Goal: Task Accomplishment & Management: Manage account settings

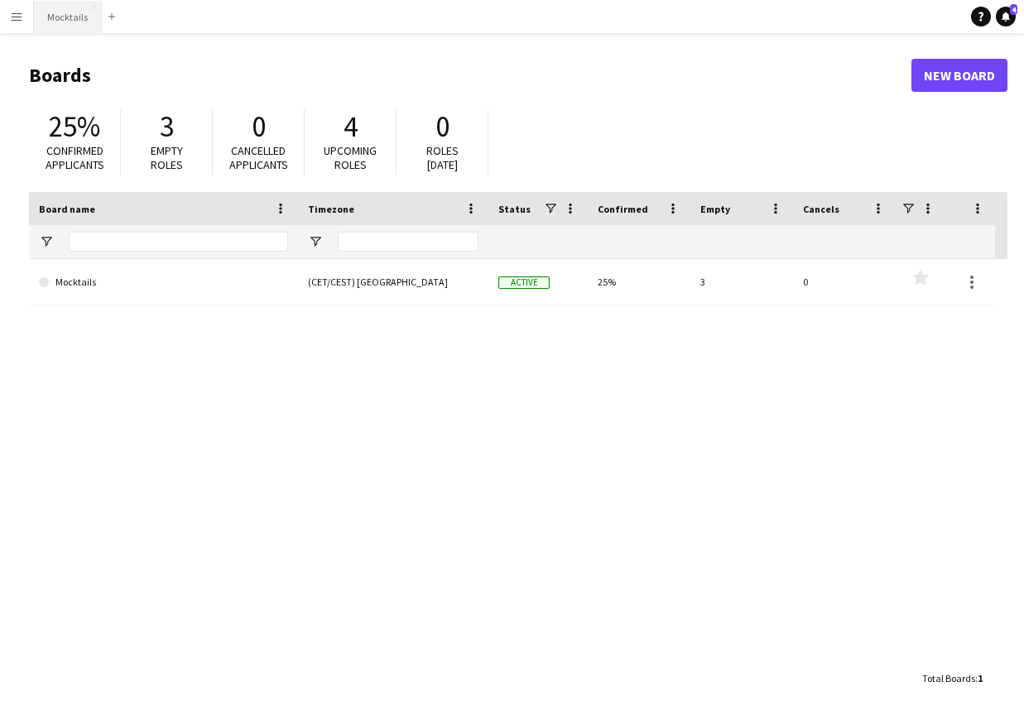
click at [65, 14] on button "Mocktails Close" at bounding box center [68, 17] width 68 height 32
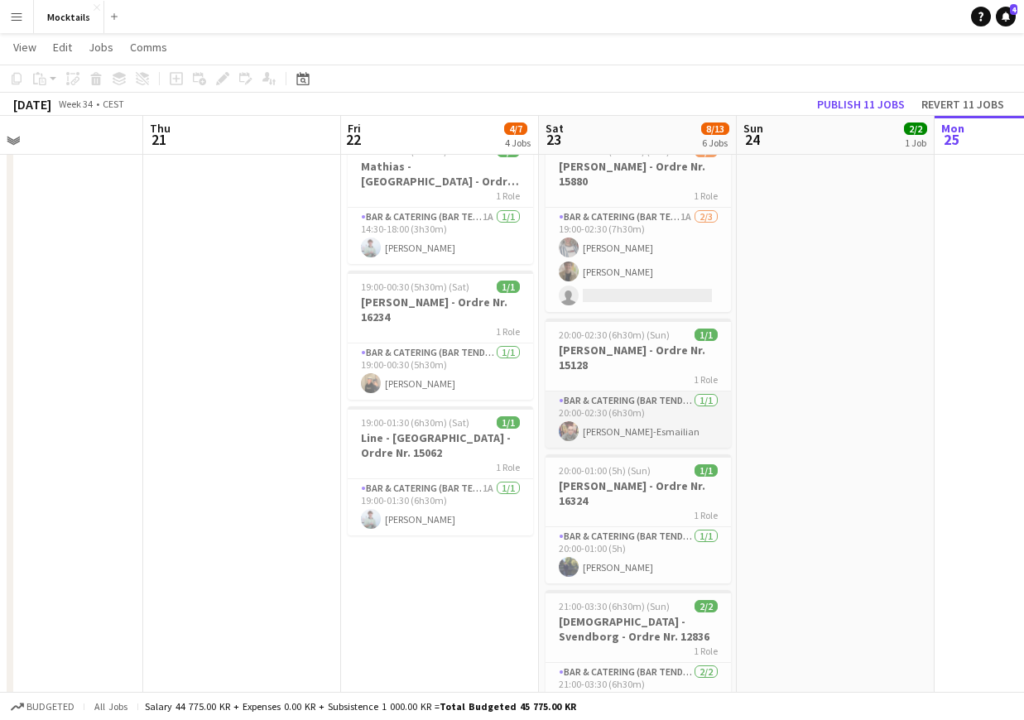
scroll to position [248, 0]
click at [664, 431] on app-card-role "Bar & Catering (Bar Tender) [DATE] 20:00-02:30 (6h30m) [PERSON_NAME]-Esmailian" at bounding box center [637, 421] width 185 height 56
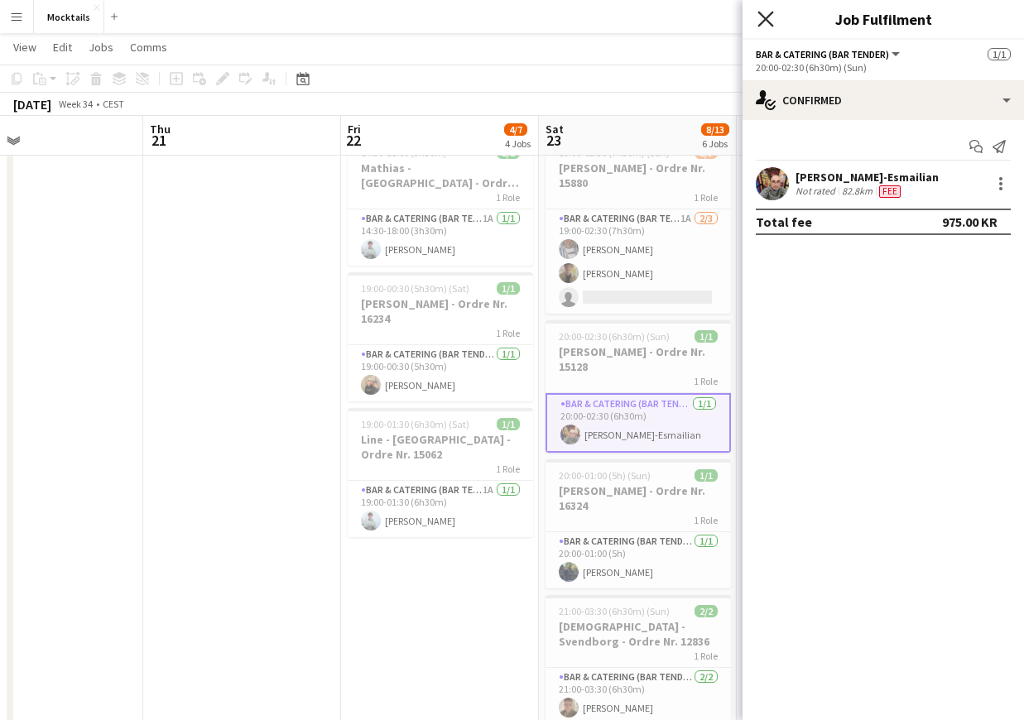
click at [767, 23] on icon "Close pop-in" at bounding box center [765, 19] width 16 height 16
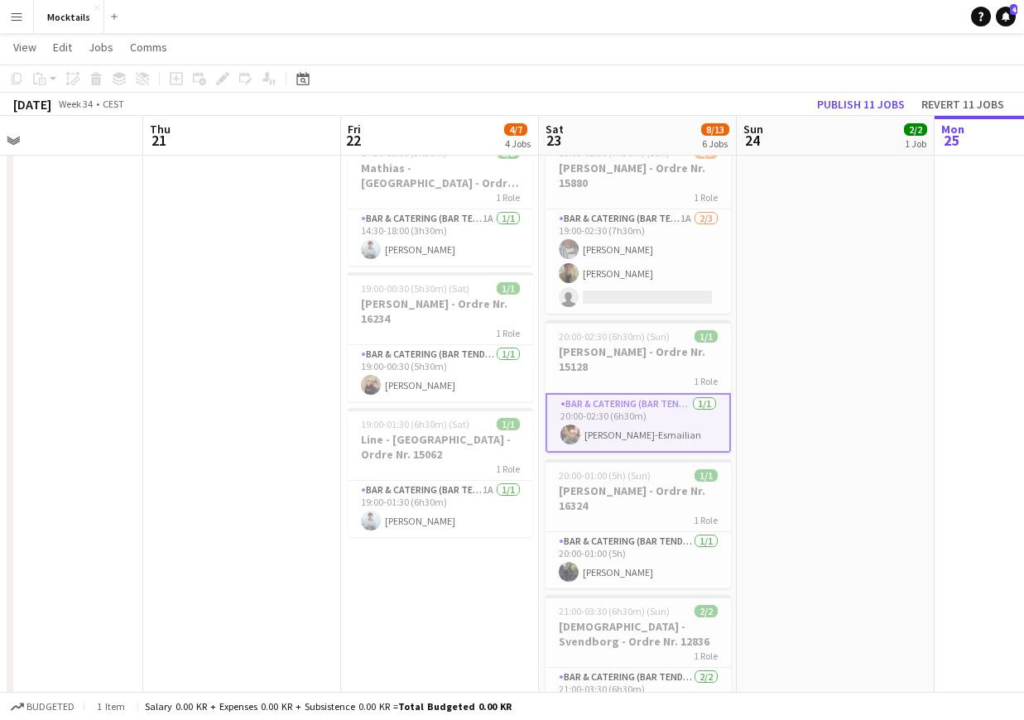
click at [769, 427] on app-date-cell "18:00-23:30 (5h30m) 2/2 John - København - Ordre Nr. 14995 1 Role Bar & Caterin…" at bounding box center [835, 433] width 198 height 993
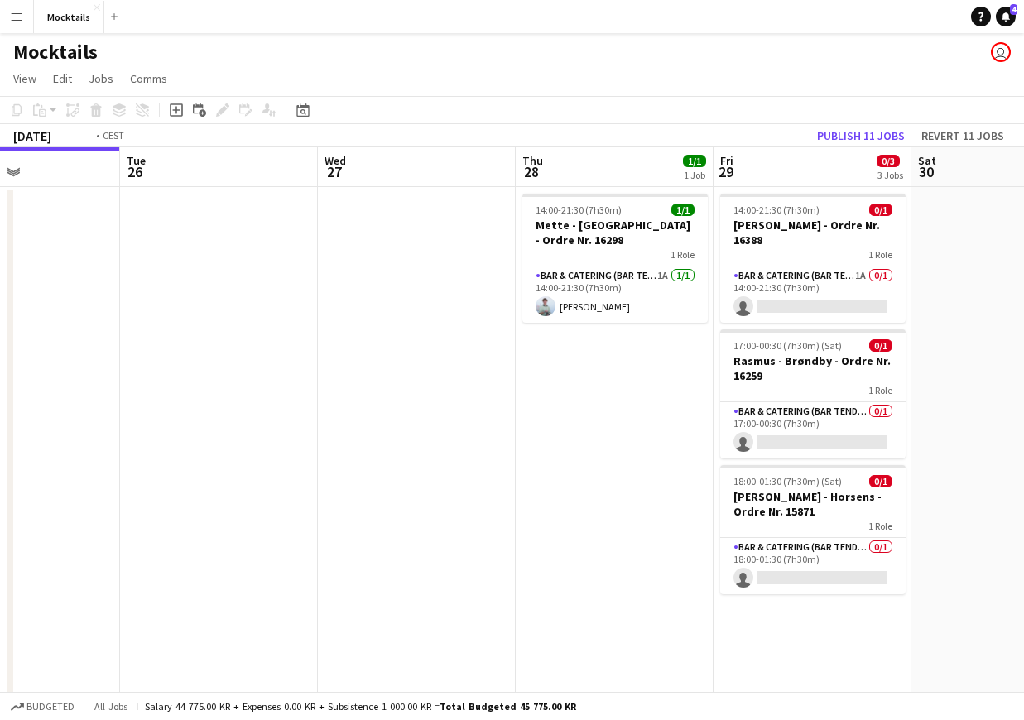
scroll to position [0, 739]
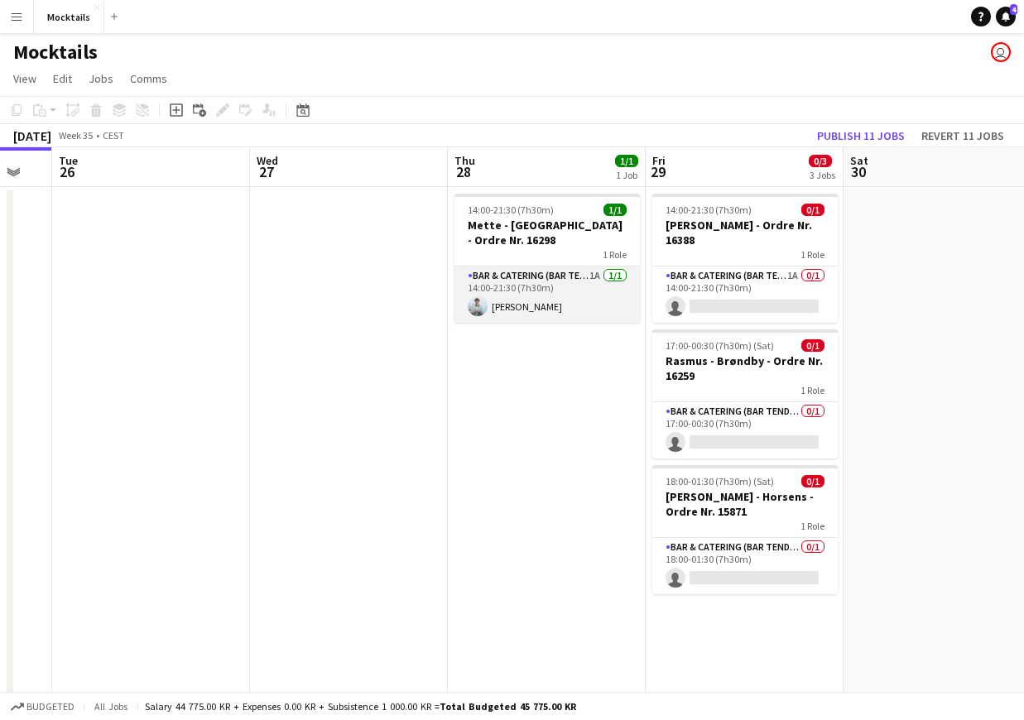
click at [535, 298] on app-card-role "Bar & Catering (Bar Tender) 1A [DATE] 14:00-21:30 (7h30m) [PERSON_NAME]" at bounding box center [546, 294] width 185 height 56
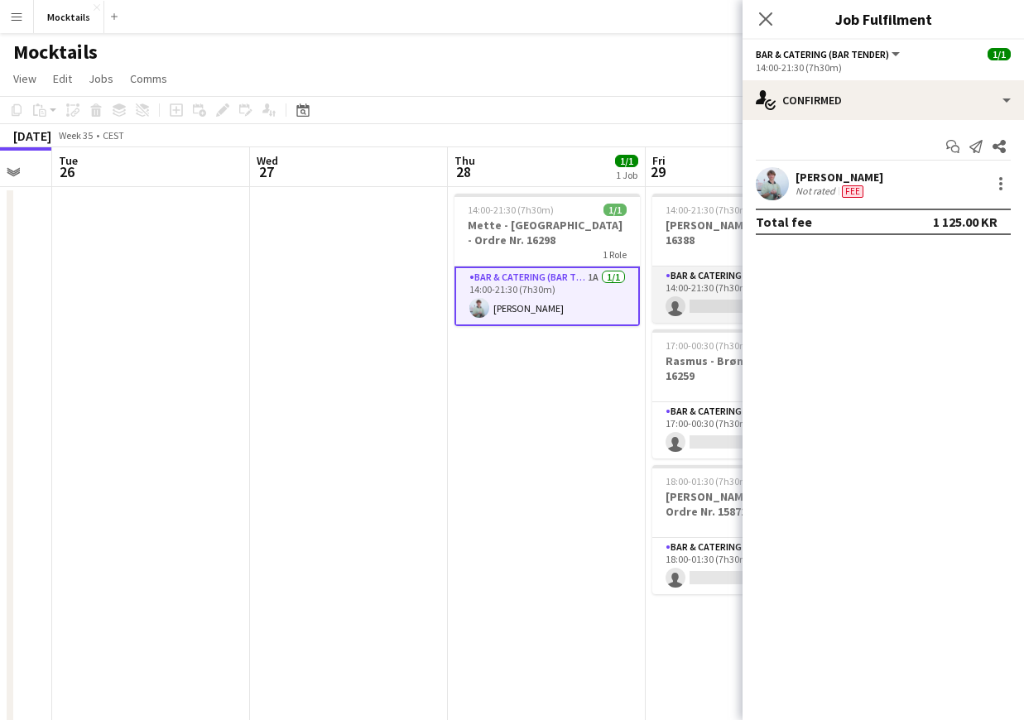
click at [714, 294] on app-card-role "Bar & Catering (Bar Tender) 1A 0/1 14:00-21:30 (7h30m) single-neutral-actions" at bounding box center [744, 294] width 185 height 56
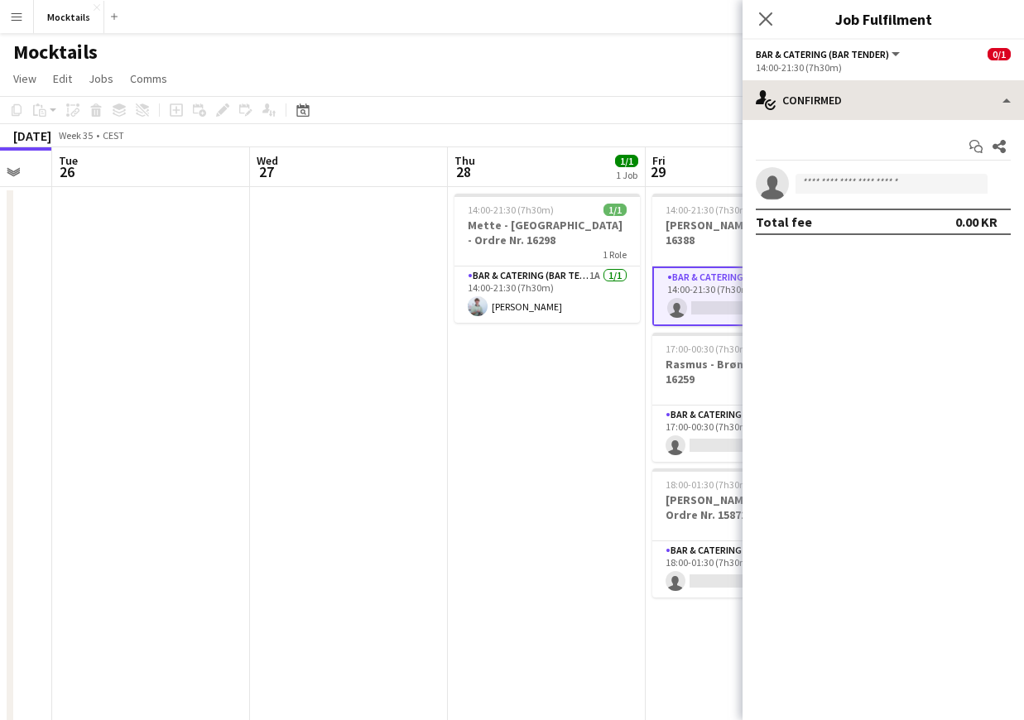
scroll to position [0, 0]
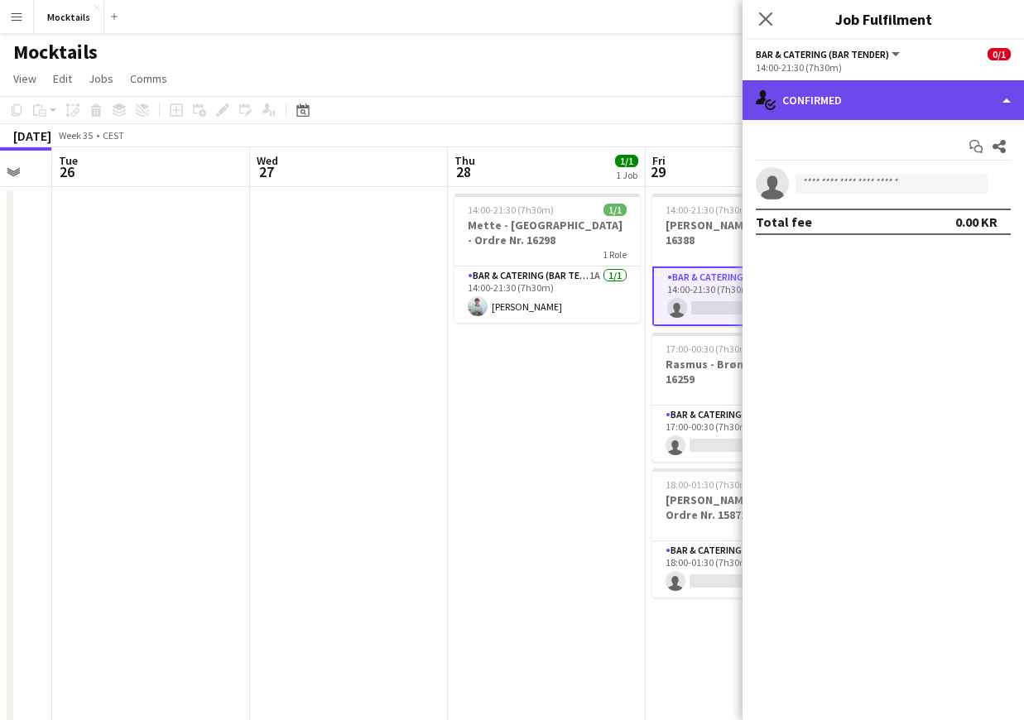
click at [871, 101] on div "single-neutral-actions-check-2 Confirmed" at bounding box center [882, 100] width 281 height 40
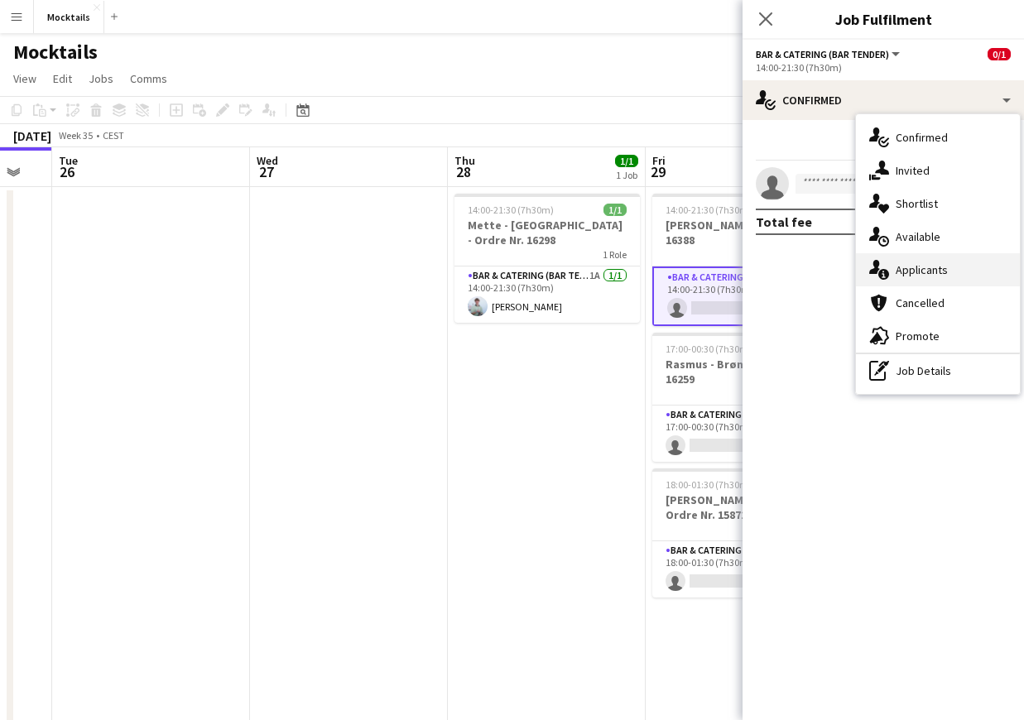
click at [950, 270] on div "single-neutral-actions-information Applicants" at bounding box center [938, 269] width 164 height 33
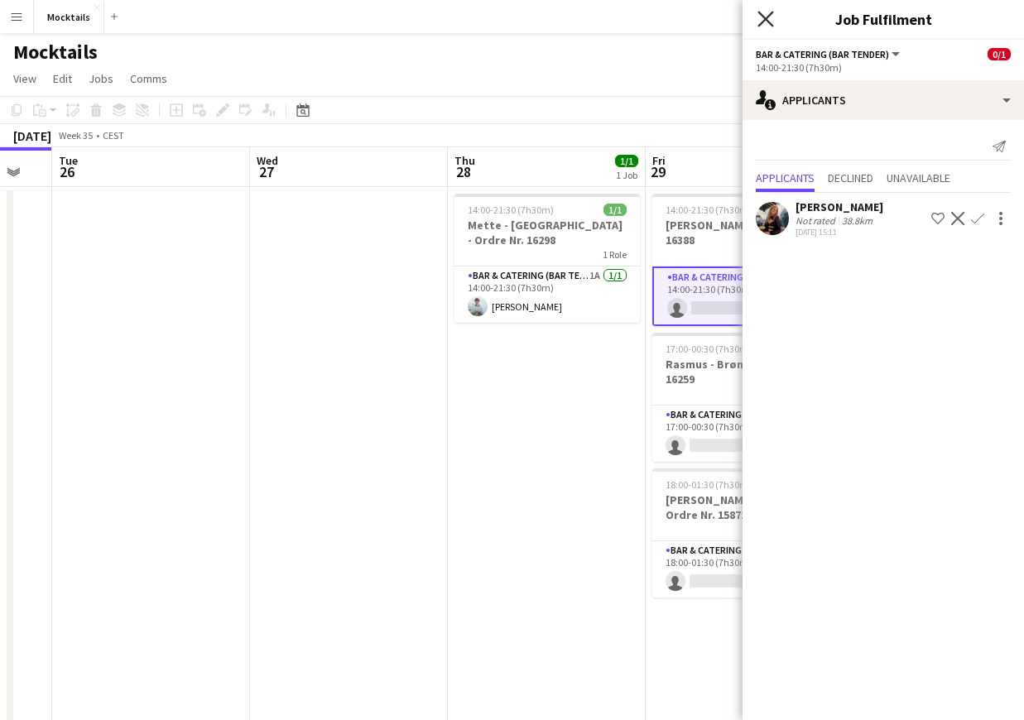
click at [760, 13] on icon at bounding box center [765, 19] width 16 height 16
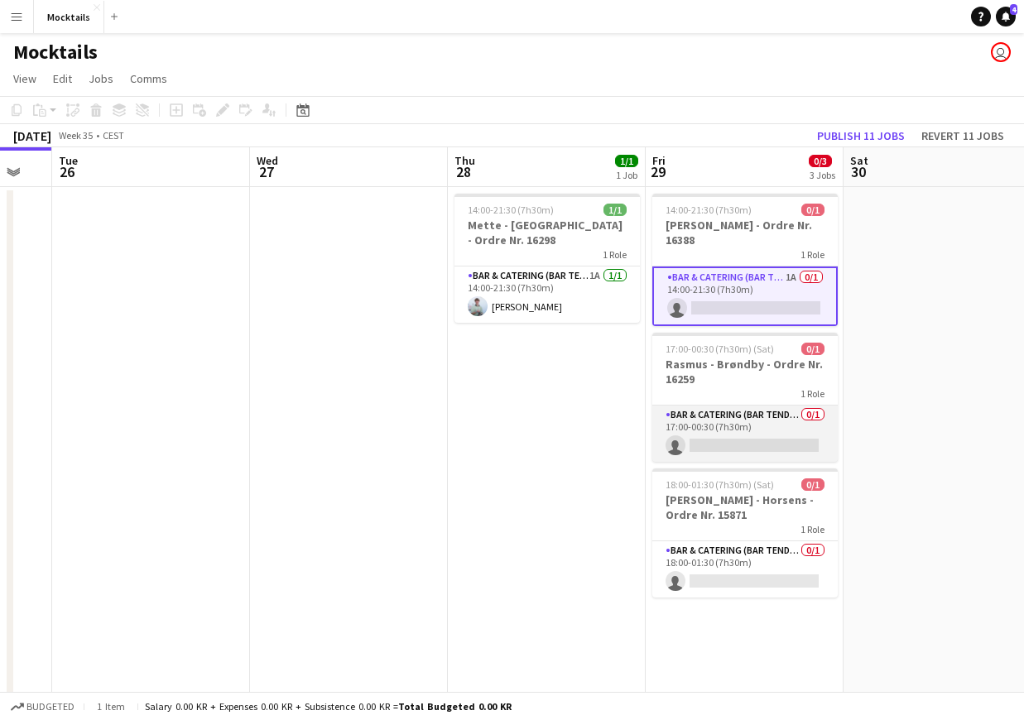
click at [784, 437] on app-card-role "Bar & Catering (Bar Tender) 0/1 17:00-00:30 (7h30m) single-neutral-actions" at bounding box center [744, 433] width 185 height 56
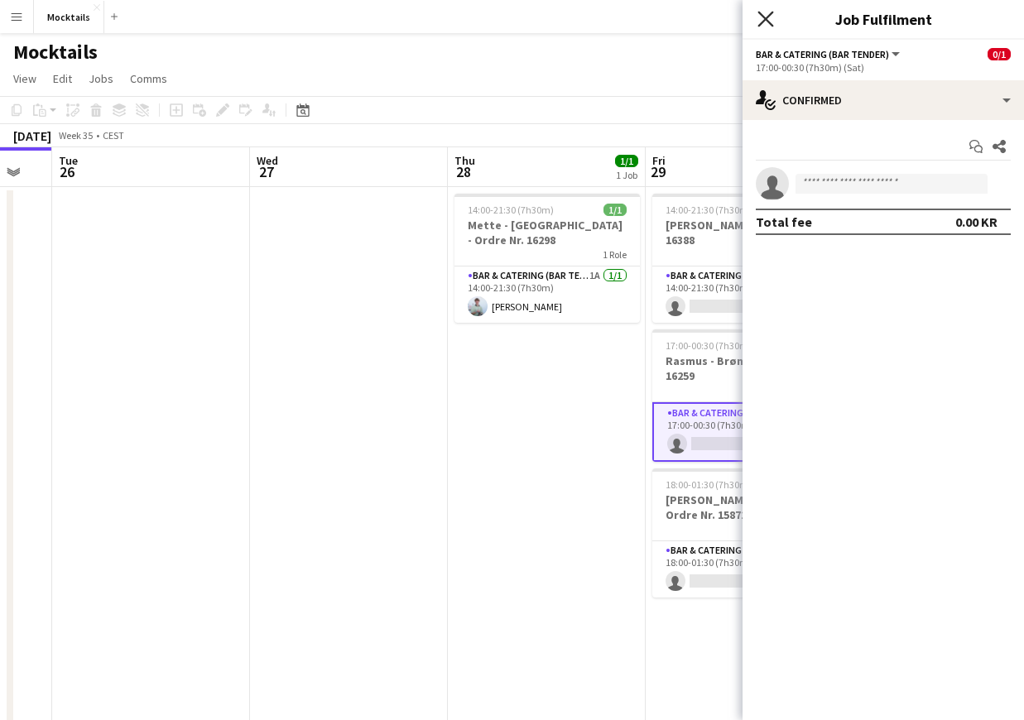
click at [766, 25] on icon "Close pop-in" at bounding box center [765, 19] width 16 height 16
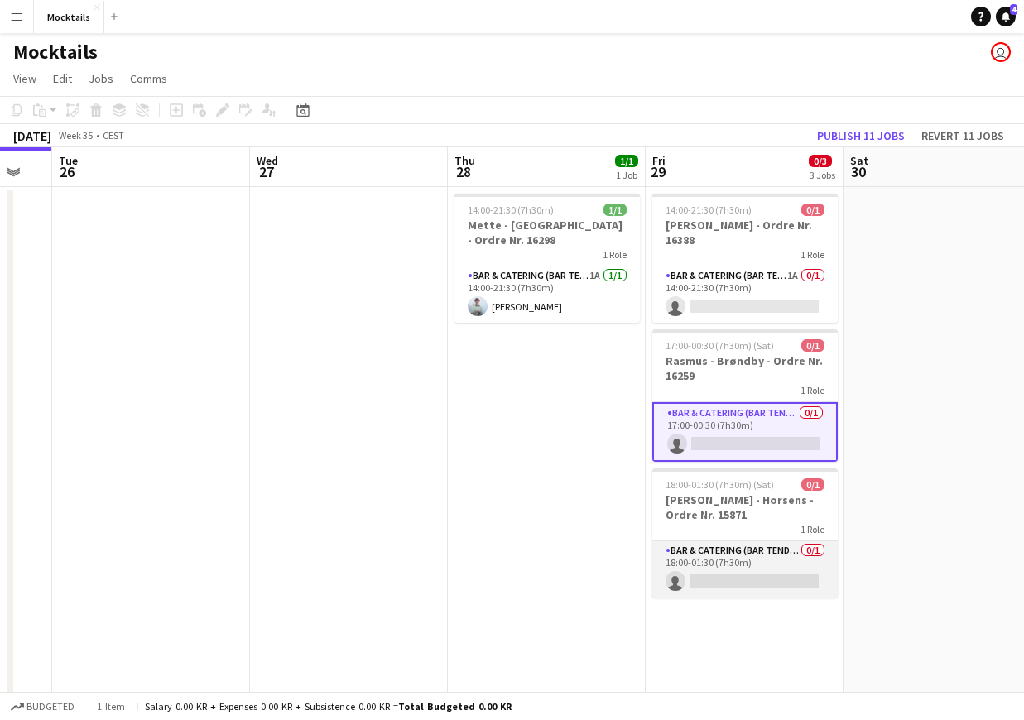
click at [731, 567] on app-card-role "Bar & Catering (Bar Tender) 0/1 18:00-01:30 (7h30m) single-neutral-actions" at bounding box center [744, 569] width 185 height 56
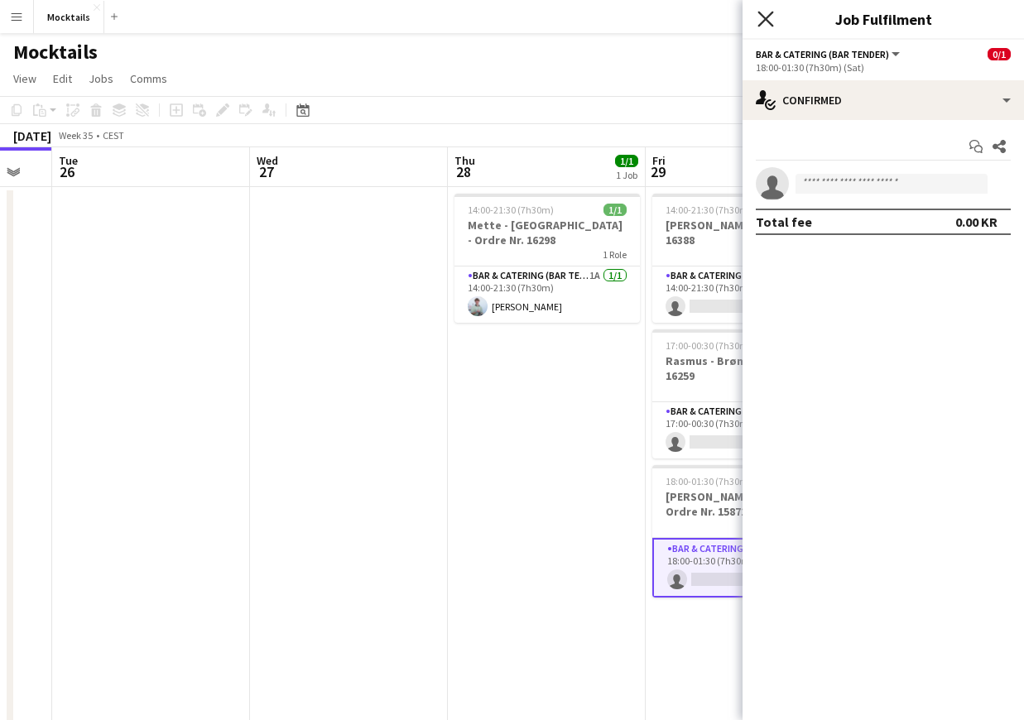
click at [770, 16] on icon at bounding box center [765, 19] width 16 height 16
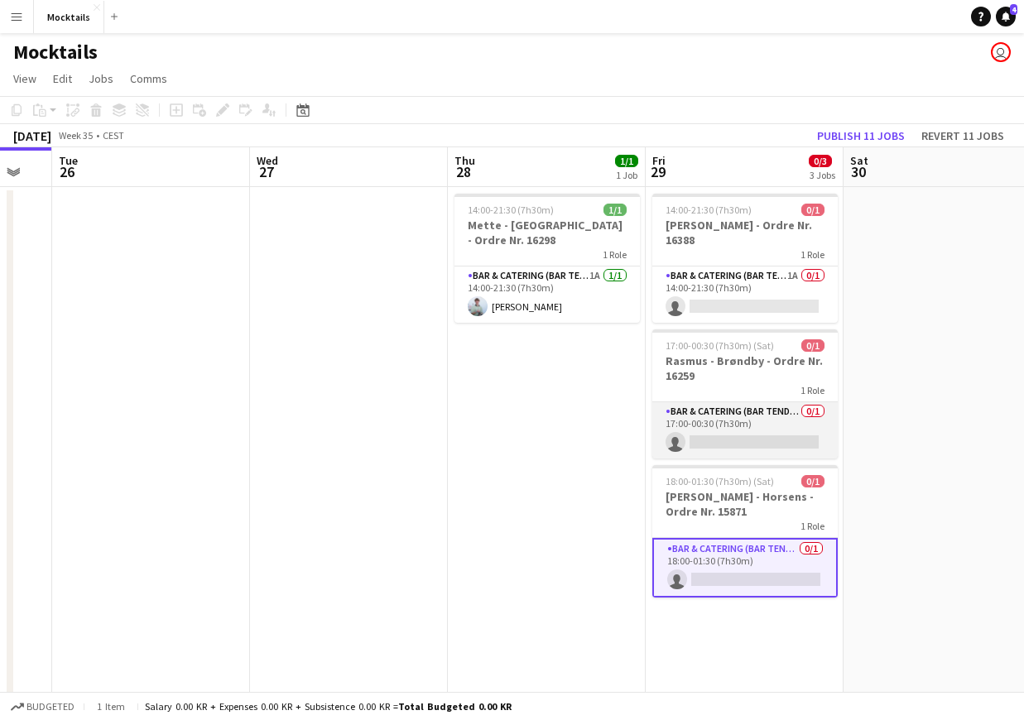
click at [741, 426] on app-card-role "Bar & Catering (Bar Tender) 0/1 17:00-00:30 (7h30m) single-neutral-actions" at bounding box center [744, 430] width 185 height 56
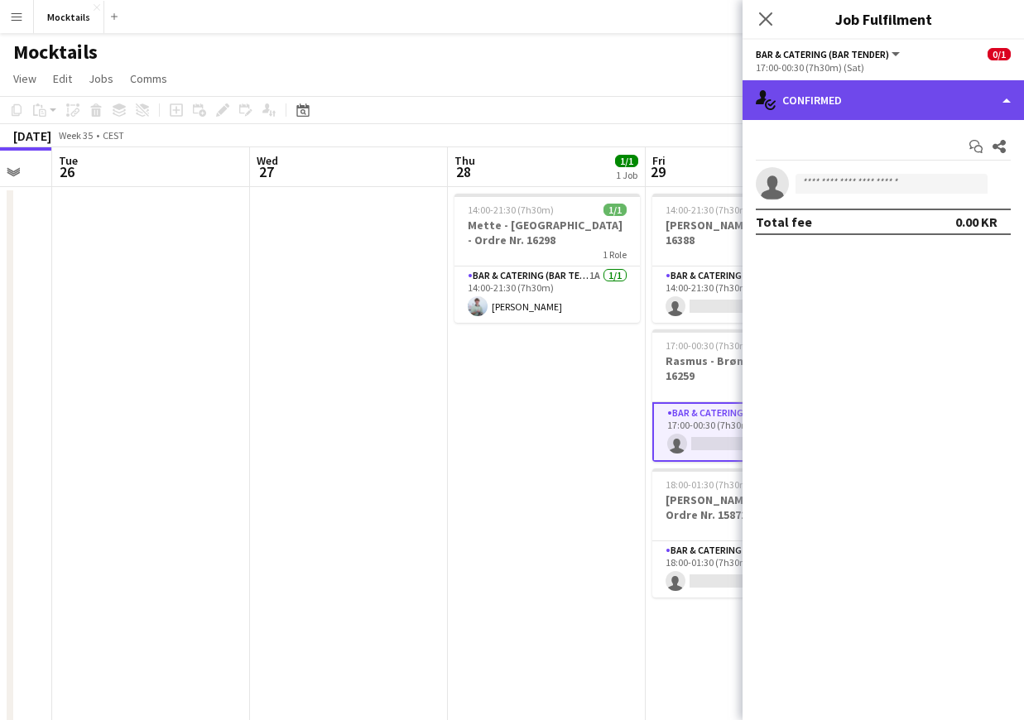
click at [824, 103] on div "single-neutral-actions-check-2 Confirmed" at bounding box center [882, 100] width 281 height 40
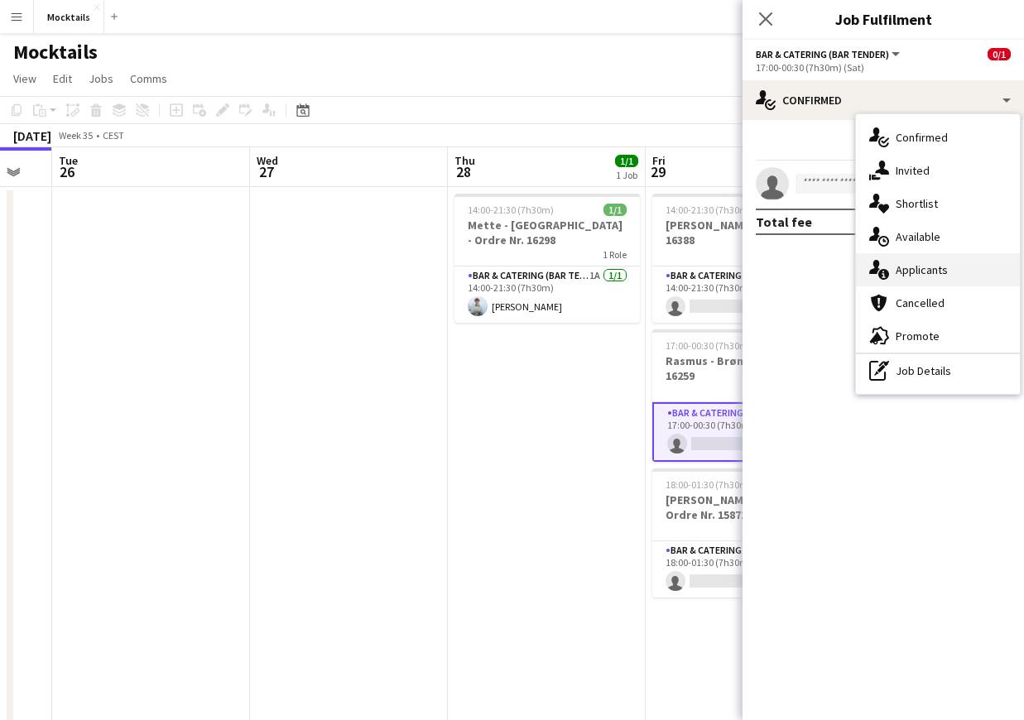
click at [915, 279] on div "single-neutral-actions-information Applicants" at bounding box center [938, 269] width 164 height 33
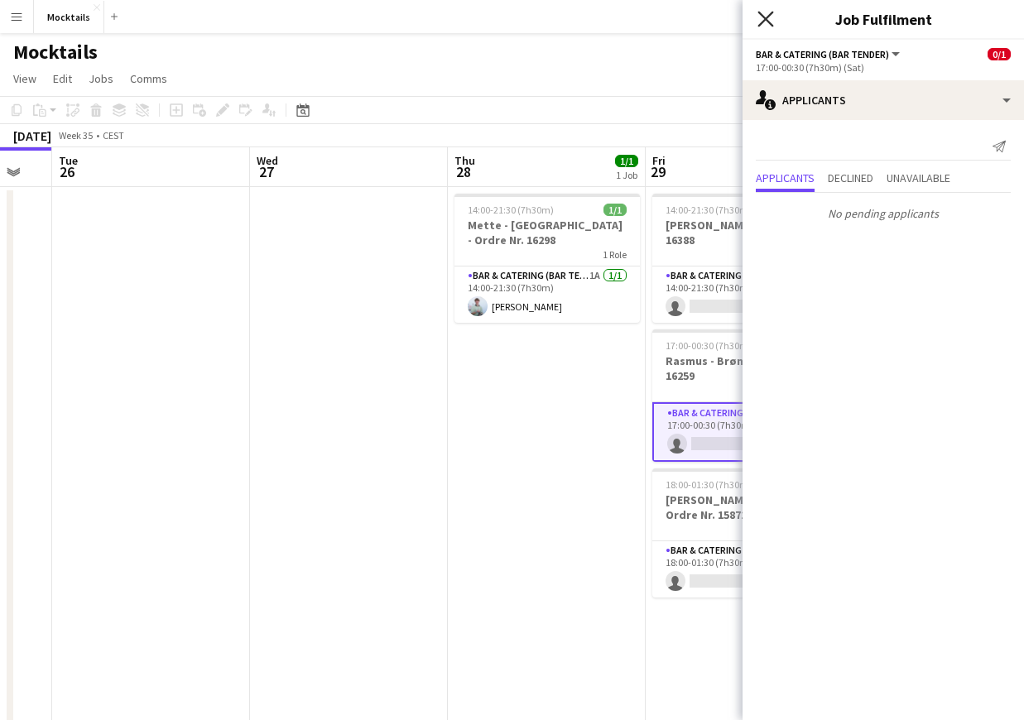
click at [765, 26] on icon "Close pop-in" at bounding box center [765, 19] width 16 height 16
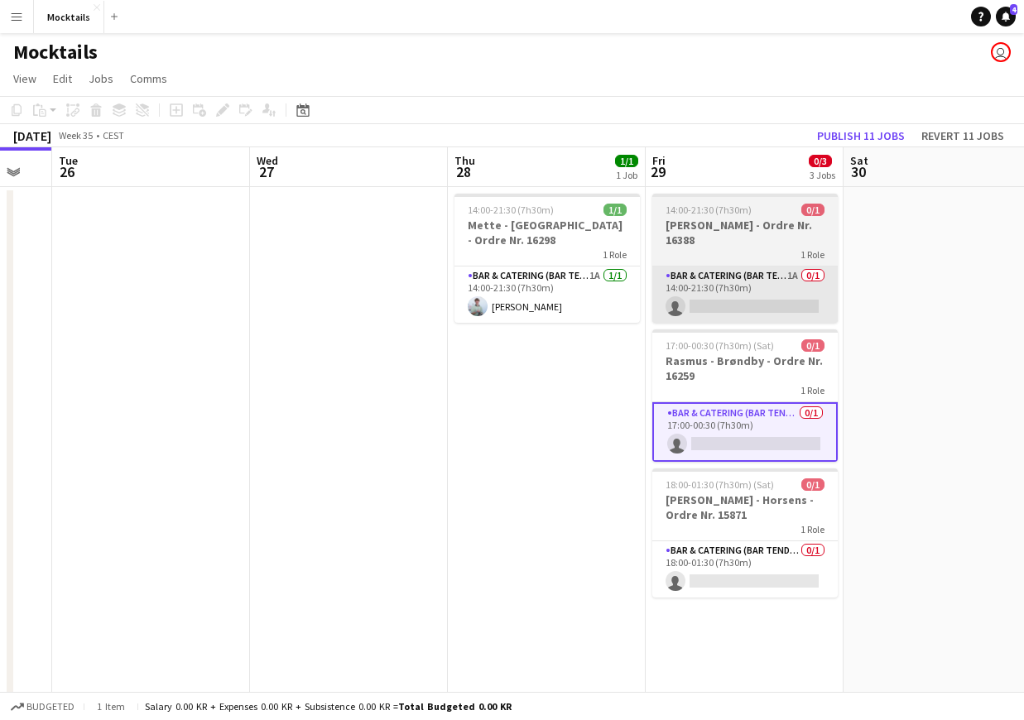
click at [744, 283] on app-card-role "Bar & Catering (Bar Tender) 1A 0/1 14:00-21:30 (7h30m) single-neutral-actions" at bounding box center [744, 294] width 185 height 56
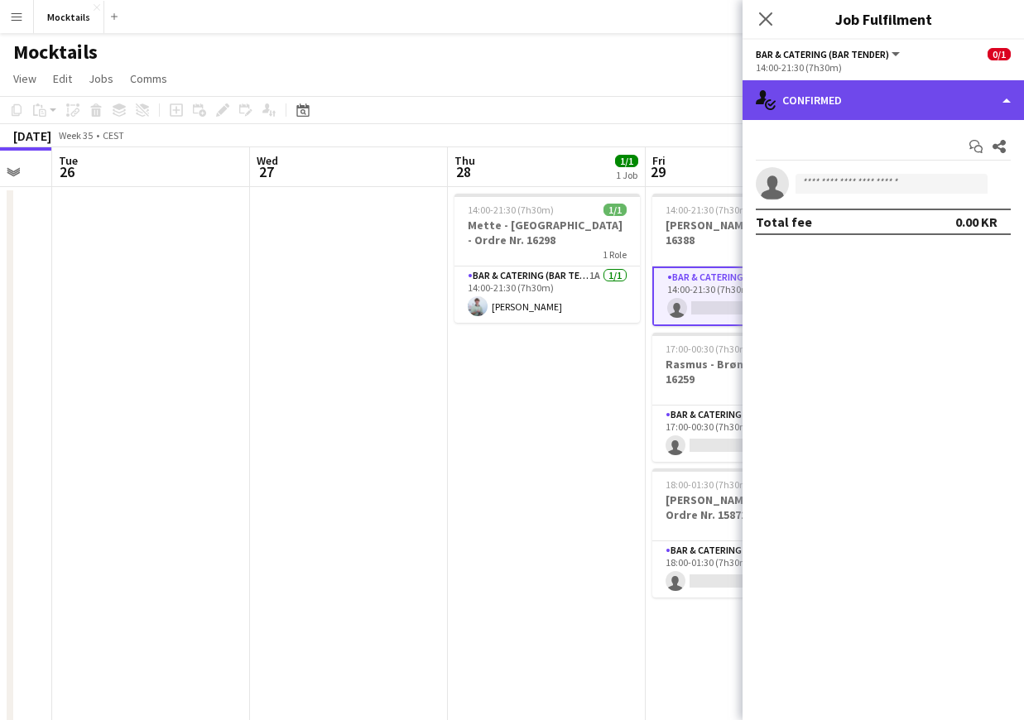
click at [853, 113] on div "single-neutral-actions-check-2 Confirmed" at bounding box center [882, 100] width 281 height 40
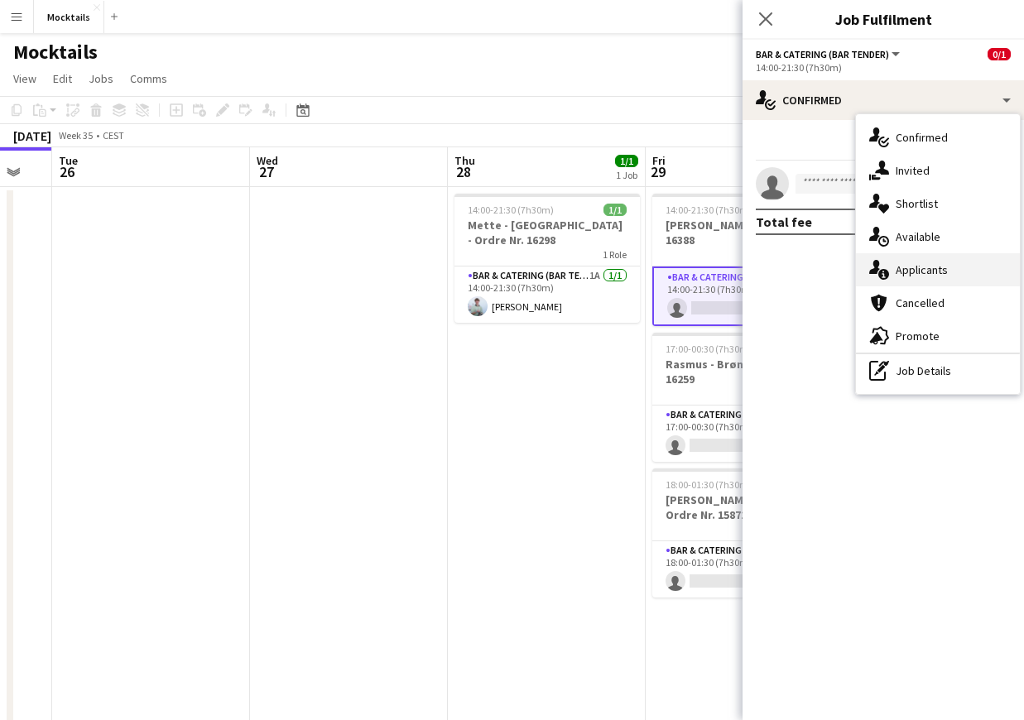
click at [937, 266] on div "single-neutral-actions-information Applicants" at bounding box center [938, 269] width 164 height 33
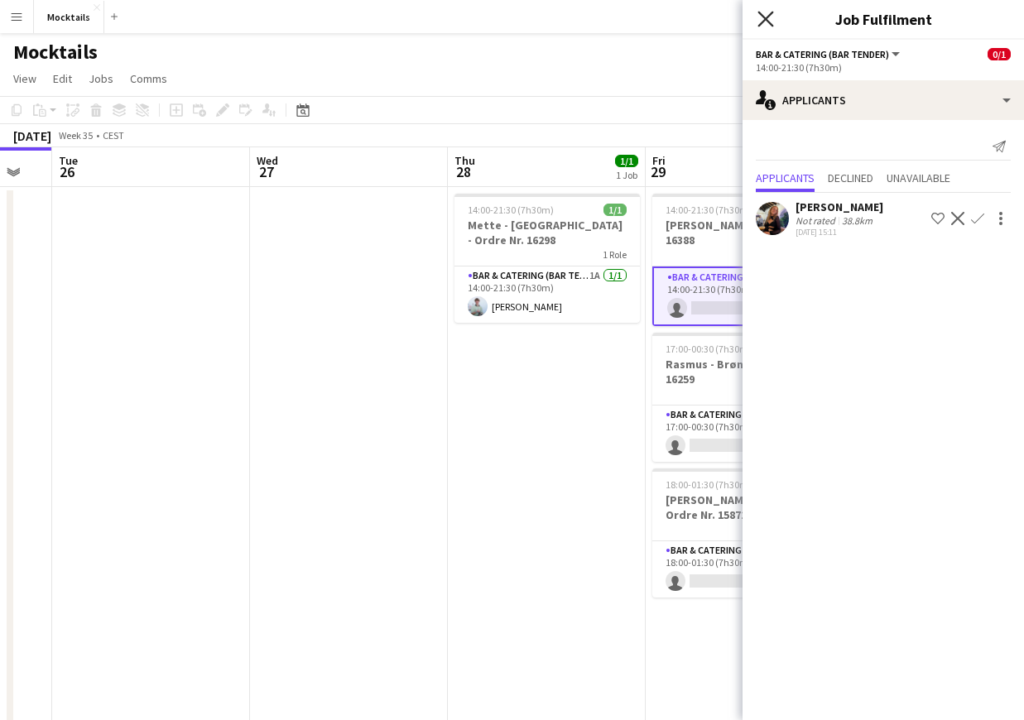
click at [759, 21] on icon "Close pop-in" at bounding box center [765, 19] width 16 height 16
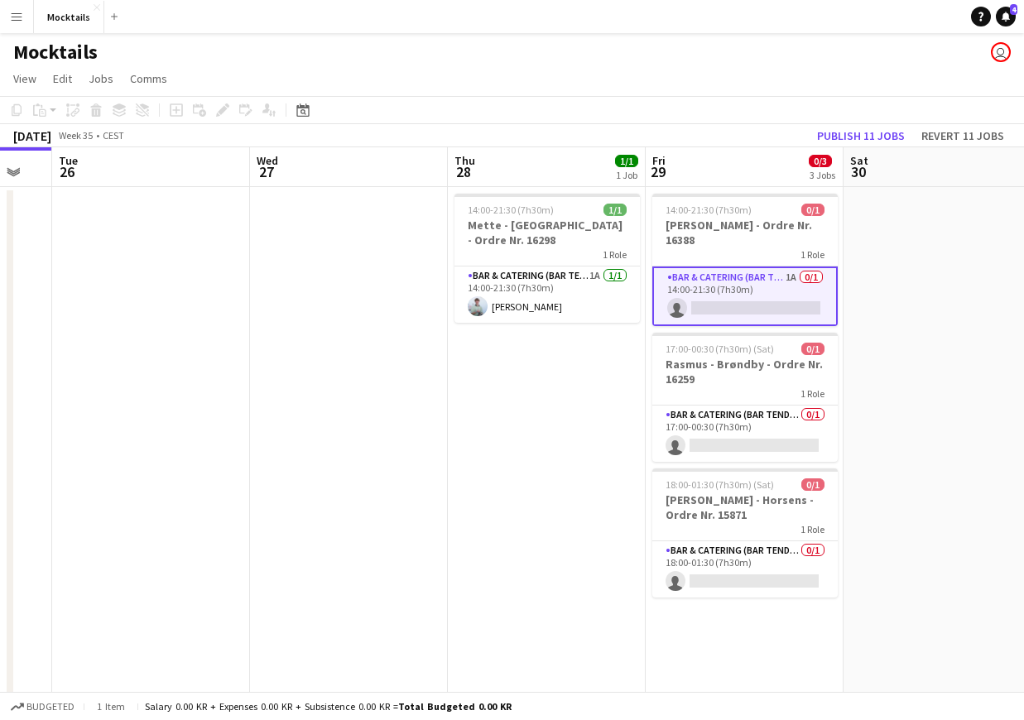
click at [736, 281] on app-card-role "Bar & Catering (Bar Tender) 1A 0/1 14:00-21:30 (7h30m) single-neutral-actions" at bounding box center [744, 296] width 185 height 60
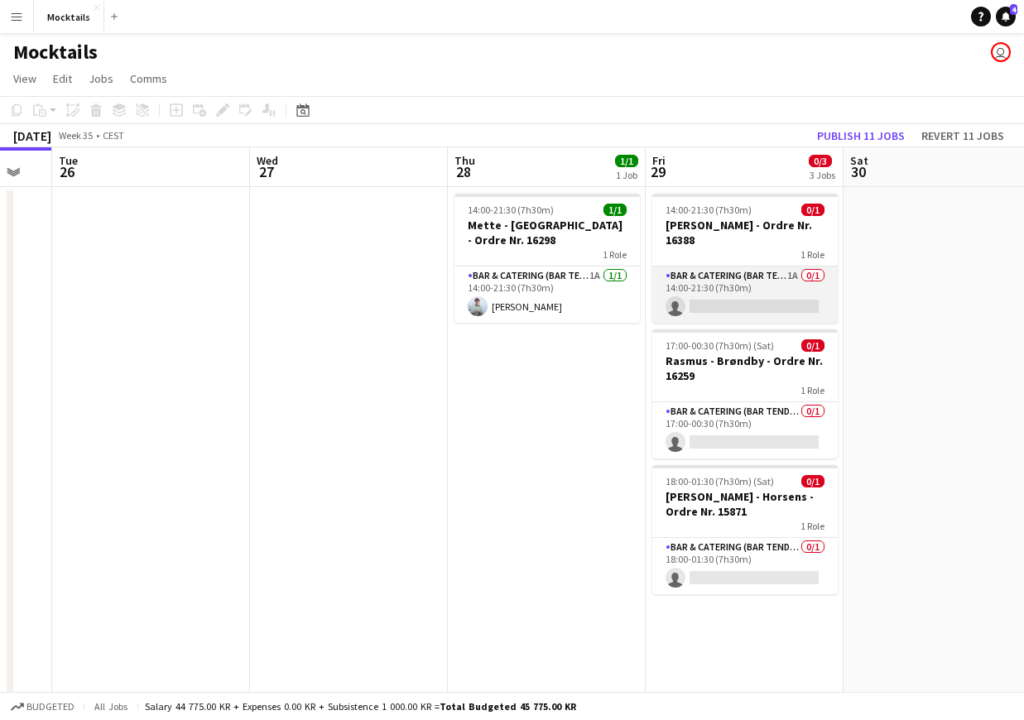
click at [747, 297] on app-card-role "Bar & Catering (Bar Tender) 1A 0/1 14:00-21:30 (7h30m) single-neutral-actions" at bounding box center [744, 294] width 185 height 56
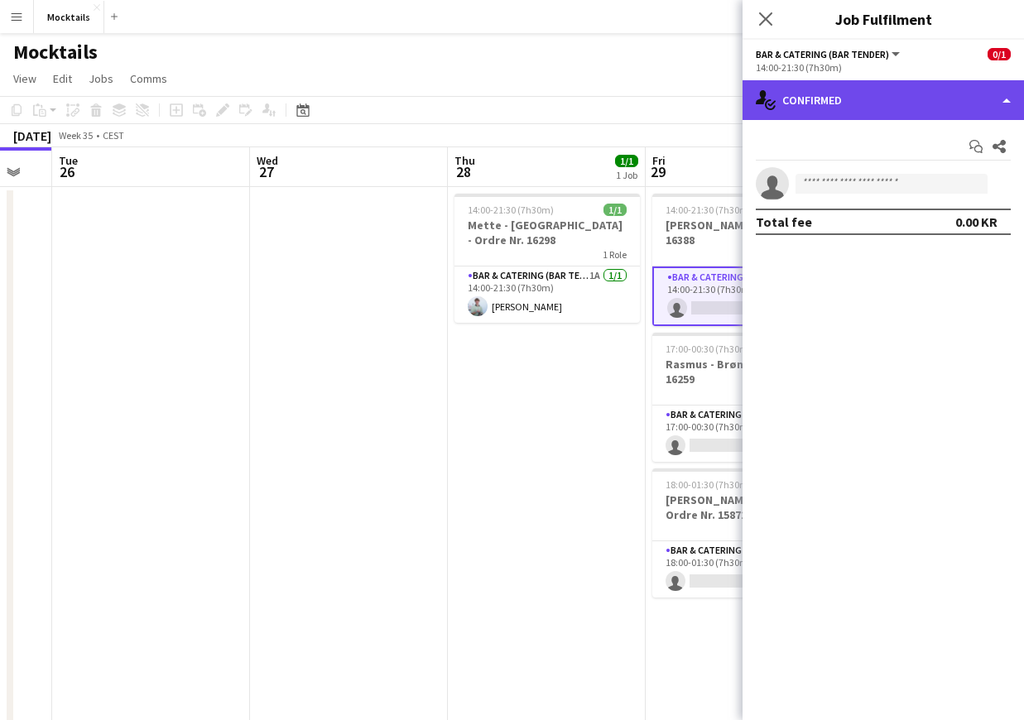
click at [900, 106] on div "single-neutral-actions-check-2 Confirmed" at bounding box center [882, 100] width 281 height 40
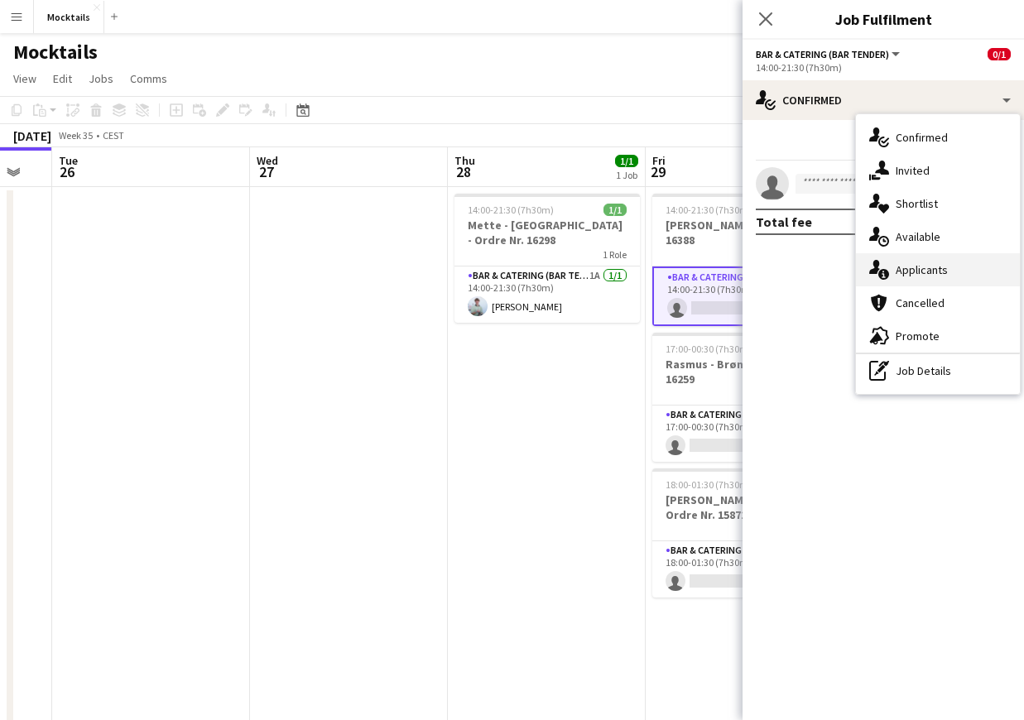
click at [923, 270] on div "single-neutral-actions-information Applicants" at bounding box center [938, 269] width 164 height 33
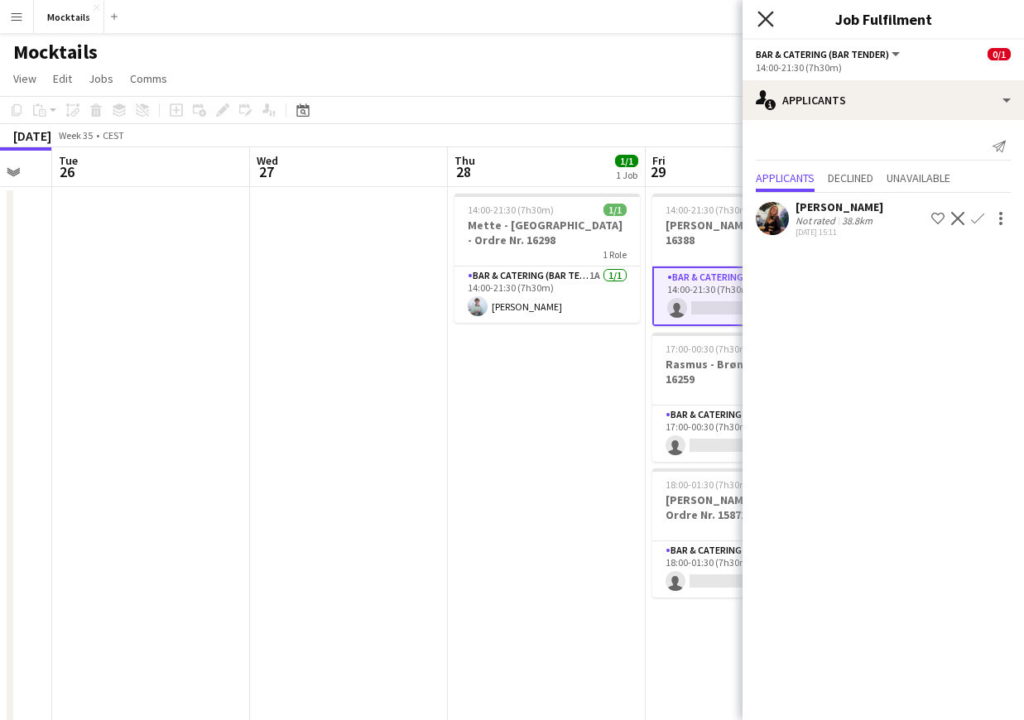
click at [765, 21] on icon "Close pop-in" at bounding box center [765, 19] width 16 height 16
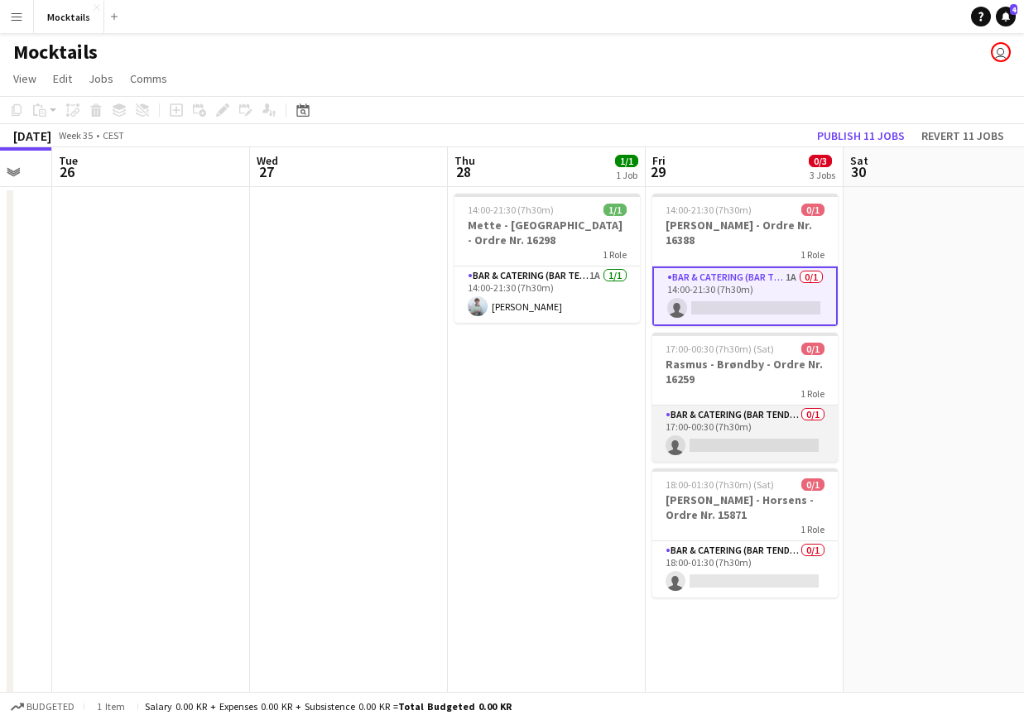
click at [740, 430] on app-card-role "Bar & Catering (Bar Tender) 0/1 17:00-00:30 (7h30m) single-neutral-actions" at bounding box center [744, 433] width 185 height 56
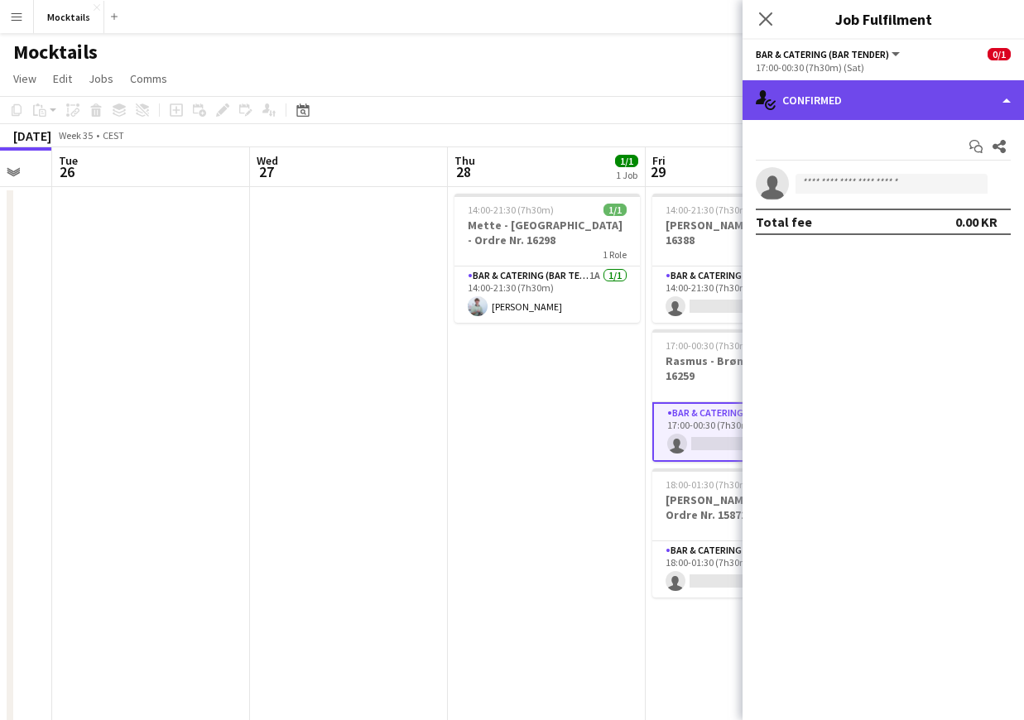
click at [896, 109] on div "single-neutral-actions-check-2 Confirmed" at bounding box center [882, 100] width 281 height 40
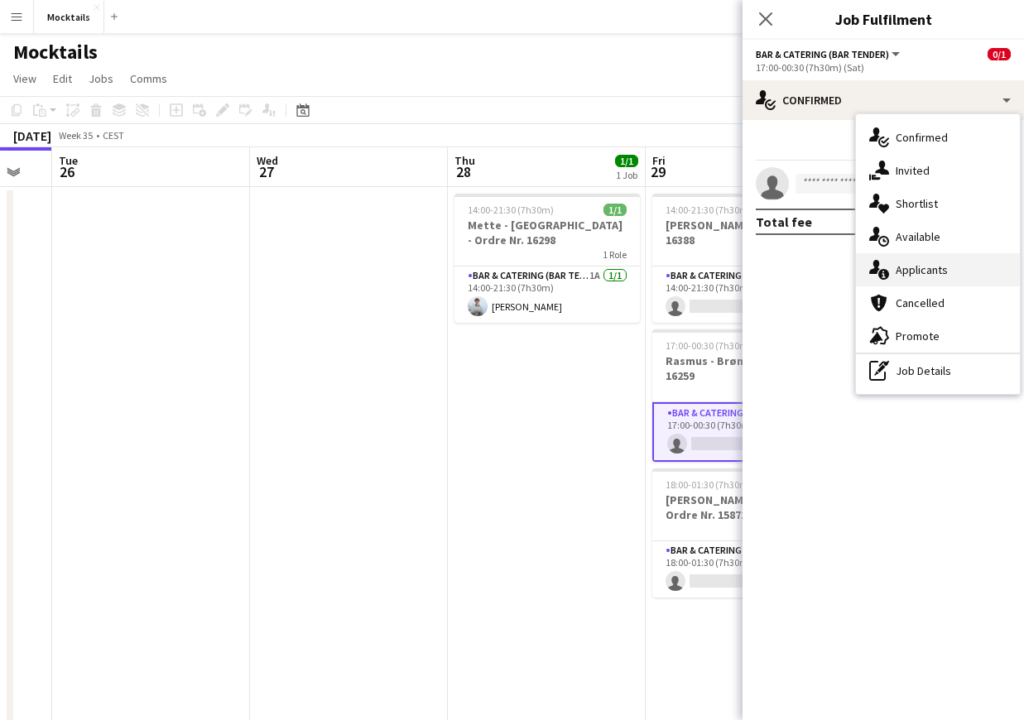
click at [948, 271] on div "single-neutral-actions-information Applicants" at bounding box center [938, 269] width 164 height 33
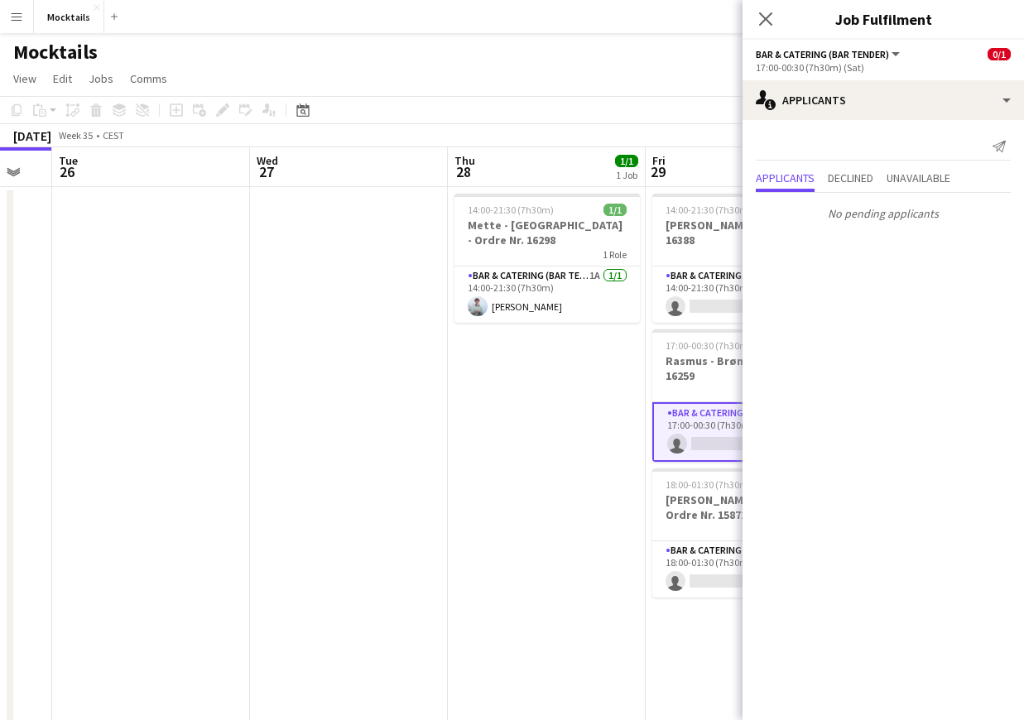
scroll to position [0, 445]
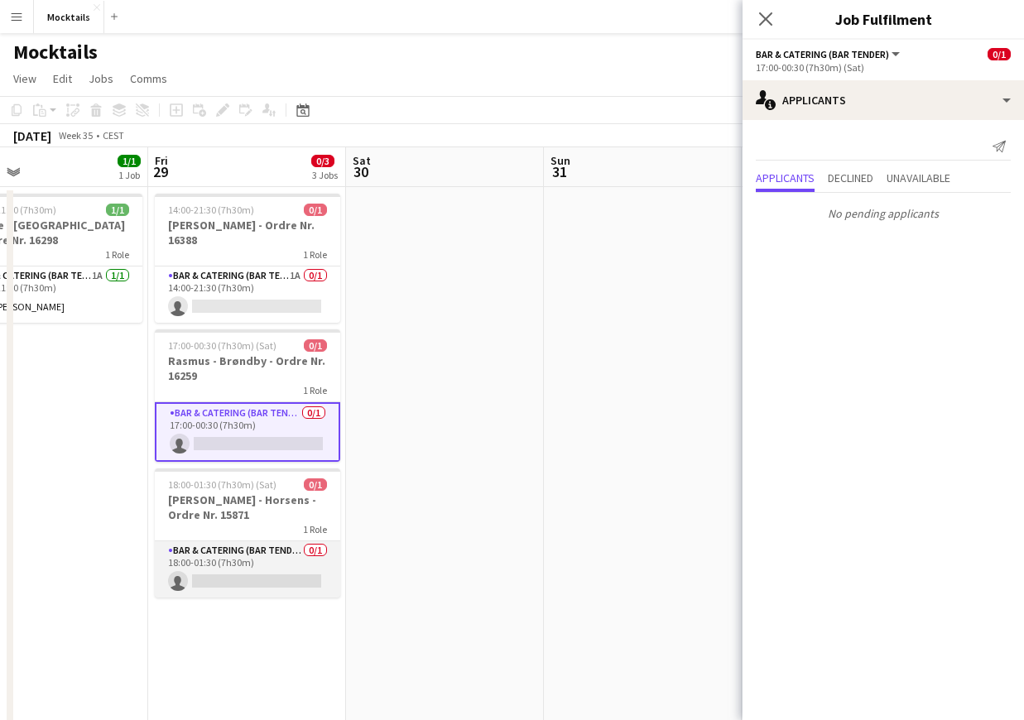
click at [247, 560] on app-card-role "Bar & Catering (Bar Tender) 0/1 18:00-01:30 (7h30m) single-neutral-actions" at bounding box center [247, 569] width 185 height 56
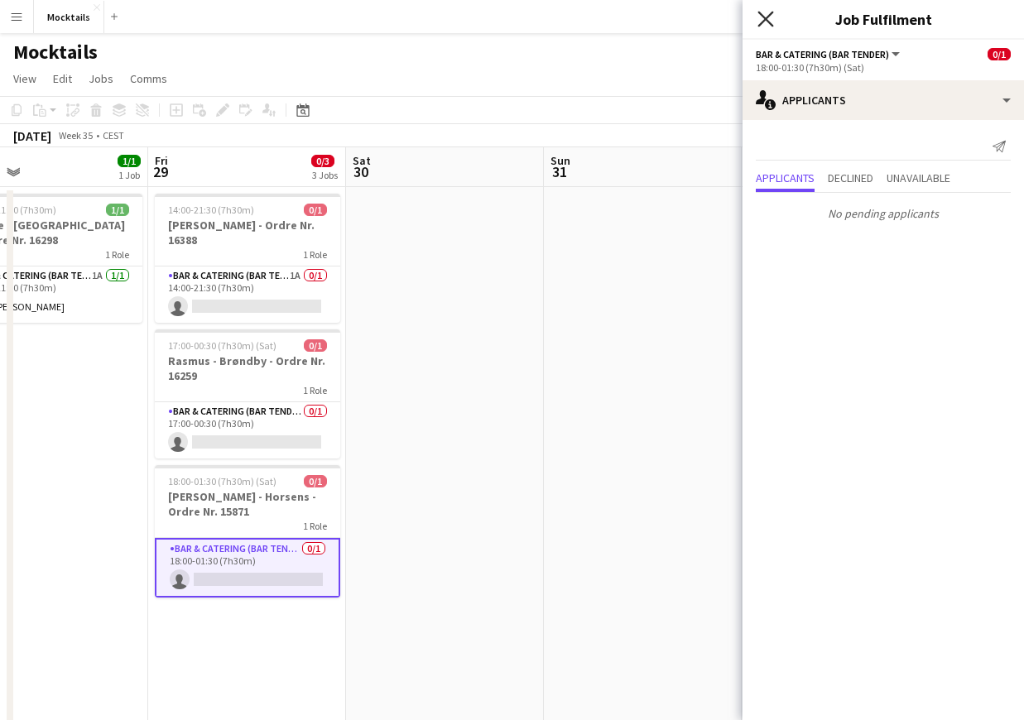
click at [765, 19] on icon at bounding box center [765, 19] width 16 height 16
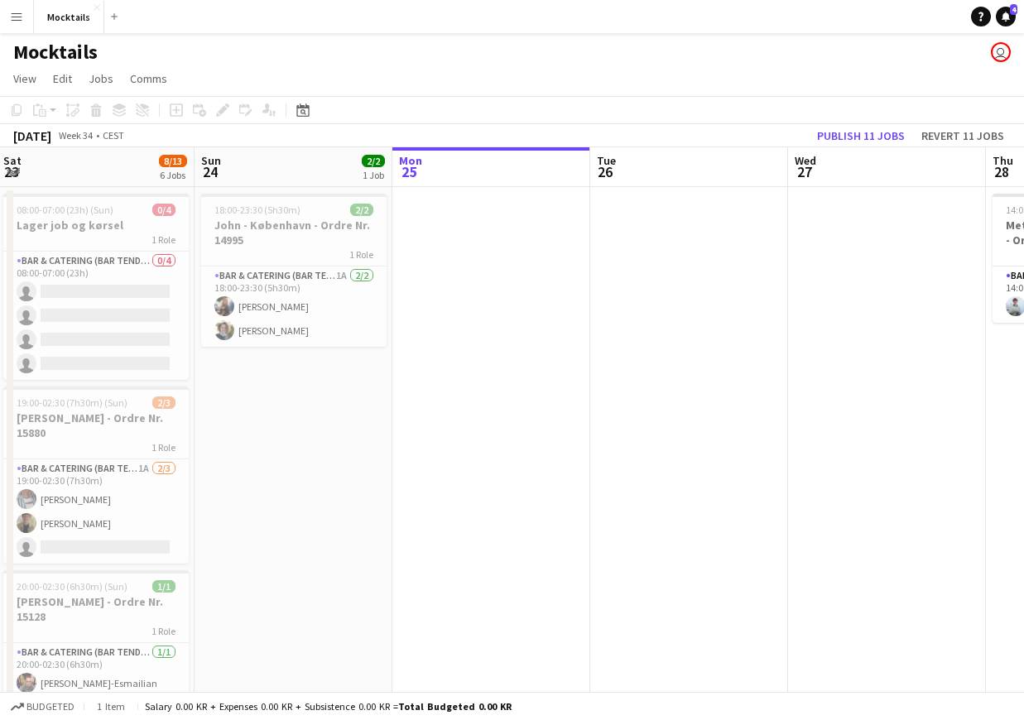
scroll to position [0, 386]
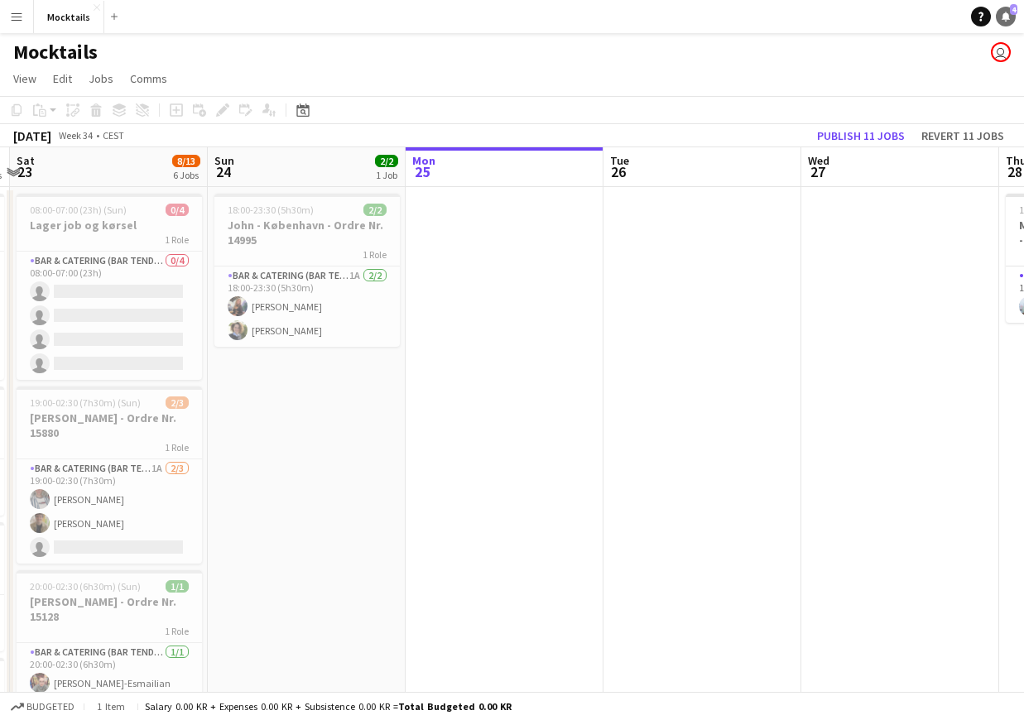
click at [1005, 19] on icon at bounding box center [1005, 16] width 8 height 8
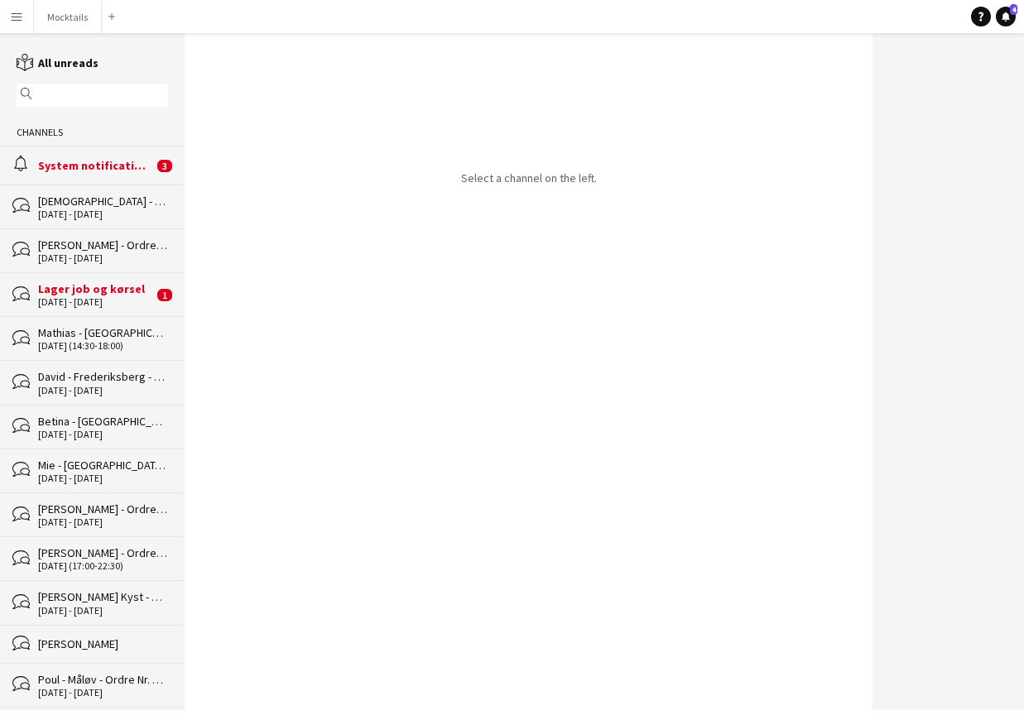
click at [117, 163] on div "System notifications" at bounding box center [95, 165] width 115 height 15
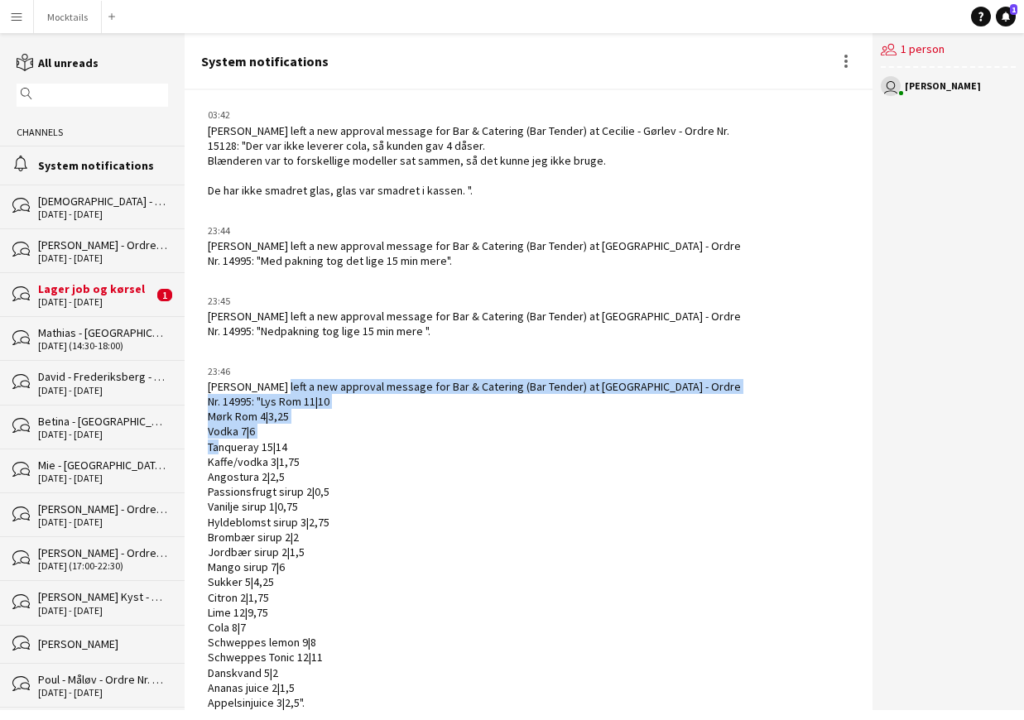
drag, startPoint x: 272, startPoint y: 367, endPoint x: 372, endPoint y: 419, distance: 112.1
click at [372, 419] on div "[PERSON_NAME] left a new approval message for Bar & Catering (Bar Tender) at [G…" at bounding box center [480, 544] width 544 height 331
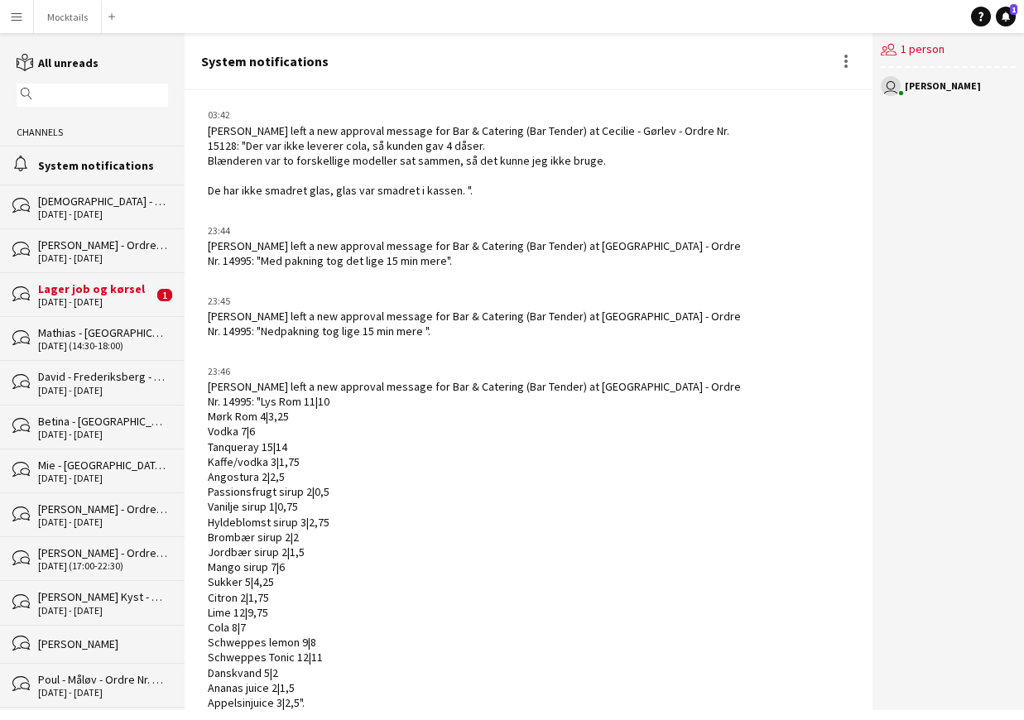
drag, startPoint x: 294, startPoint y: 307, endPoint x: 485, endPoint y: 687, distance: 425.2
click at [485, 687] on div "[PERSON_NAME] left a new approval message for Bar & Catering (Bar Tender) at [G…" at bounding box center [480, 544] width 544 height 331
click at [70, 18] on button "Mocktails Close" at bounding box center [68, 17] width 68 height 32
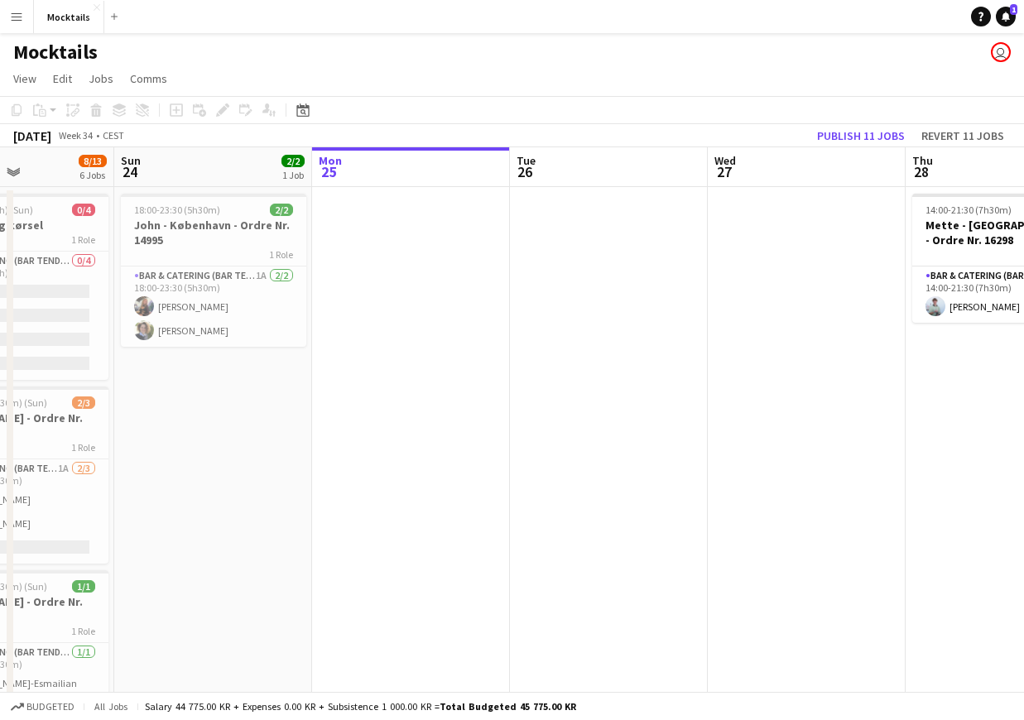
scroll to position [0, 464]
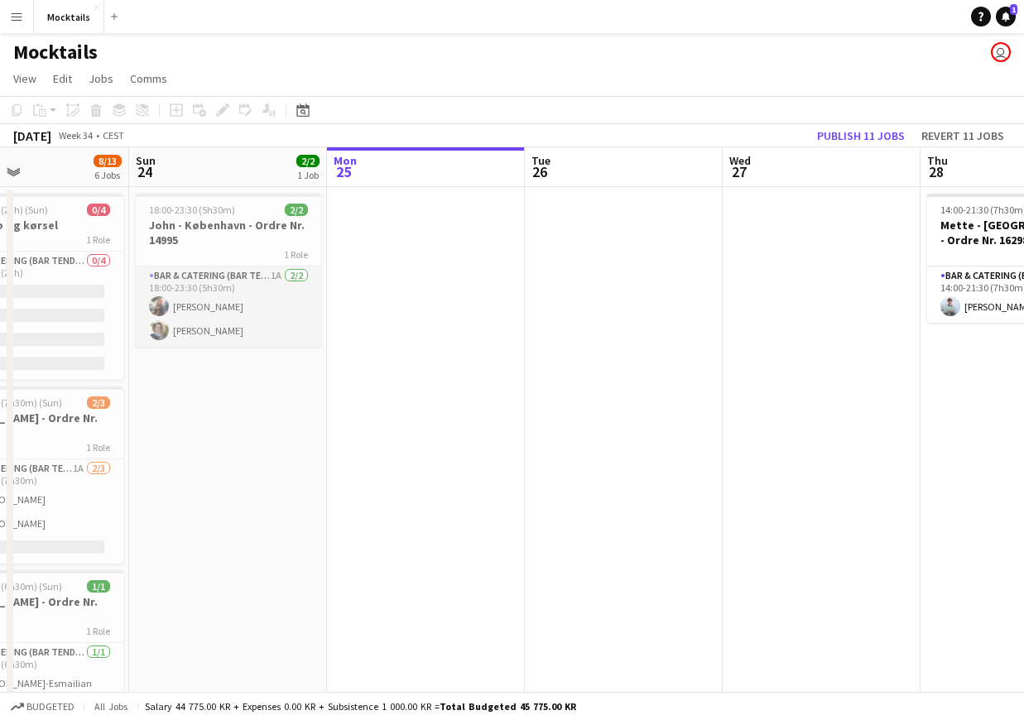
click at [238, 312] on app-card-role "Bar & Catering (Bar Tender) 1A [DATE] 18:00-23:30 (5h30m) [PERSON_NAME] [PERSON…" at bounding box center [228, 306] width 185 height 80
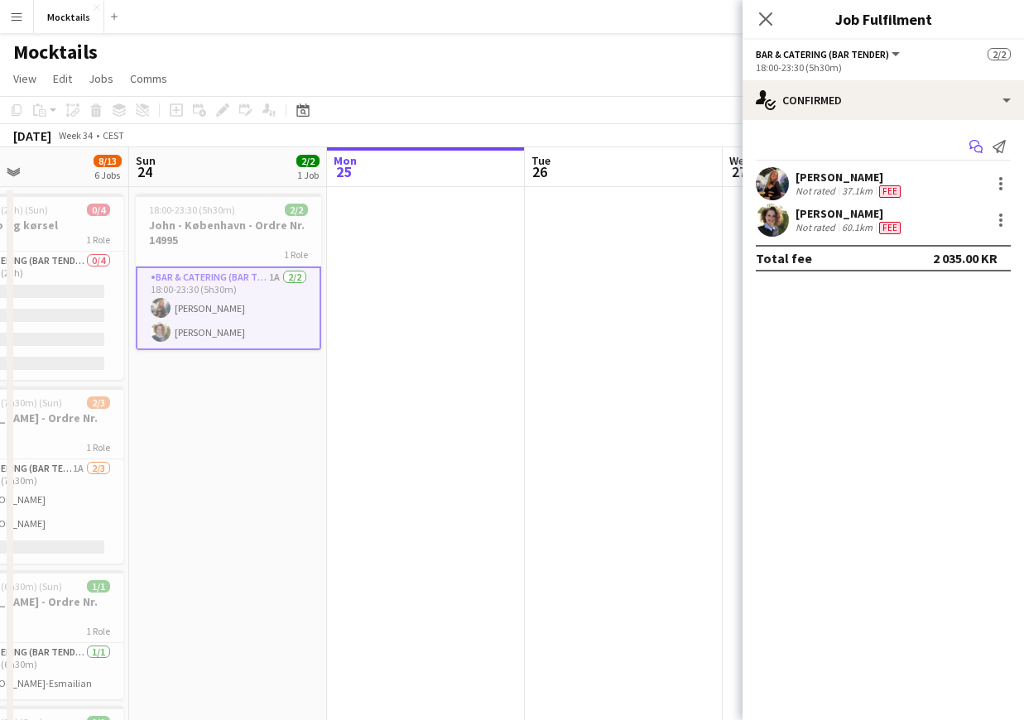
click at [976, 141] on icon at bounding box center [974, 144] width 10 height 9
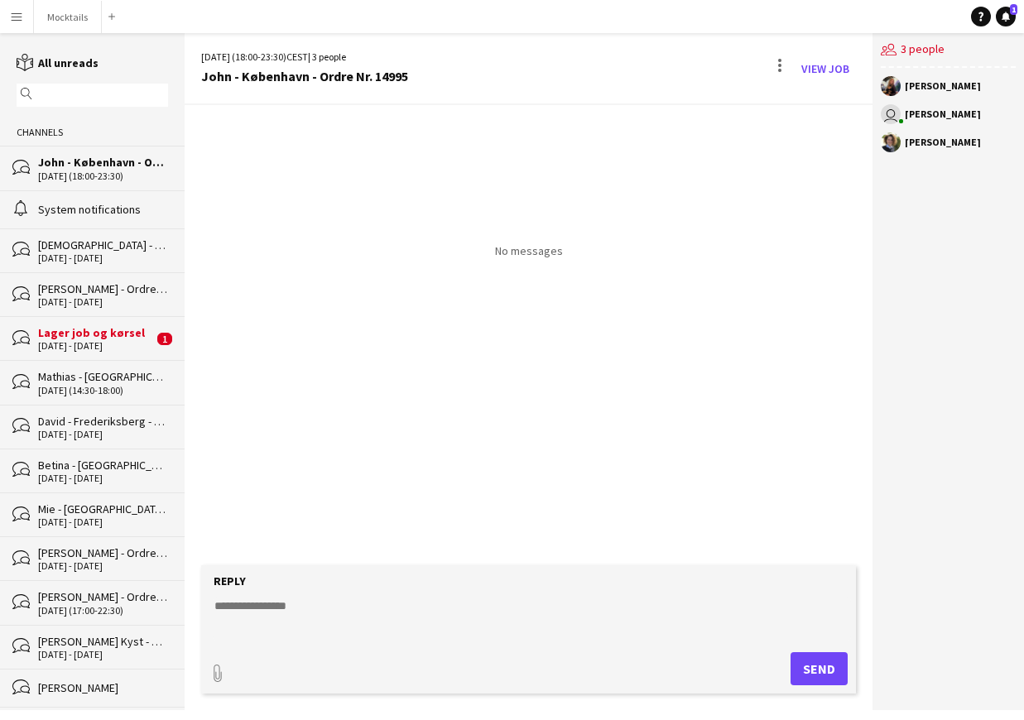
click at [400, 622] on textarea at bounding box center [532, 618] width 639 height 43
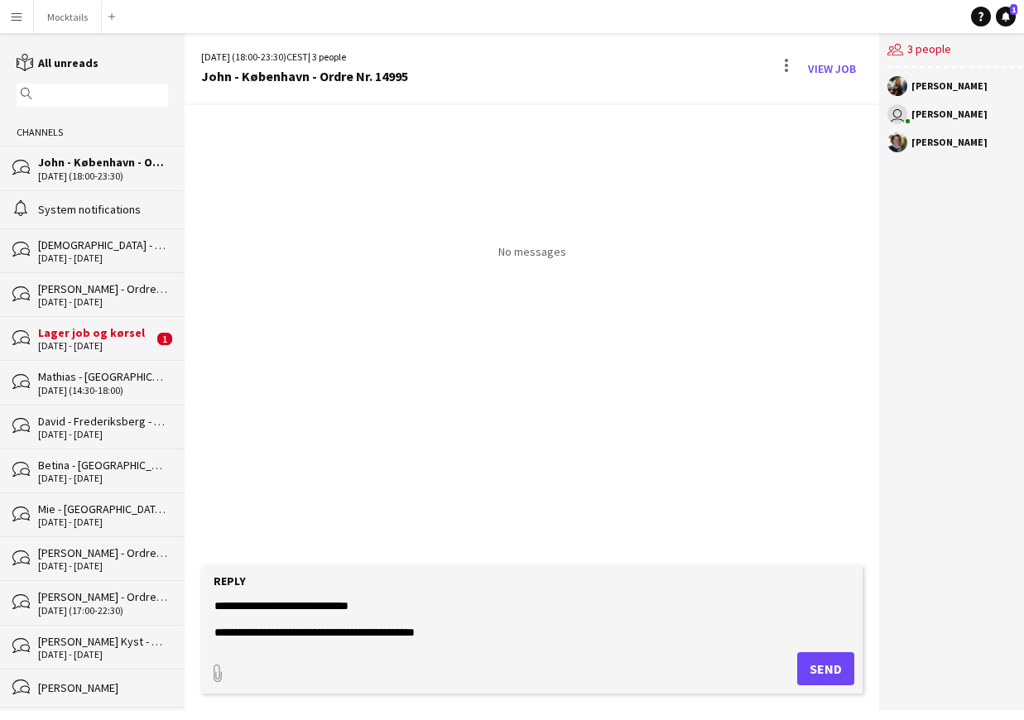
type textarea "**********"
click at [826, 674] on button "Send" at bounding box center [825, 668] width 57 height 33
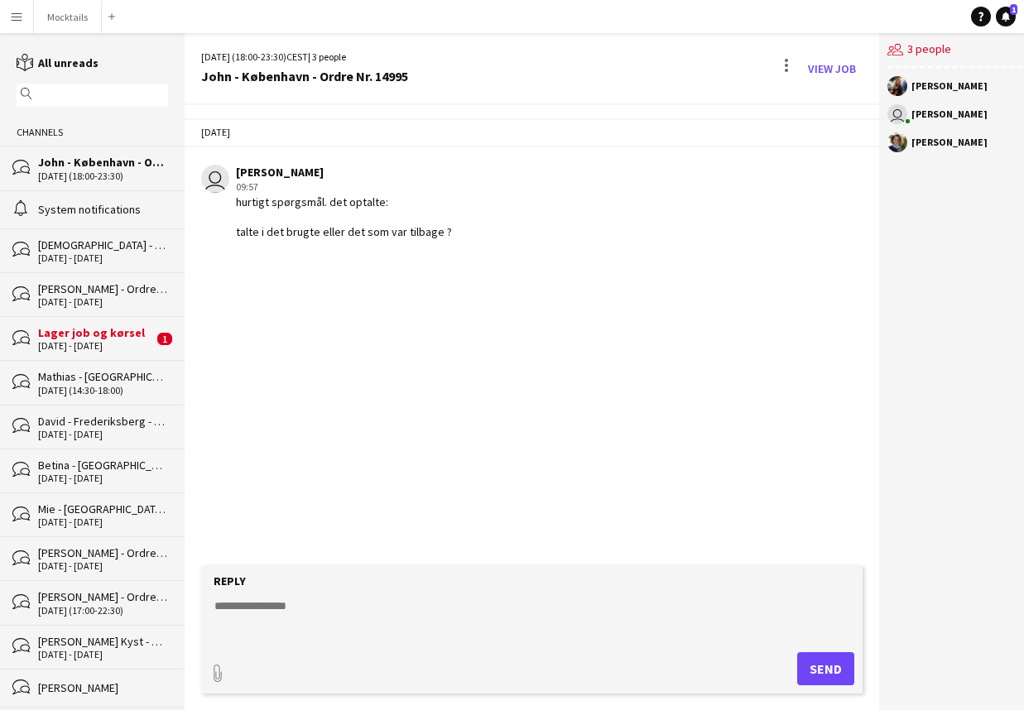
click at [85, 338] on div "Lager job og kørsel" at bounding box center [95, 332] width 115 height 15
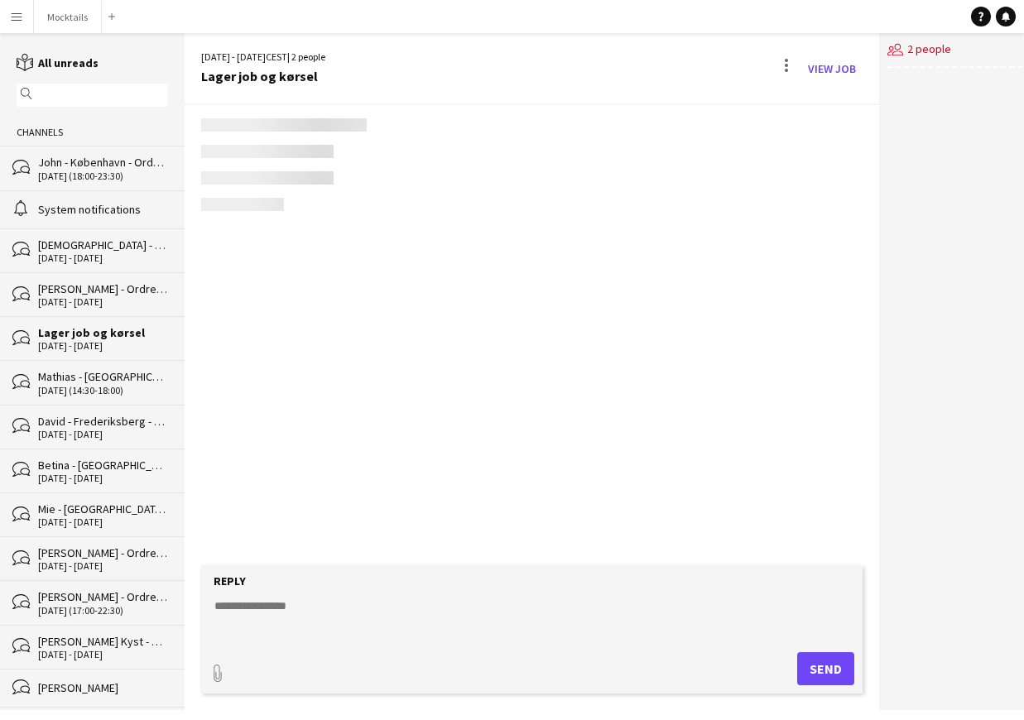
scroll to position [431, 0]
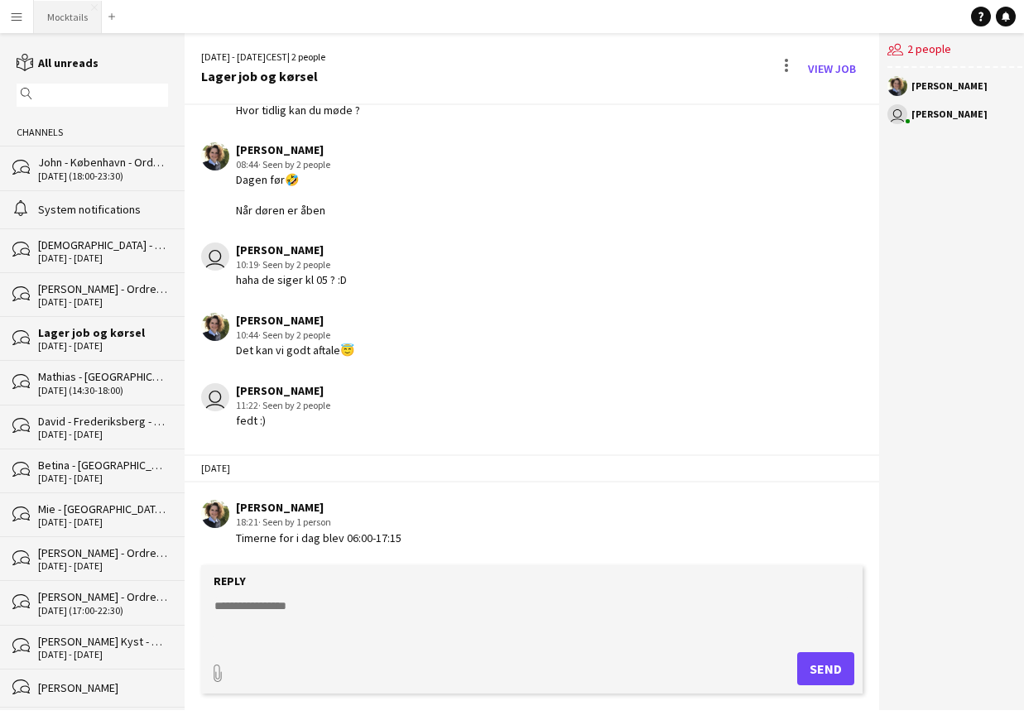
click at [61, 18] on button "Mocktails Close" at bounding box center [68, 17] width 68 height 32
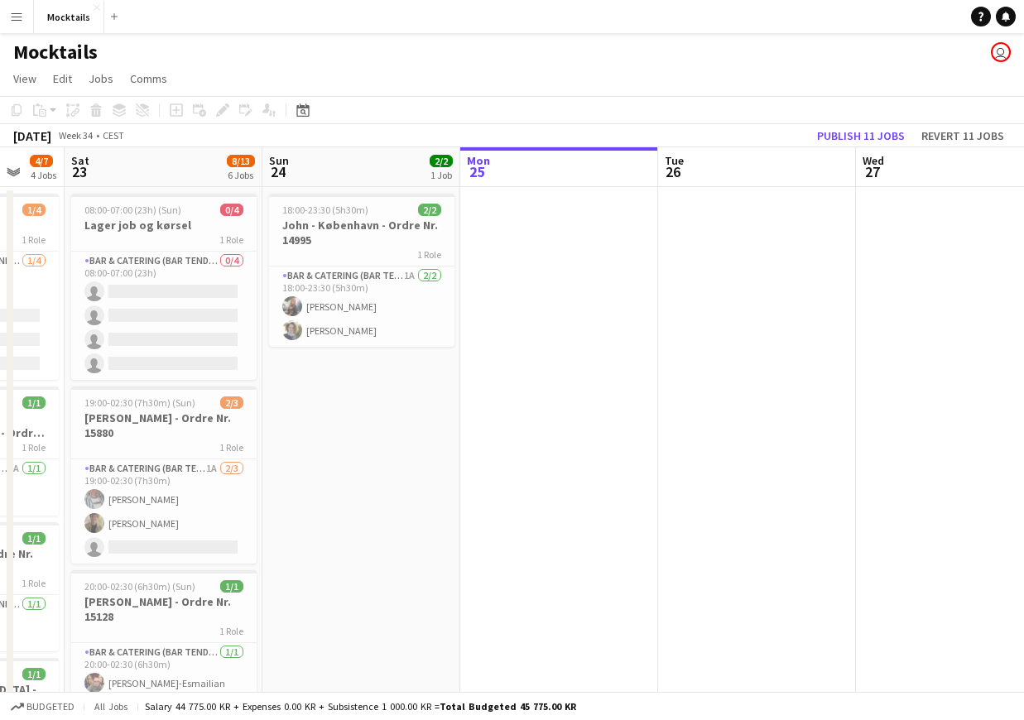
scroll to position [0, 475]
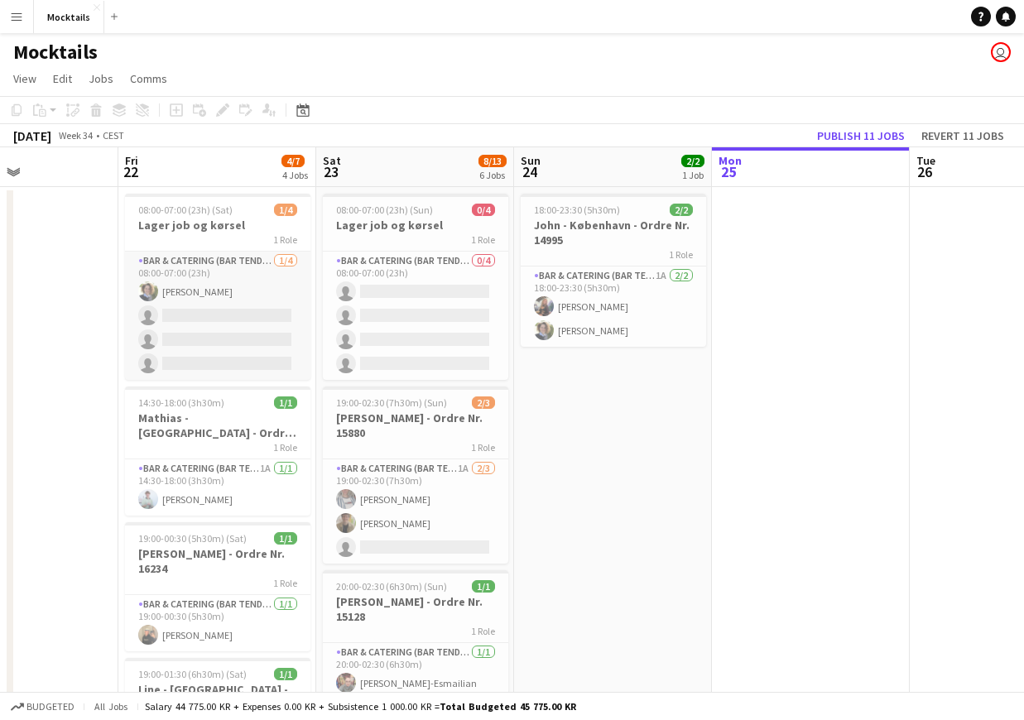
click at [209, 292] on app-card-role "Bar & Catering (Bar Tender) [DATE] 08:00-07:00 (23h) [PERSON_NAME] single-neutr…" at bounding box center [217, 316] width 185 height 128
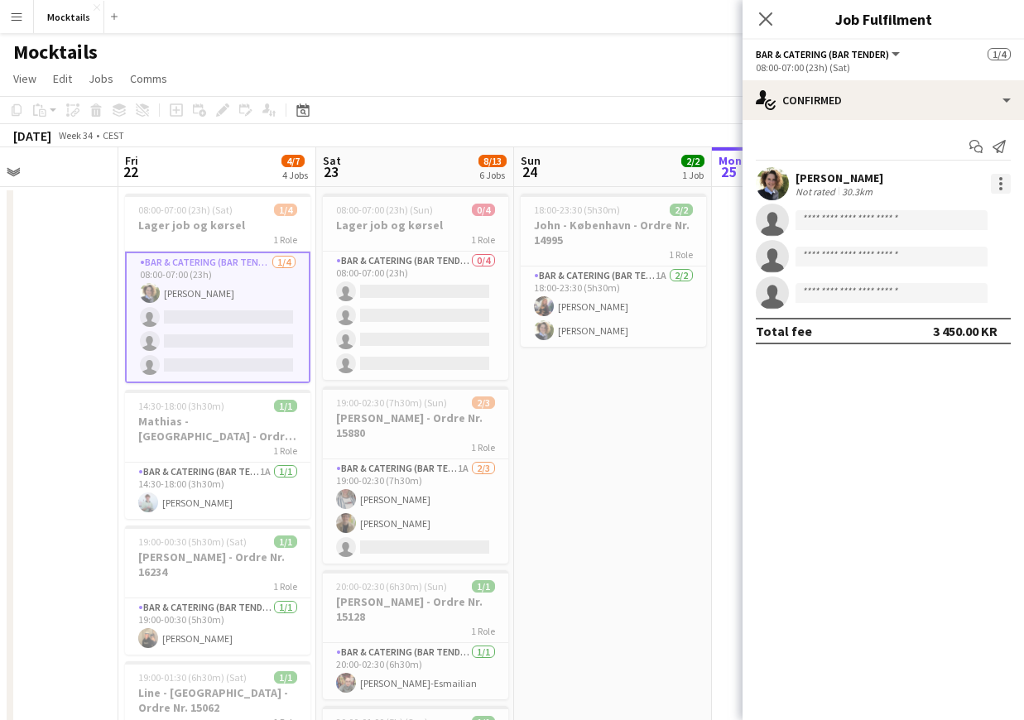
click at [1004, 187] on div at bounding box center [1000, 184] width 20 height 20
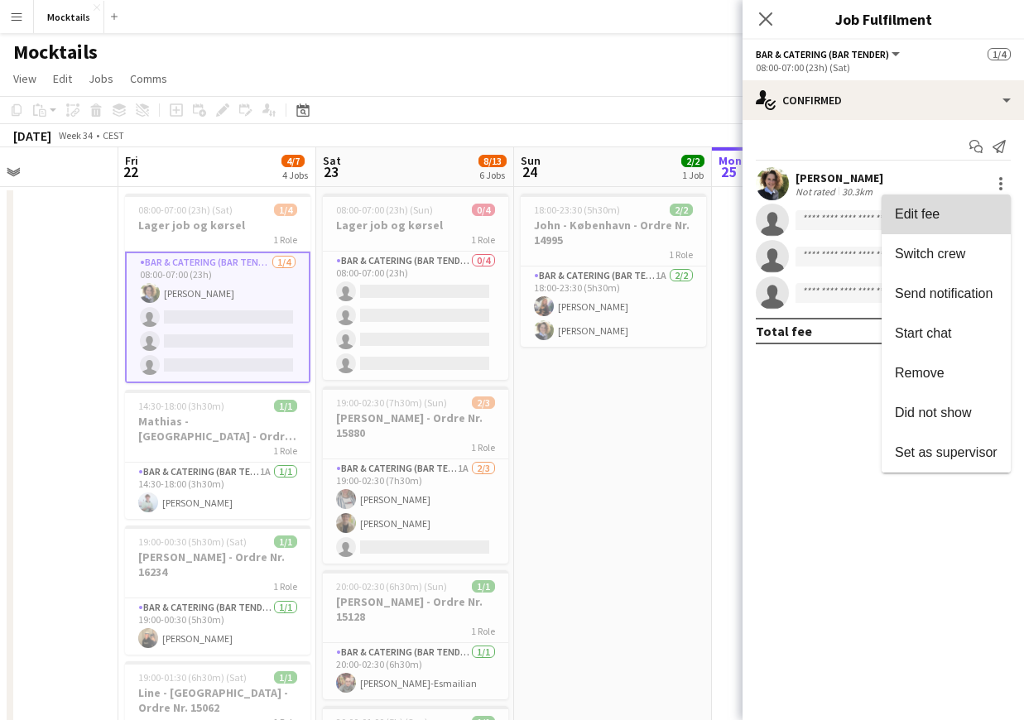
click at [957, 225] on button "Edit fee" at bounding box center [945, 214] width 129 height 40
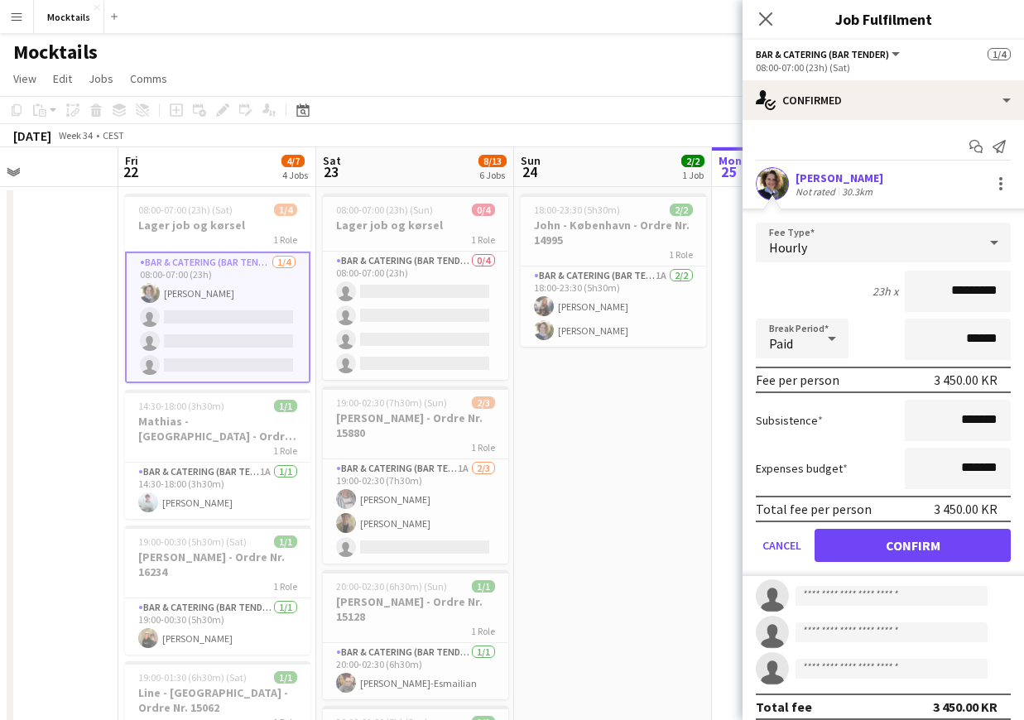
click at [669, 41] on div "Mocktails user" at bounding box center [512, 48] width 1024 height 31
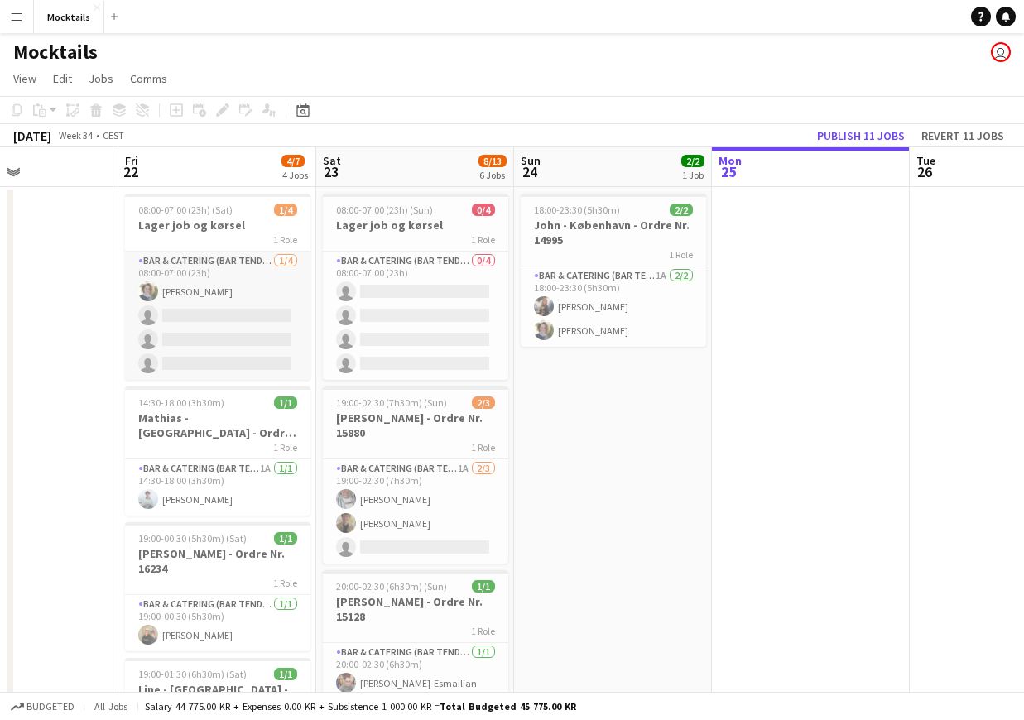
click at [173, 317] on app-card-role "Bar & Catering (Bar Tender) [DATE] 08:00-07:00 (23h) [PERSON_NAME] single-neutr…" at bounding box center [217, 316] width 185 height 128
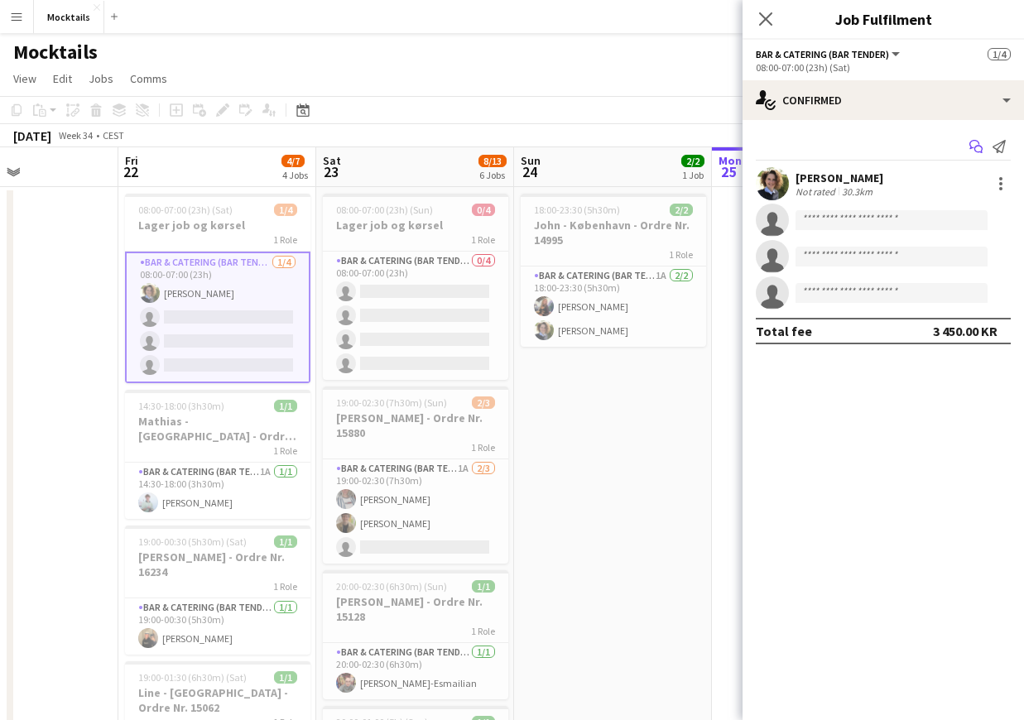
click at [971, 144] on icon "Start chat" at bounding box center [975, 146] width 13 height 13
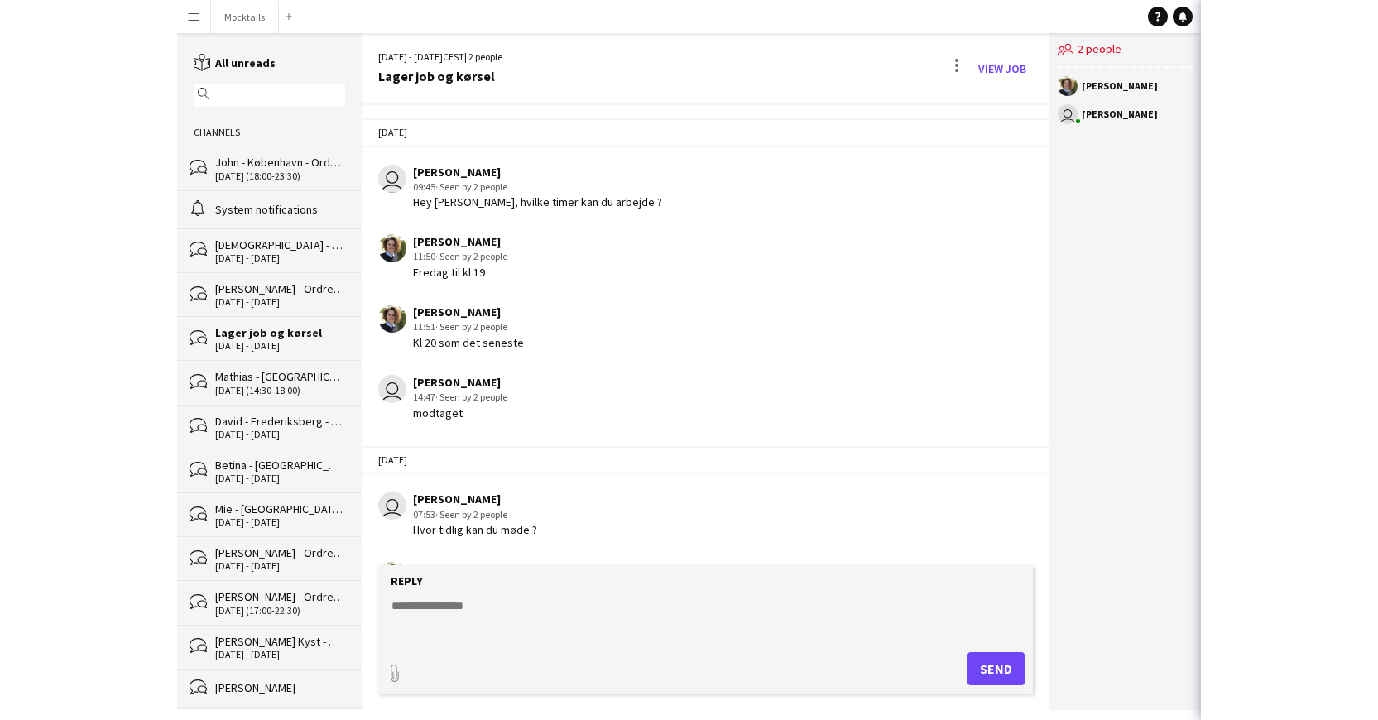
scroll to position [431, 0]
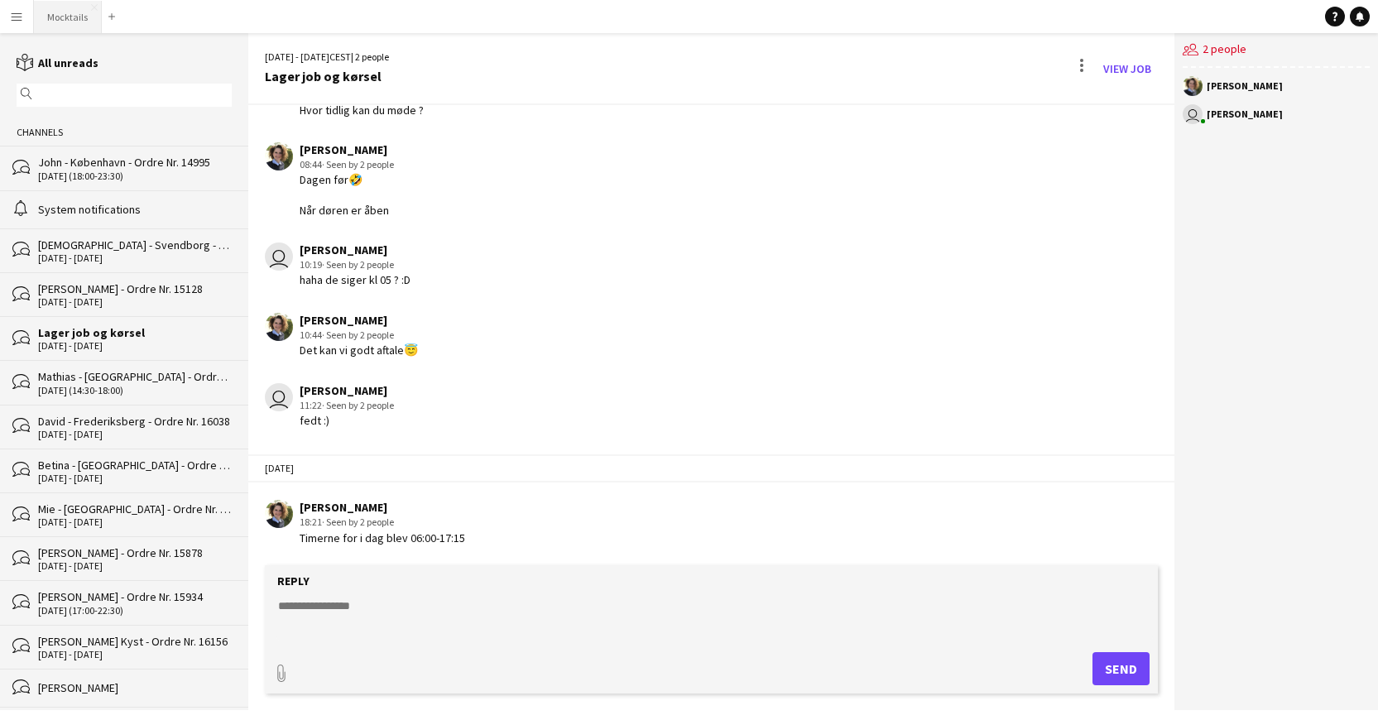
click at [73, 7] on button "Mocktails Close" at bounding box center [68, 17] width 68 height 32
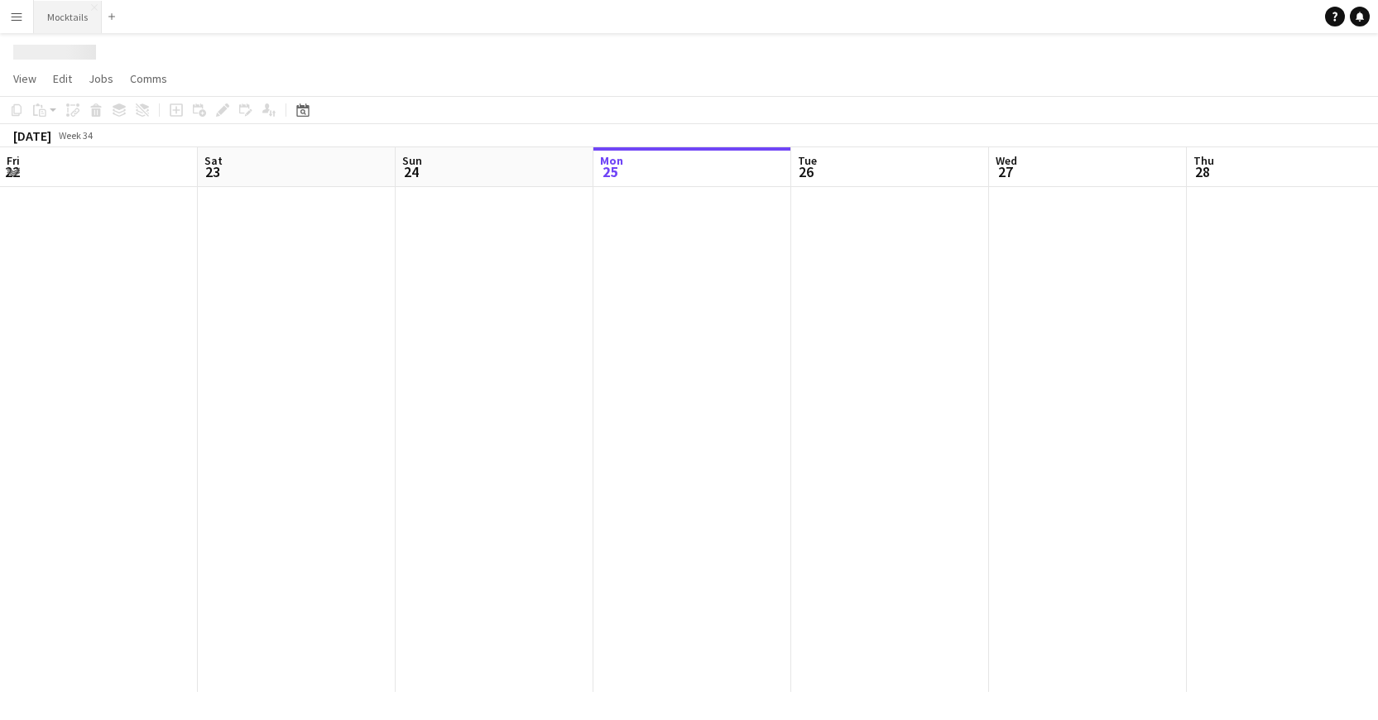
scroll to position [0, 396]
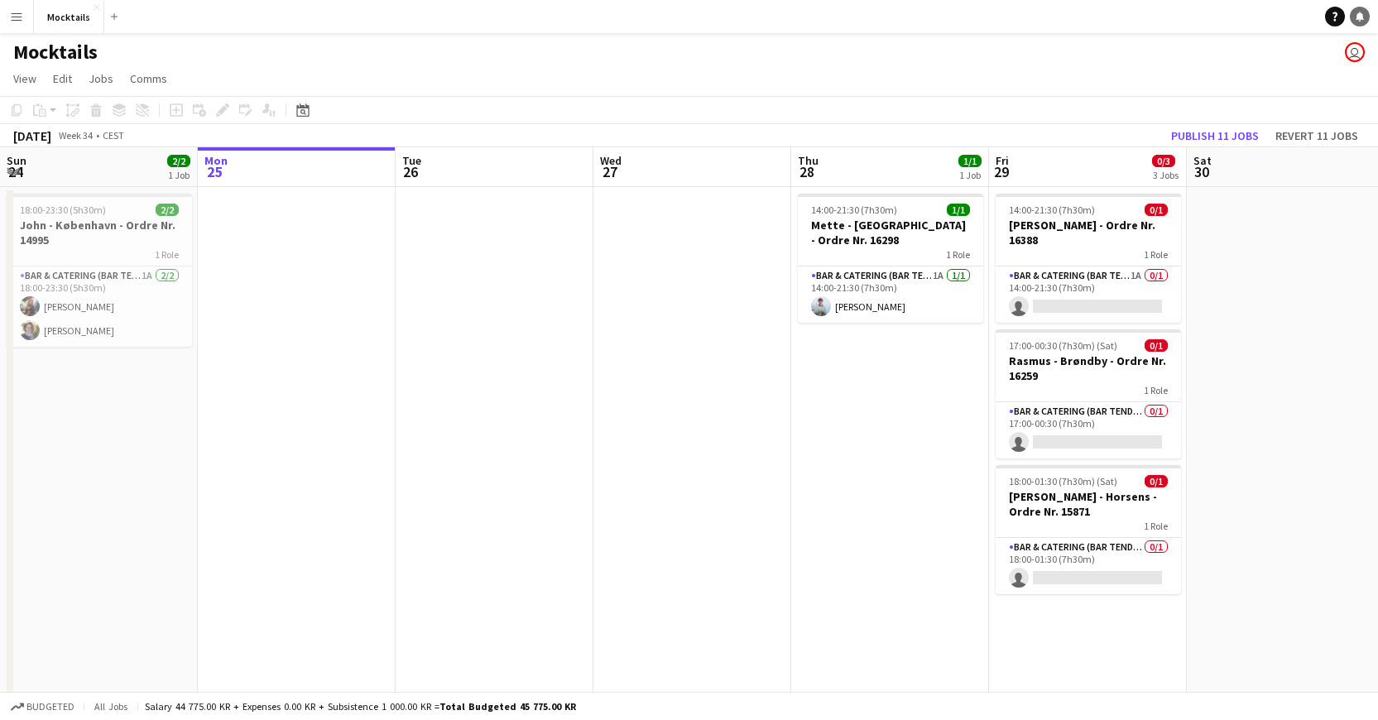
click at [1023, 19] on icon at bounding box center [1359, 16] width 8 height 8
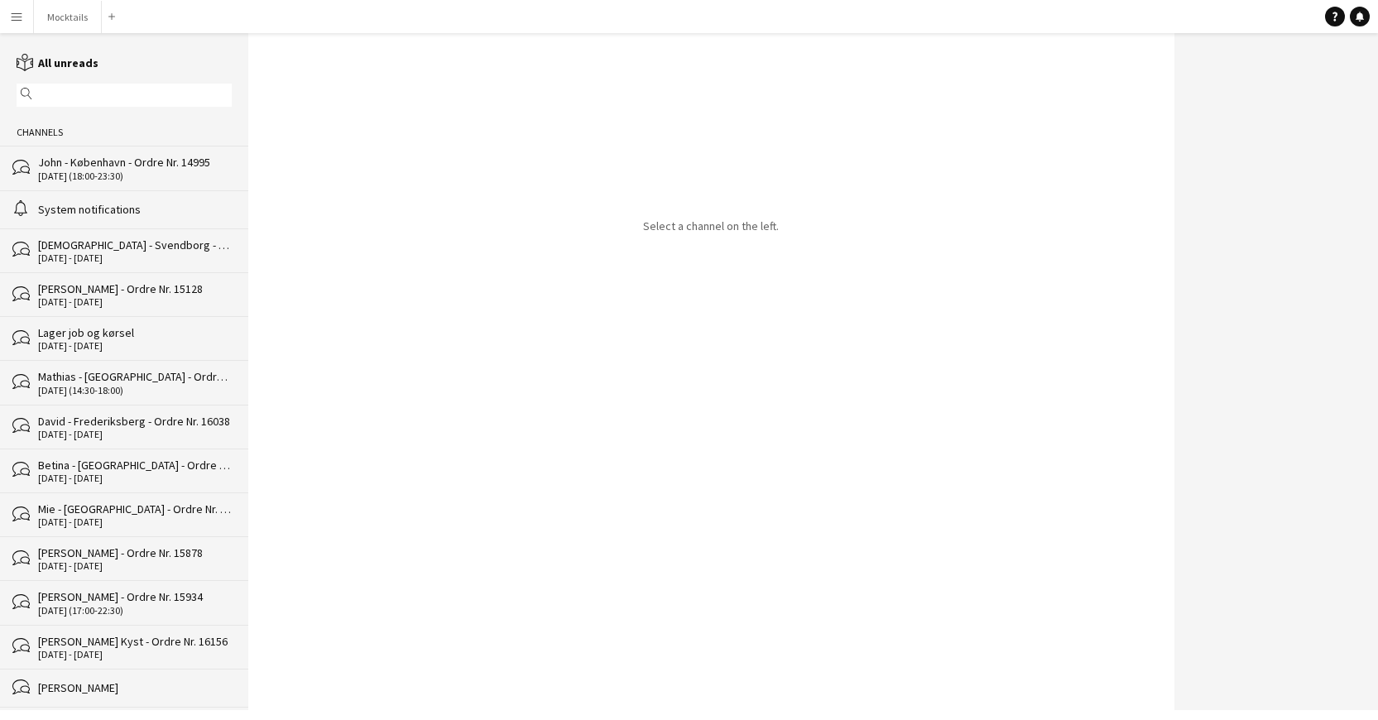
click at [116, 258] on div "[DATE] - [DATE]" at bounding box center [135, 258] width 194 height 12
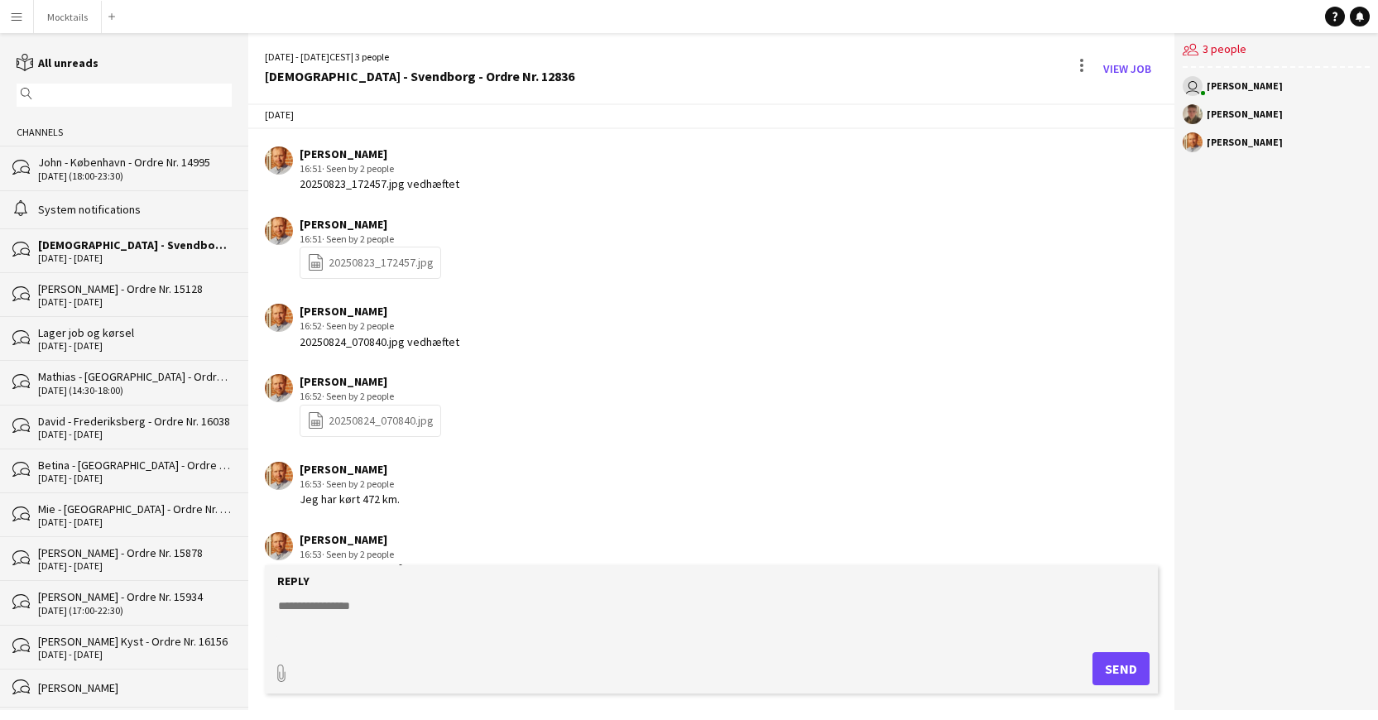
scroll to position [1361, 0]
drag, startPoint x: 304, startPoint y: 494, endPoint x: 426, endPoint y: 486, distance: 122.7
click at [426, 486] on div "[PERSON_NAME] 16:53 · Seen by 2 people Jeg har kørt 472 km." at bounding box center [635, 486] width 741 height 46
click at [444, 610] on textarea at bounding box center [714, 618] width 877 height 43
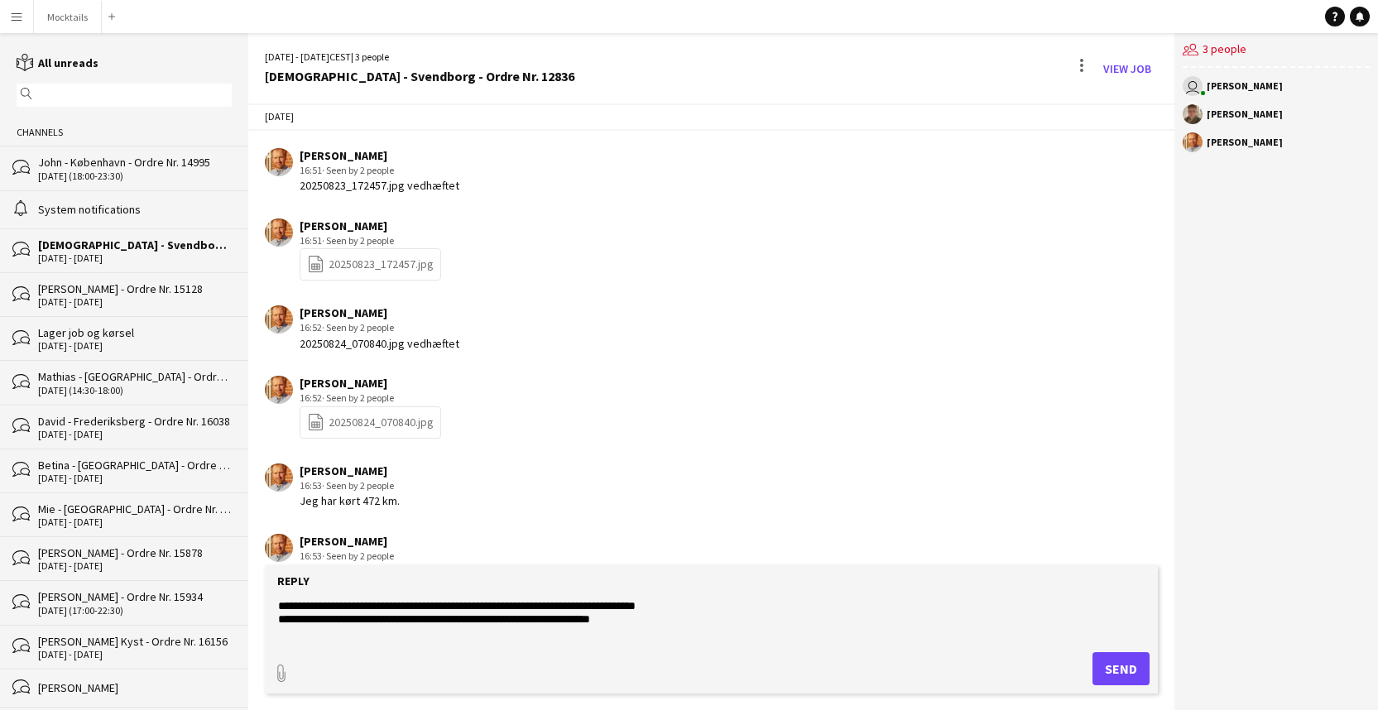
type textarea "**********"
click at [1023, 670] on button "Send" at bounding box center [1120, 668] width 57 height 33
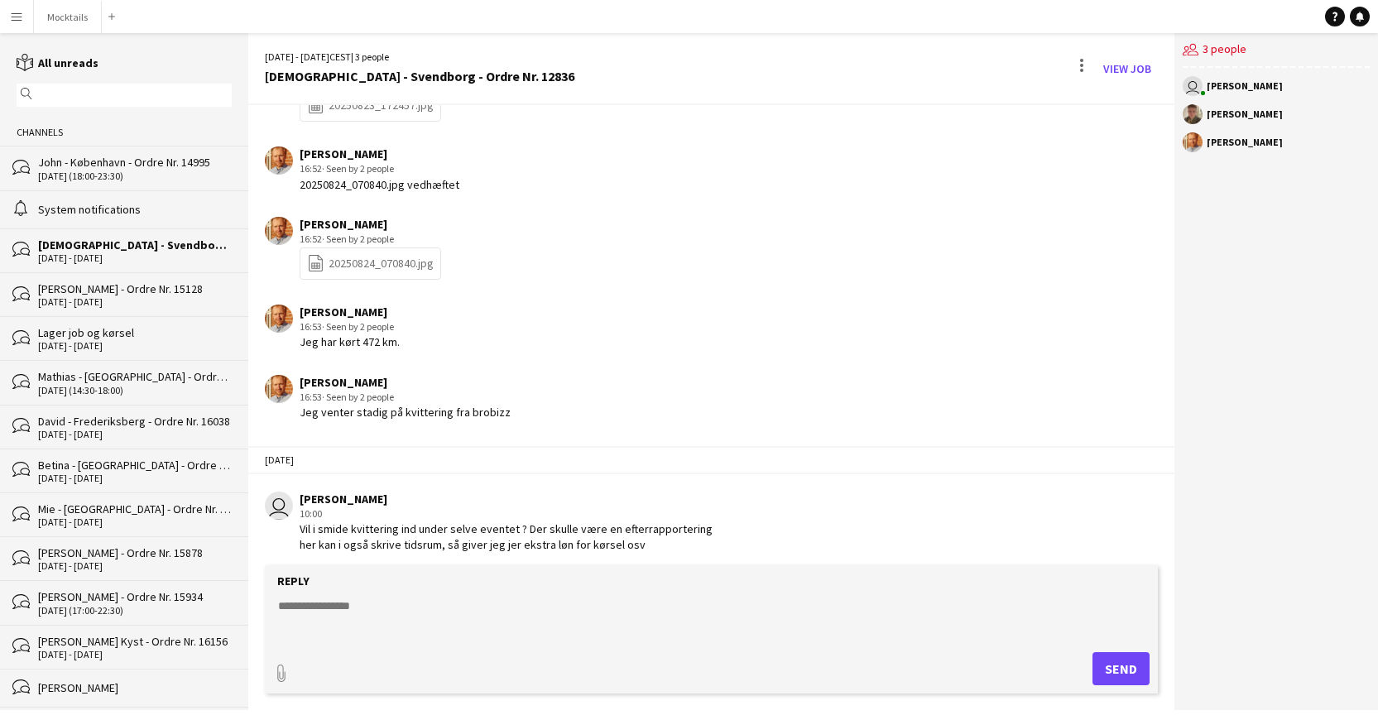
scroll to position [1519, 0]
click at [68, 20] on button "Mocktails Close" at bounding box center [68, 17] width 68 height 32
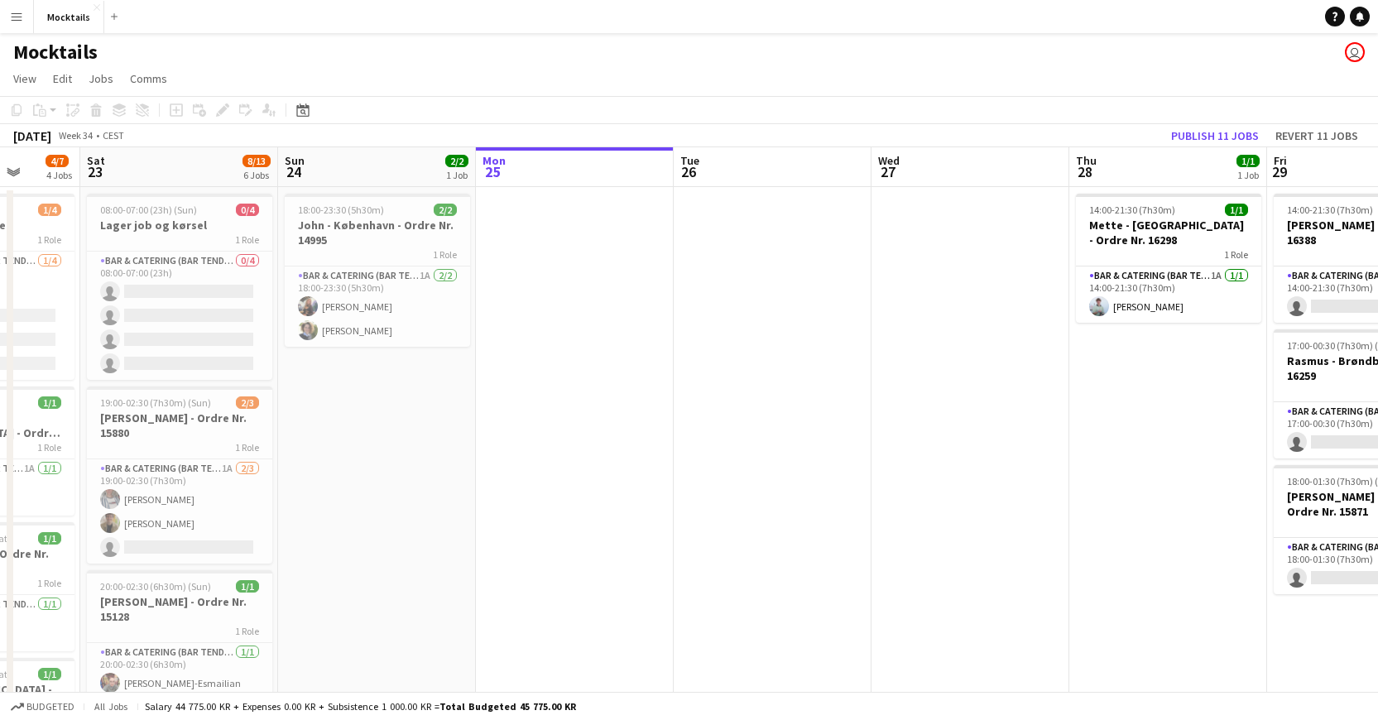
scroll to position [0, 592]
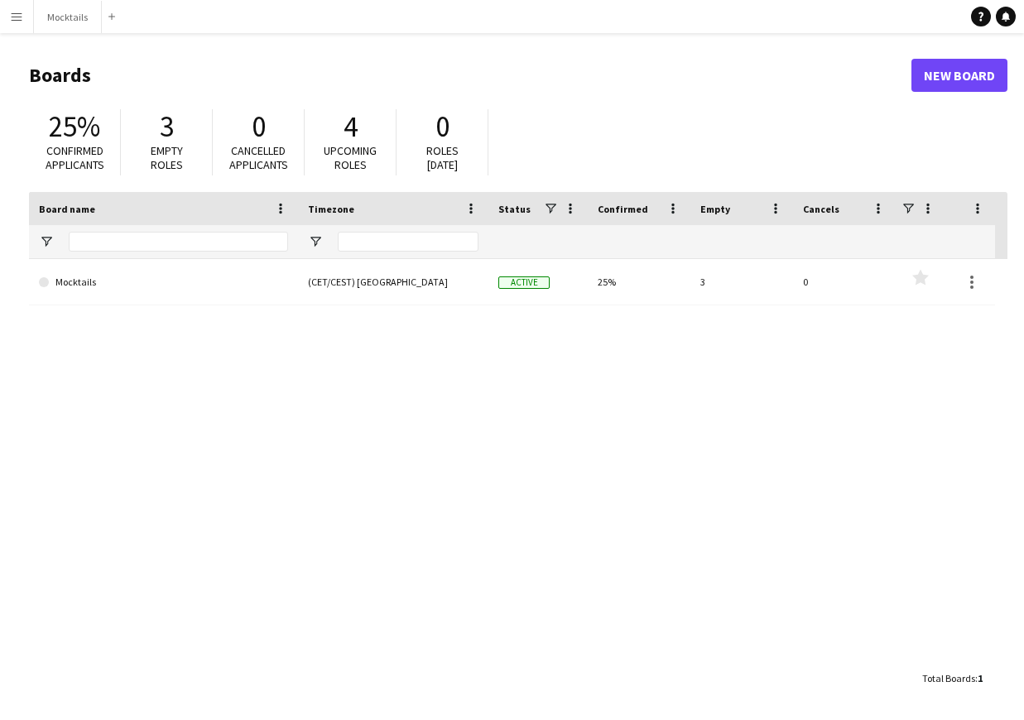
click at [22, 22] on button "Menu" at bounding box center [16, 16] width 33 height 33
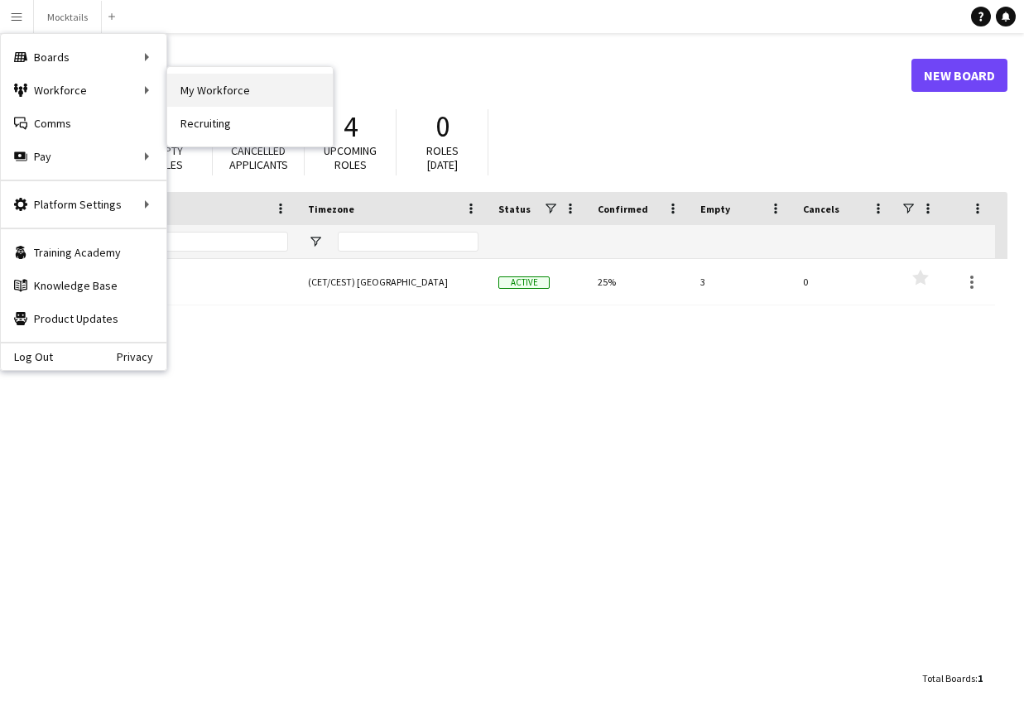
click at [247, 93] on link "My Workforce" at bounding box center [249, 90] width 165 height 33
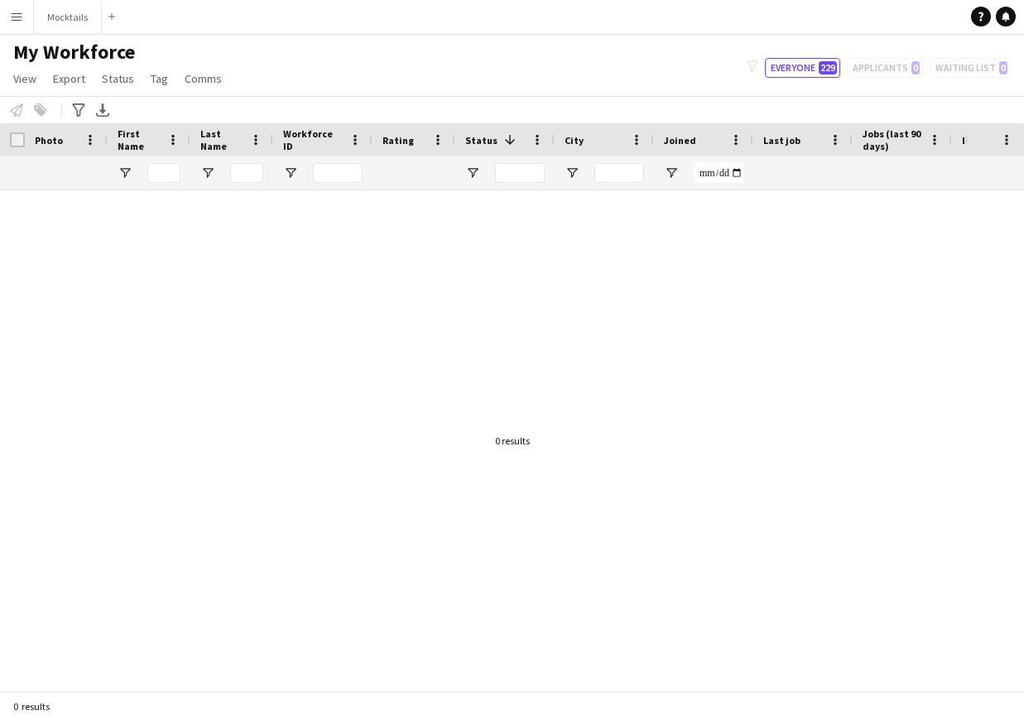
click at [19, 17] on app-icon "Menu" at bounding box center [16, 16] width 13 height 13
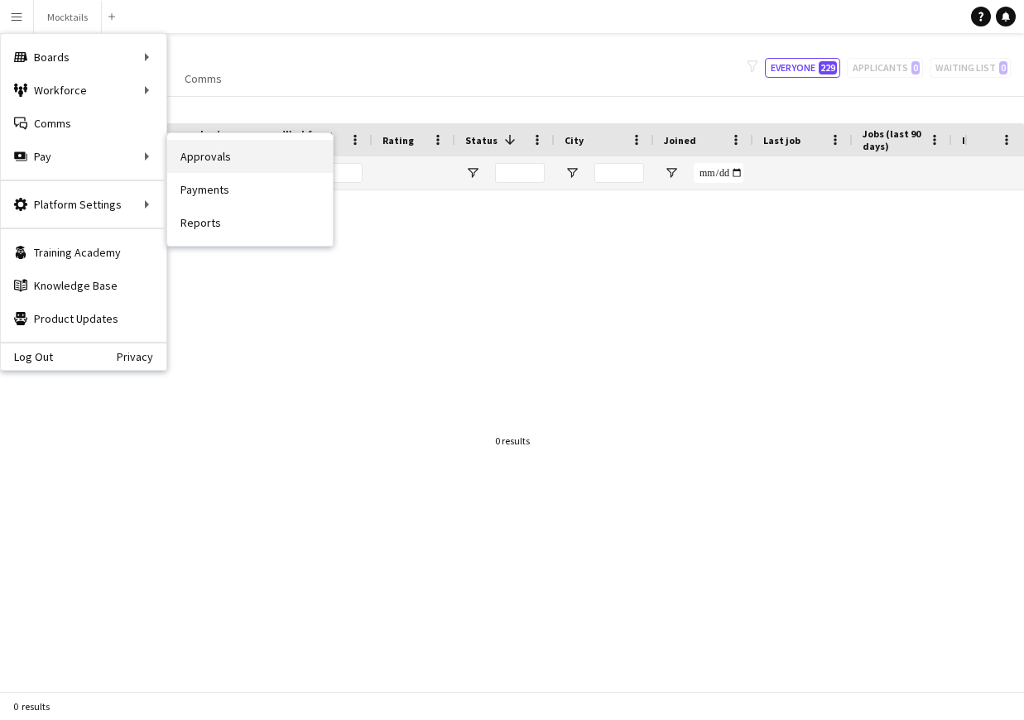
click at [186, 161] on link "Approvals" at bounding box center [249, 156] width 165 height 33
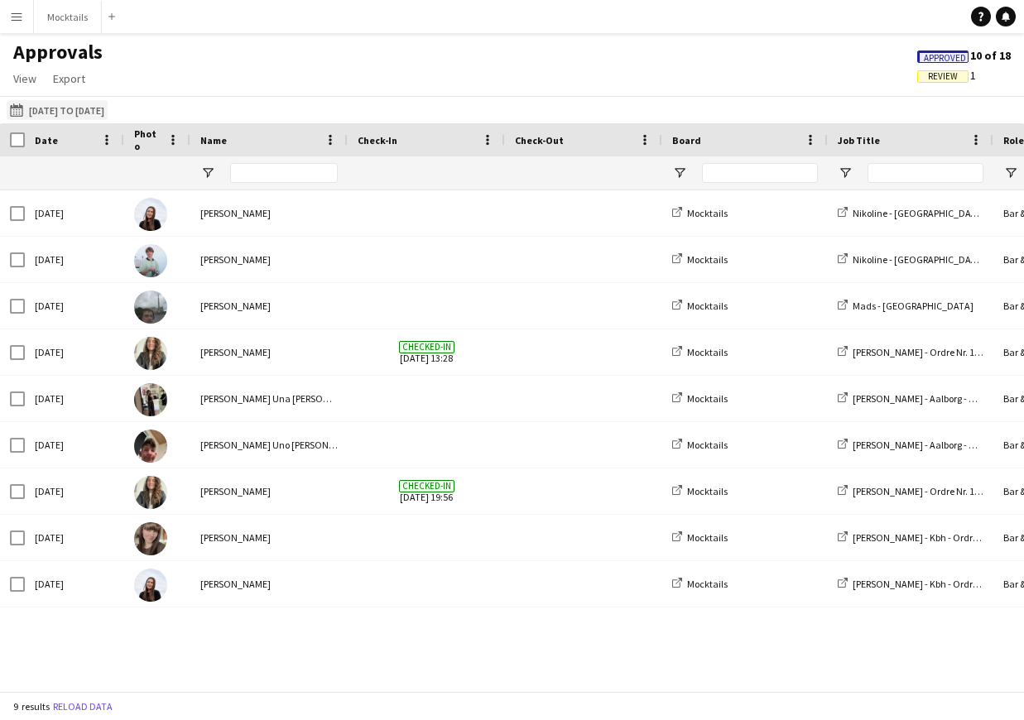
click at [79, 107] on button "27-06-2025 to 29-06-2025 27-06-2025 to 29-06-2025" at bounding box center [57, 110] width 101 height 20
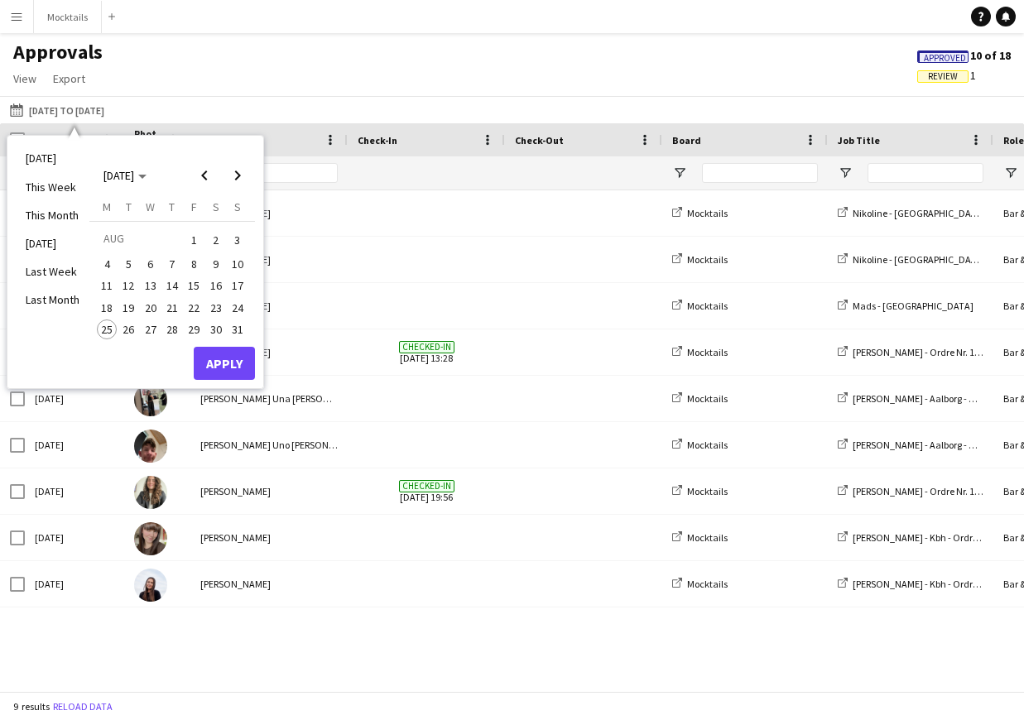
click at [153, 305] on span "20" at bounding box center [151, 308] width 20 height 20
click at [111, 330] on span "25" at bounding box center [107, 329] width 20 height 20
click at [231, 362] on button "Apply" at bounding box center [224, 363] width 61 height 33
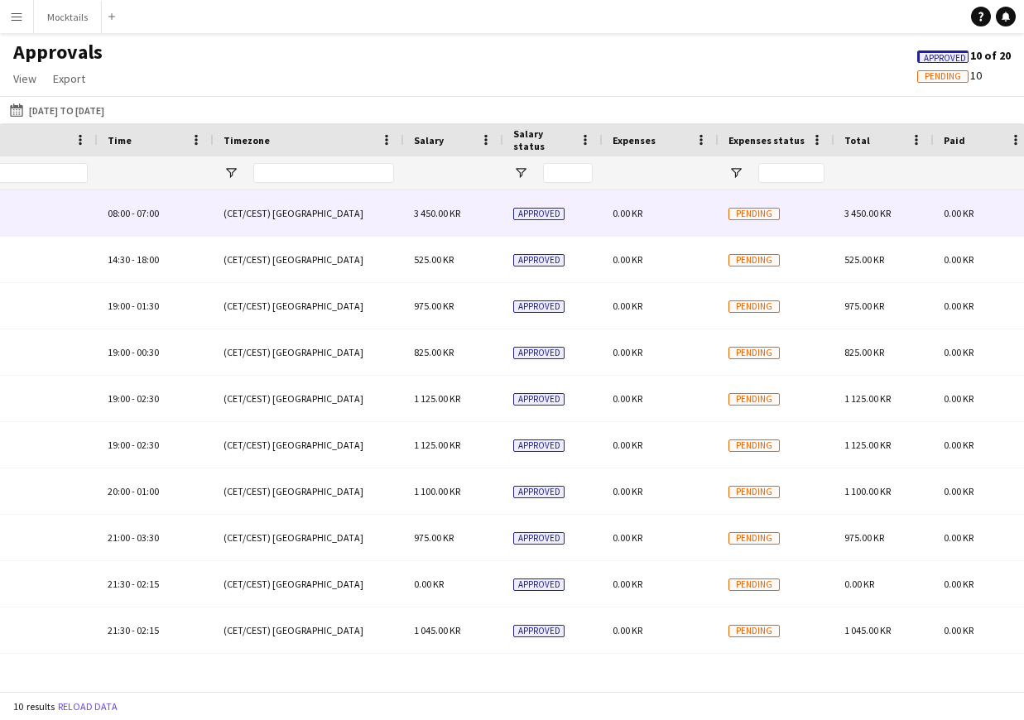
click at [689, 205] on div "0.00 KR" at bounding box center [660, 213] width 116 height 46
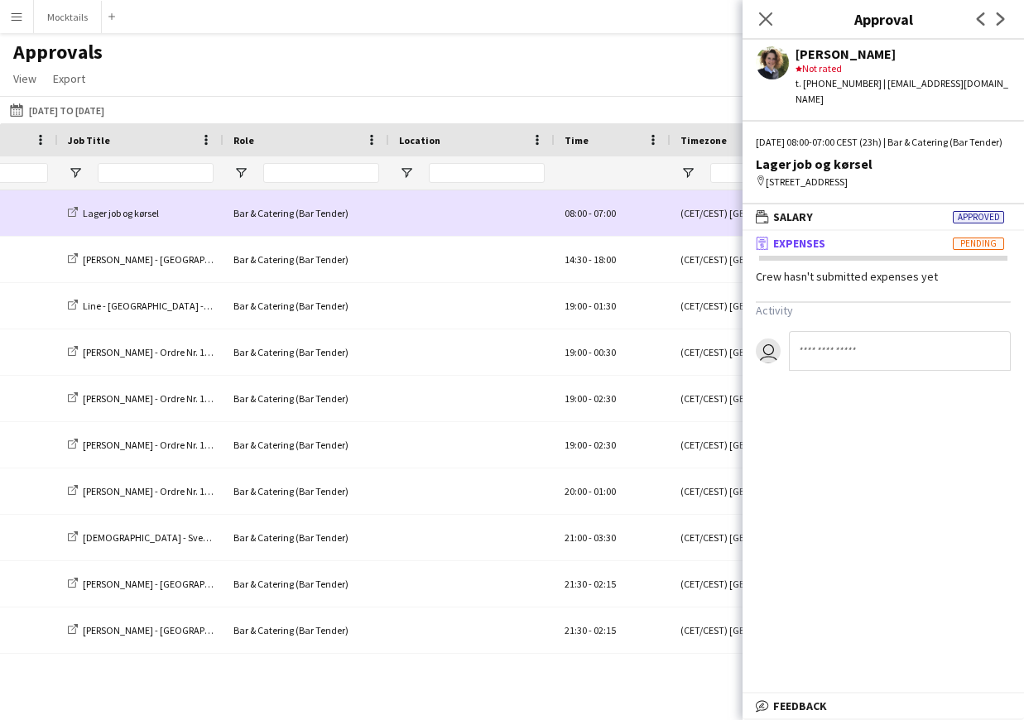
click at [406, 221] on div at bounding box center [471, 213] width 165 height 46
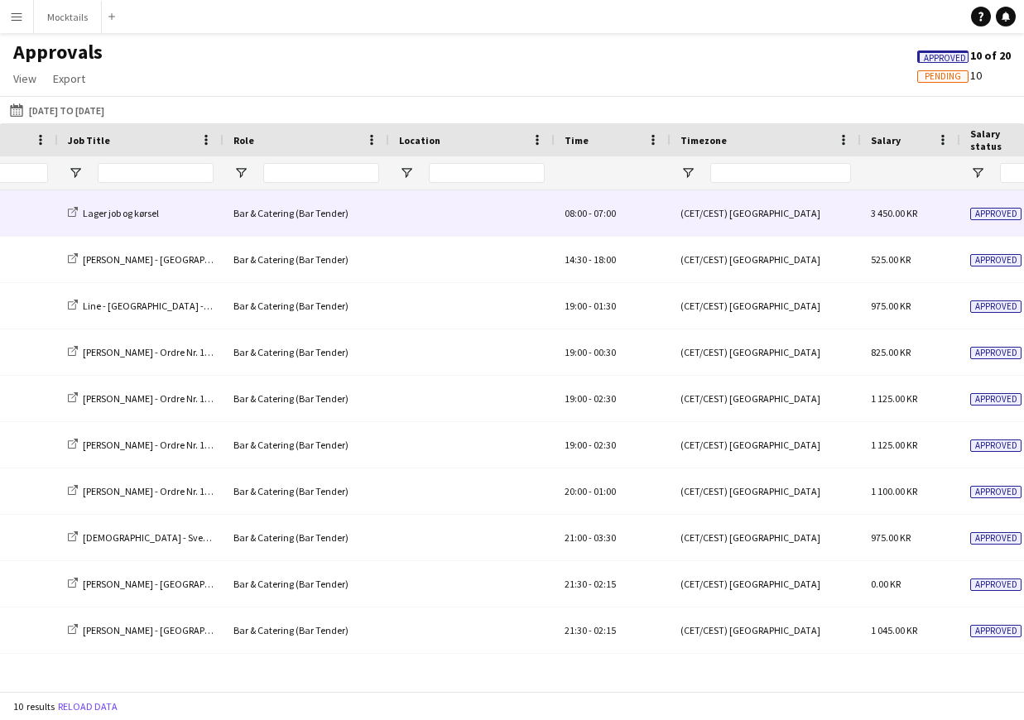
click at [406, 221] on div at bounding box center [471, 213] width 165 height 46
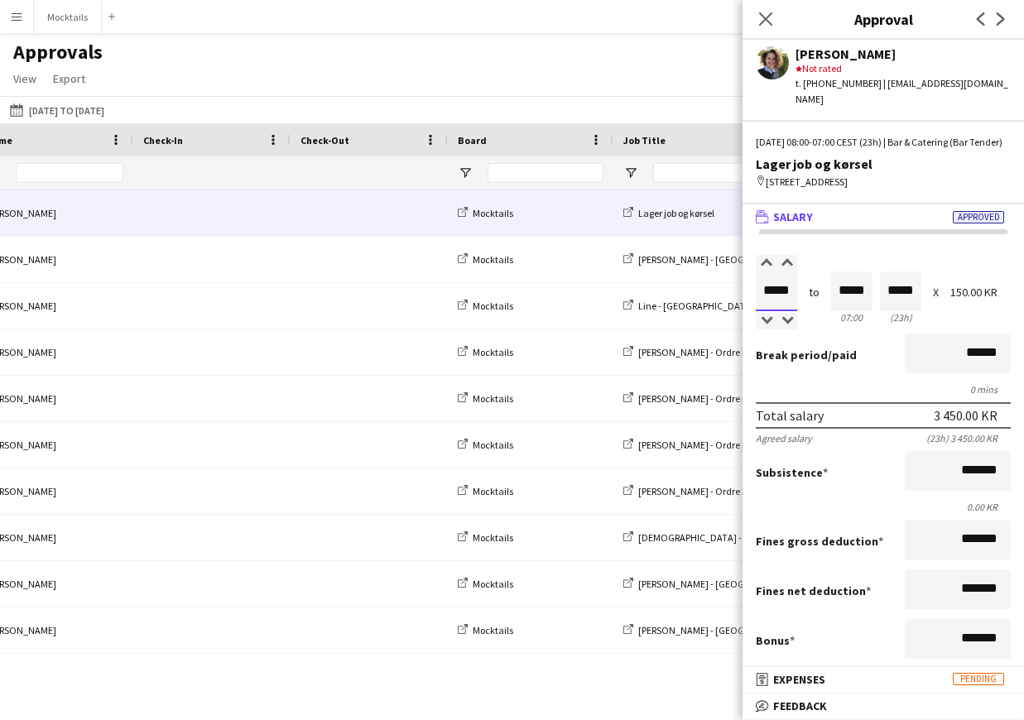
click at [779, 296] on input "*****" at bounding box center [775, 291] width 41 height 40
click at [768, 293] on input "*****" at bounding box center [775, 291] width 41 height 40
type input "*****"
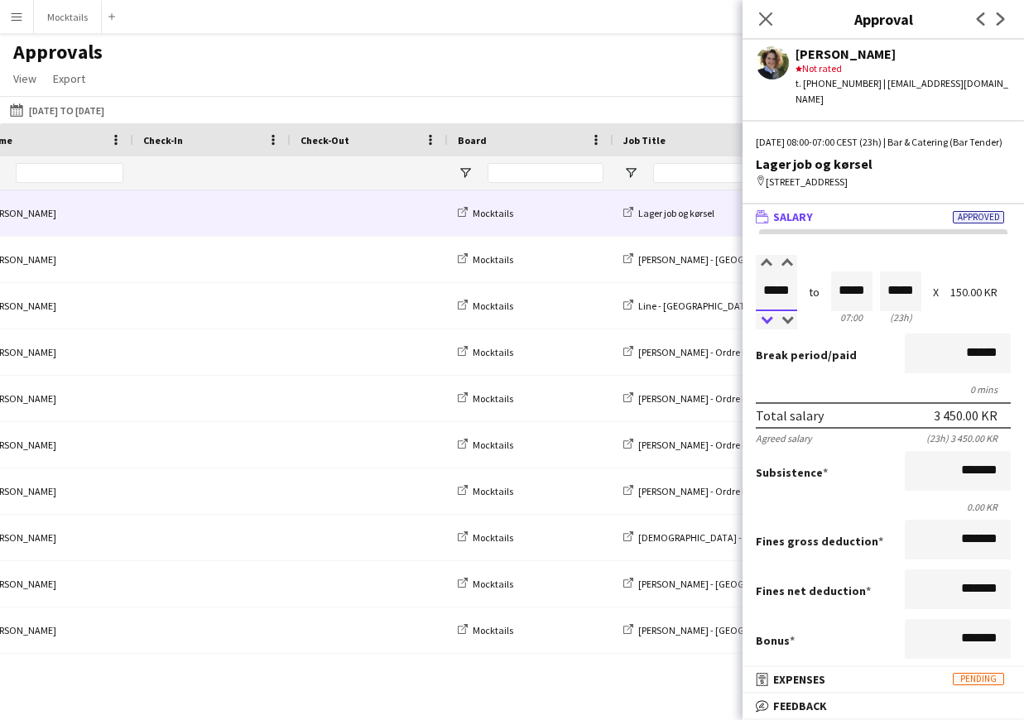
type input "*****"
click at [765, 319] on div at bounding box center [765, 321] width 21 height 17
type input "*****"
click at [765, 319] on div at bounding box center [765, 321] width 21 height 17
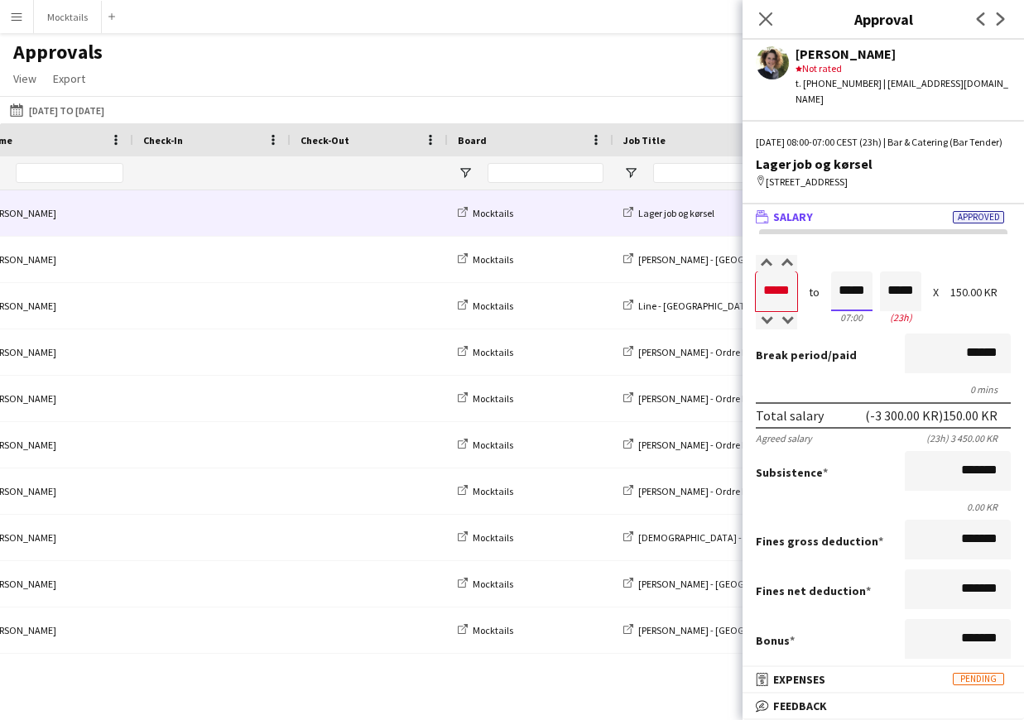
click at [837, 295] on input "*****" at bounding box center [851, 291] width 41 height 40
type input "*****"
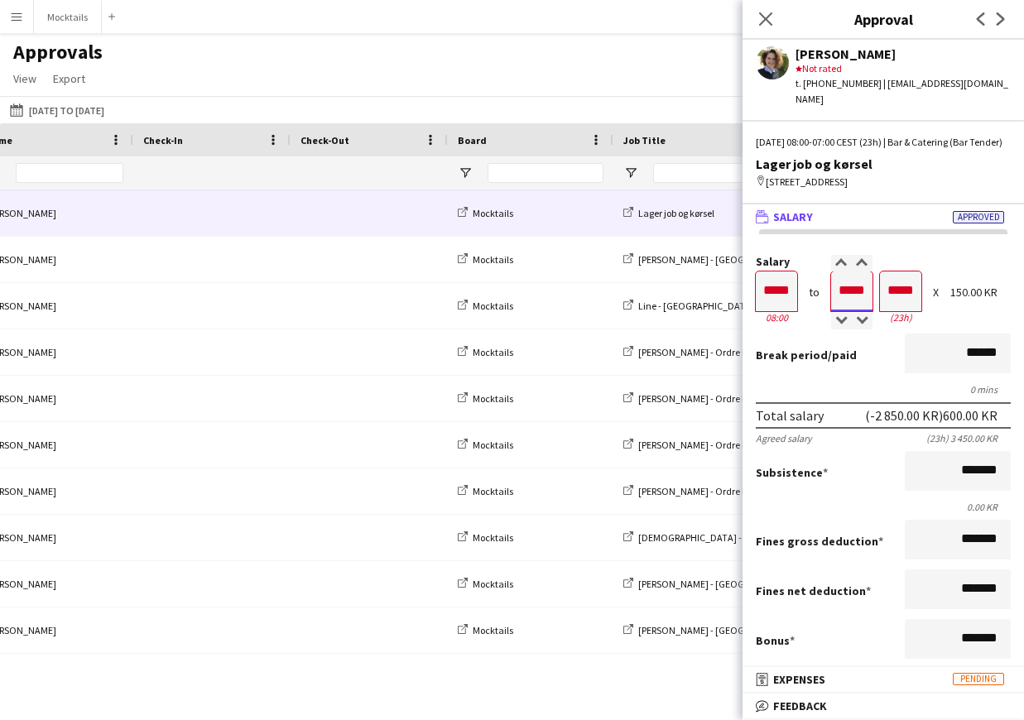
type input "*****"
click at [864, 266] on div at bounding box center [861, 263] width 21 height 17
click at [925, 254] on div "Salary ***** 08:00 to ***** 07:00 ***** (23h) X 150.00 KR Break period /paid **…" at bounding box center [882, 578] width 281 height 699
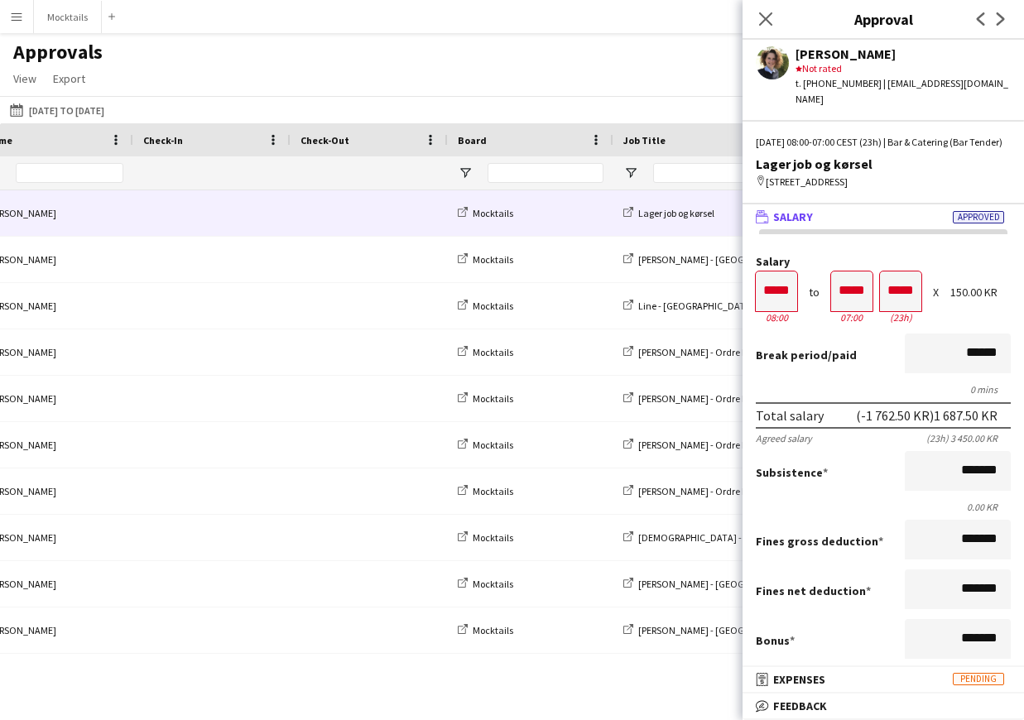
click at [952, 327] on form "Salary ***** 08:00 to ***** 07:00 ***** (23h) X 150.00 KR Break period /paid **…" at bounding box center [882, 528] width 281 height 544
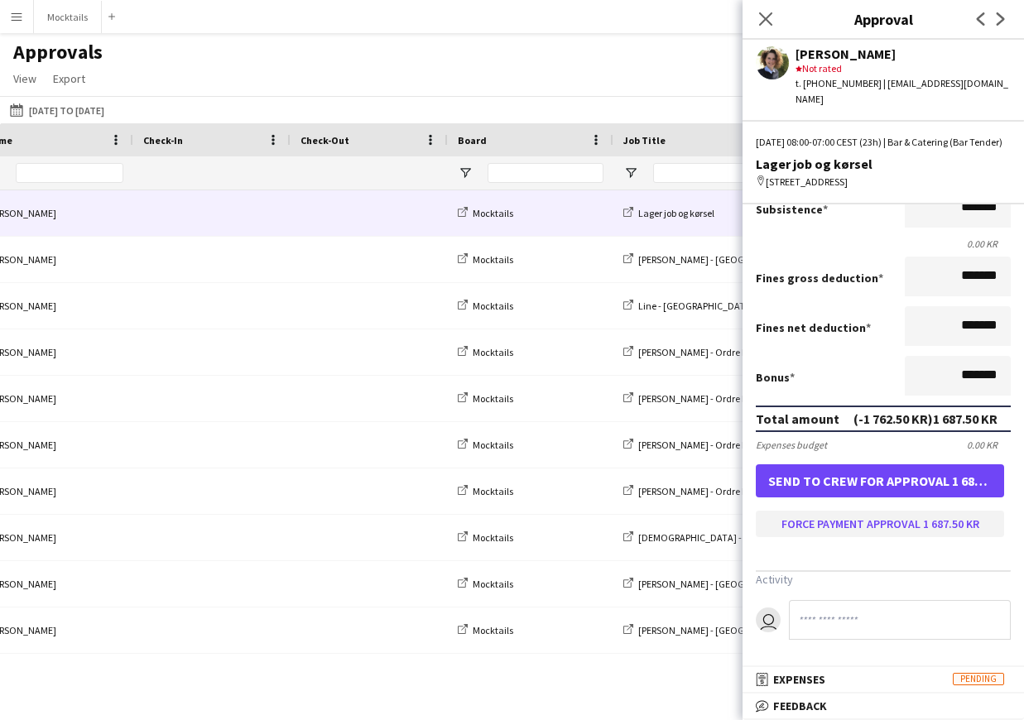
click at [922, 524] on button "Force payment approval 1 687.50 KR" at bounding box center [879, 524] width 248 height 26
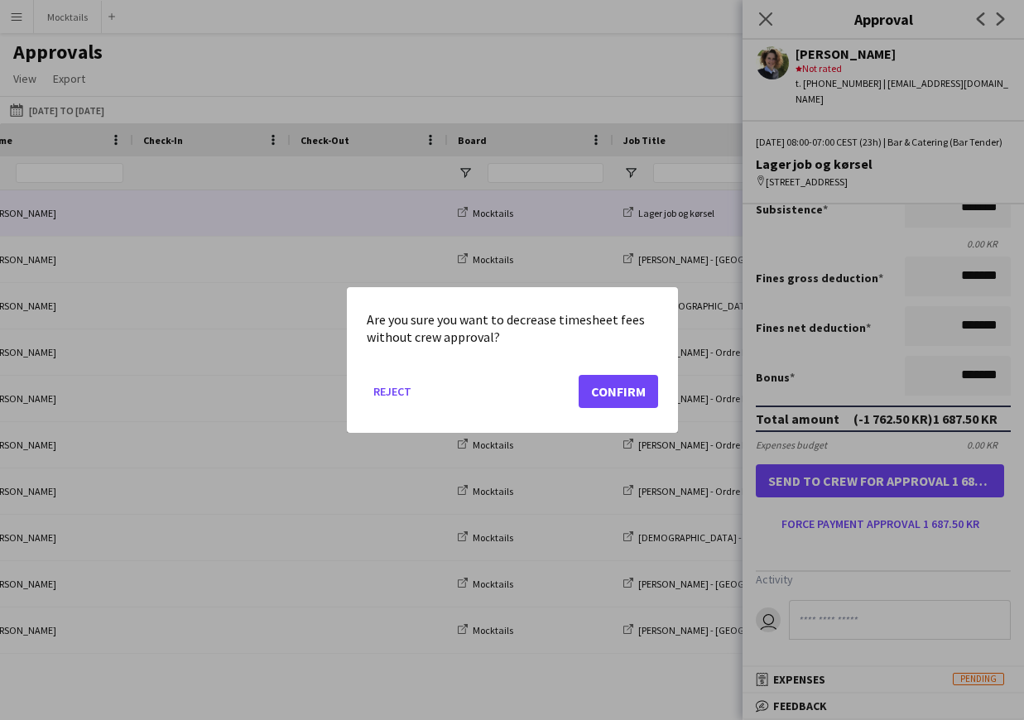
click at [624, 400] on button "Confirm" at bounding box center [617, 391] width 79 height 33
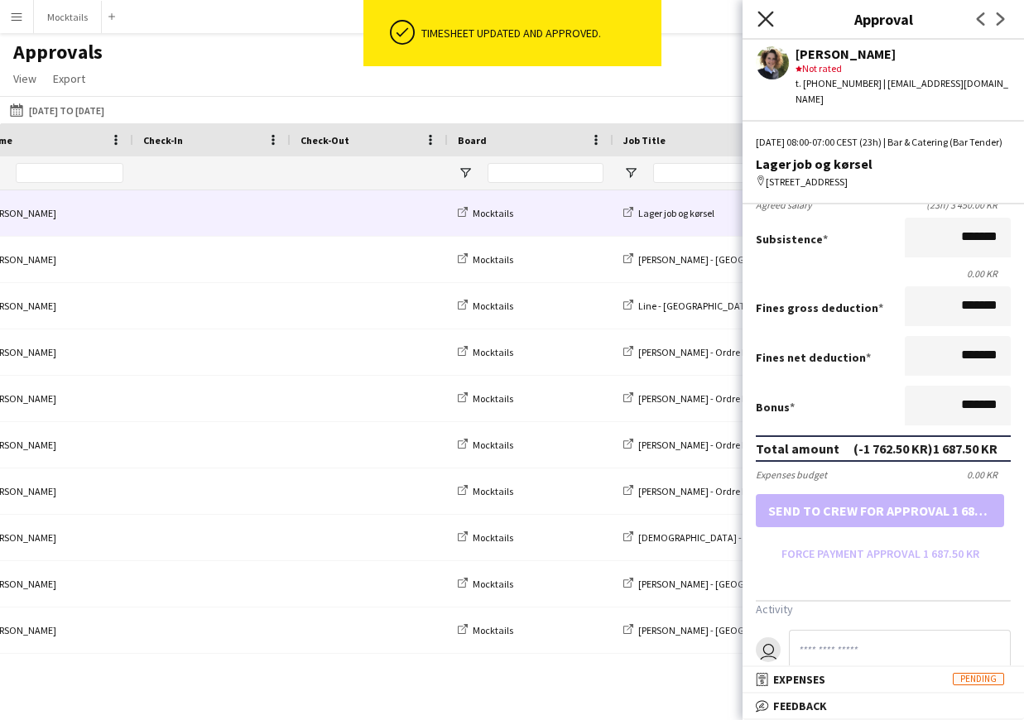
click at [769, 20] on icon "Close pop-in" at bounding box center [765, 19] width 16 height 16
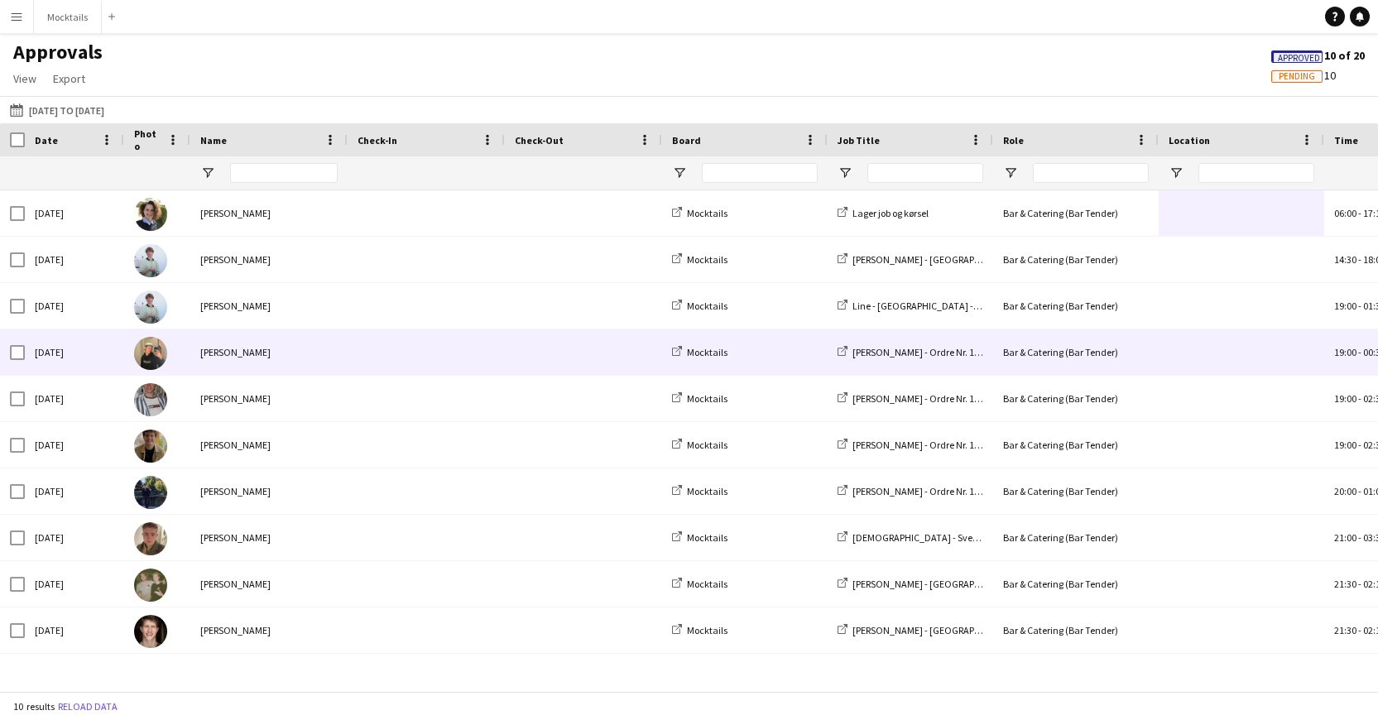
click at [553, 360] on span at bounding box center [583, 352] width 137 height 46
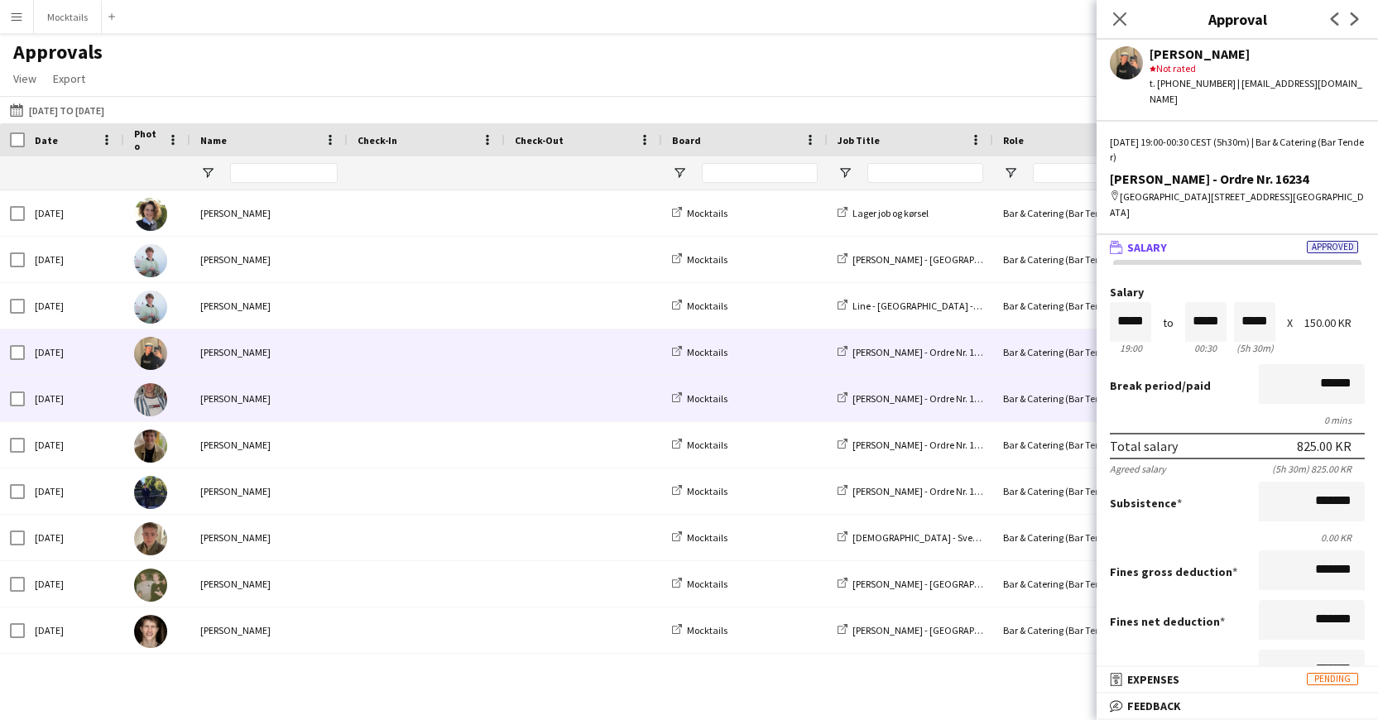
click at [538, 396] on span at bounding box center [583, 399] width 137 height 46
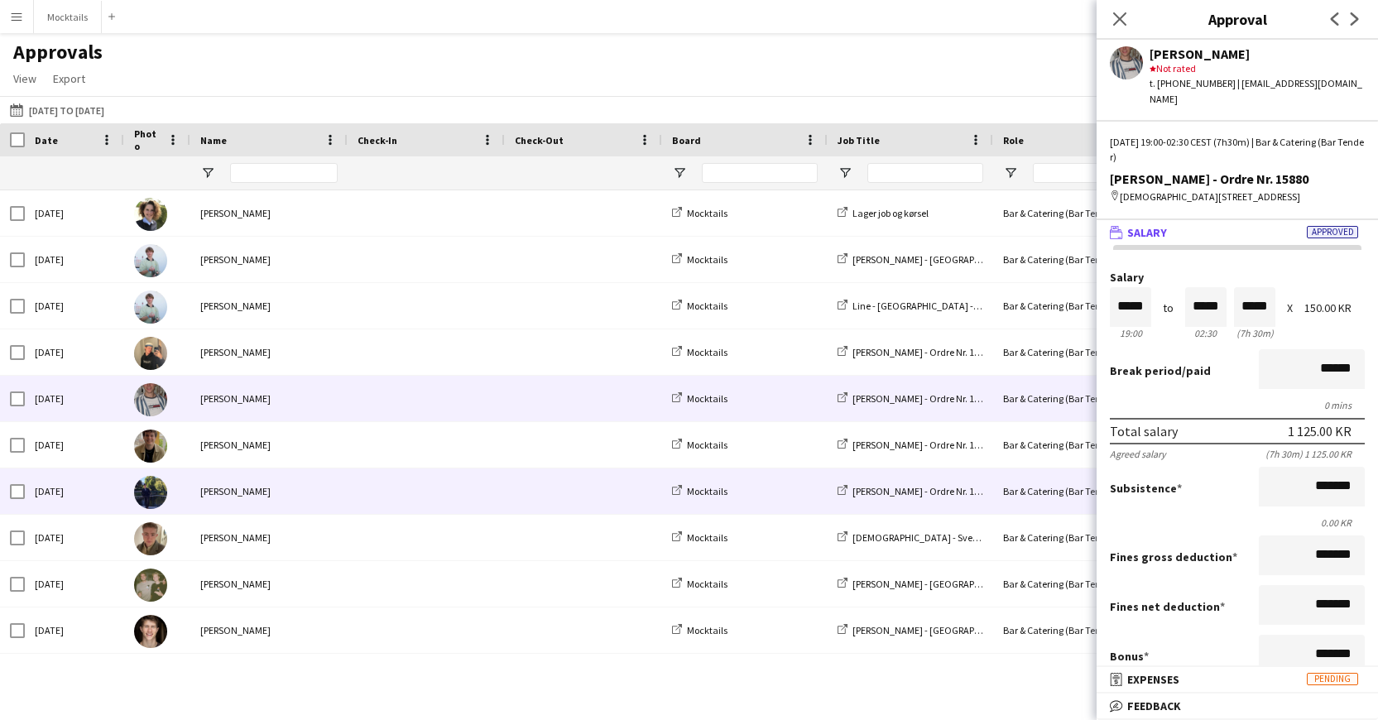
click at [523, 482] on span at bounding box center [583, 491] width 137 height 46
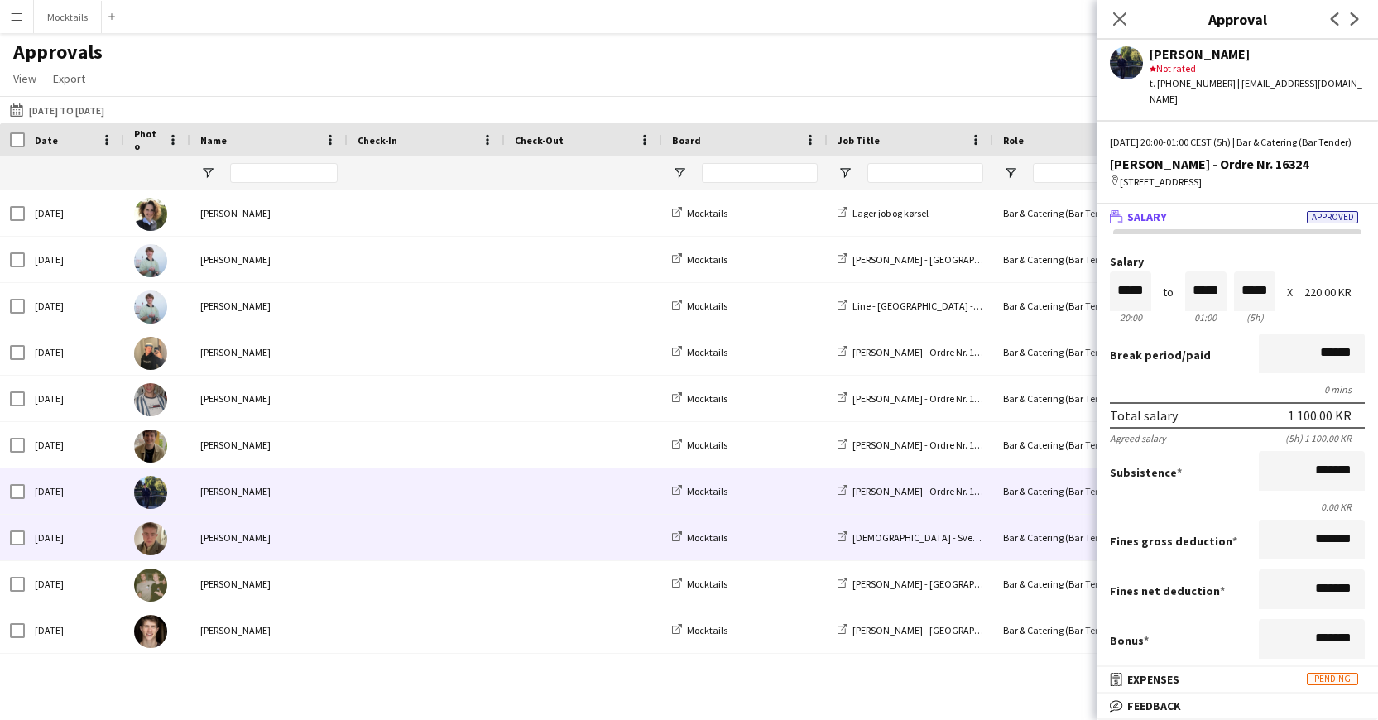
click at [520, 522] on span at bounding box center [583, 538] width 137 height 46
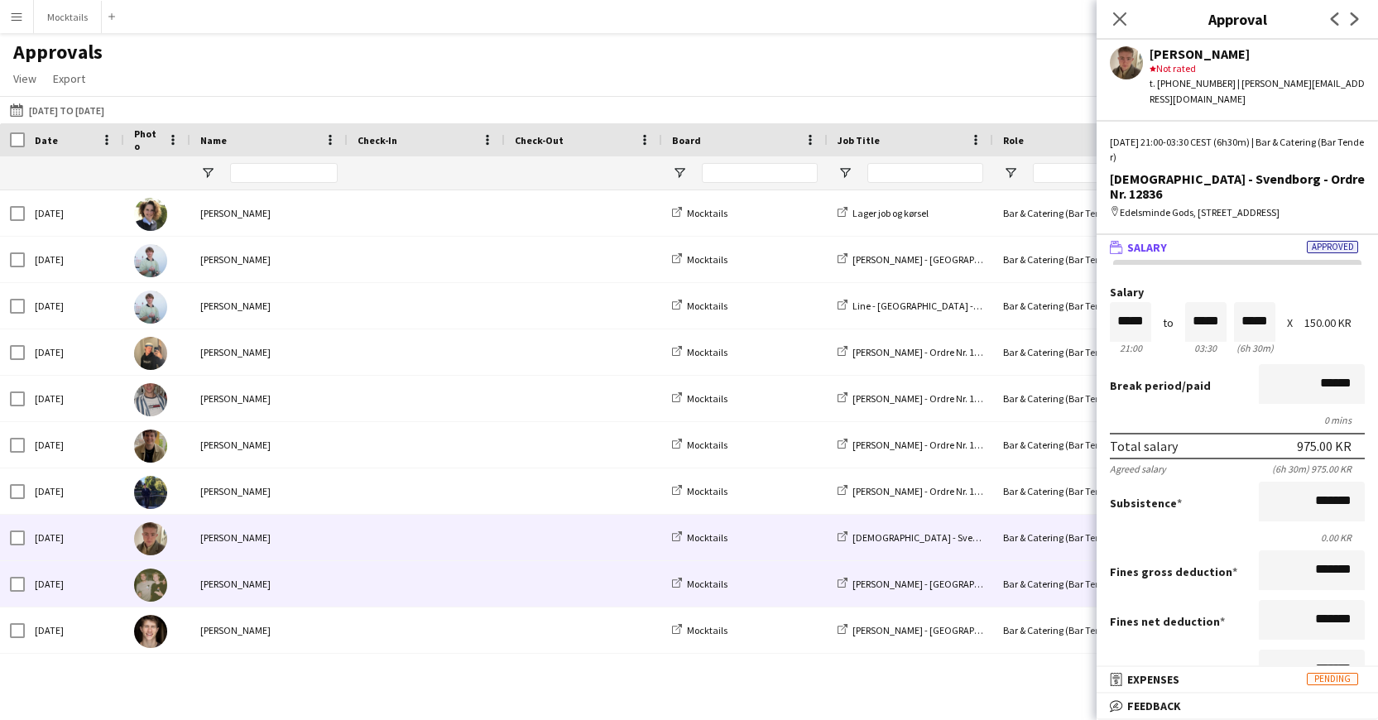
click at [512, 578] on div at bounding box center [583, 584] width 157 height 46
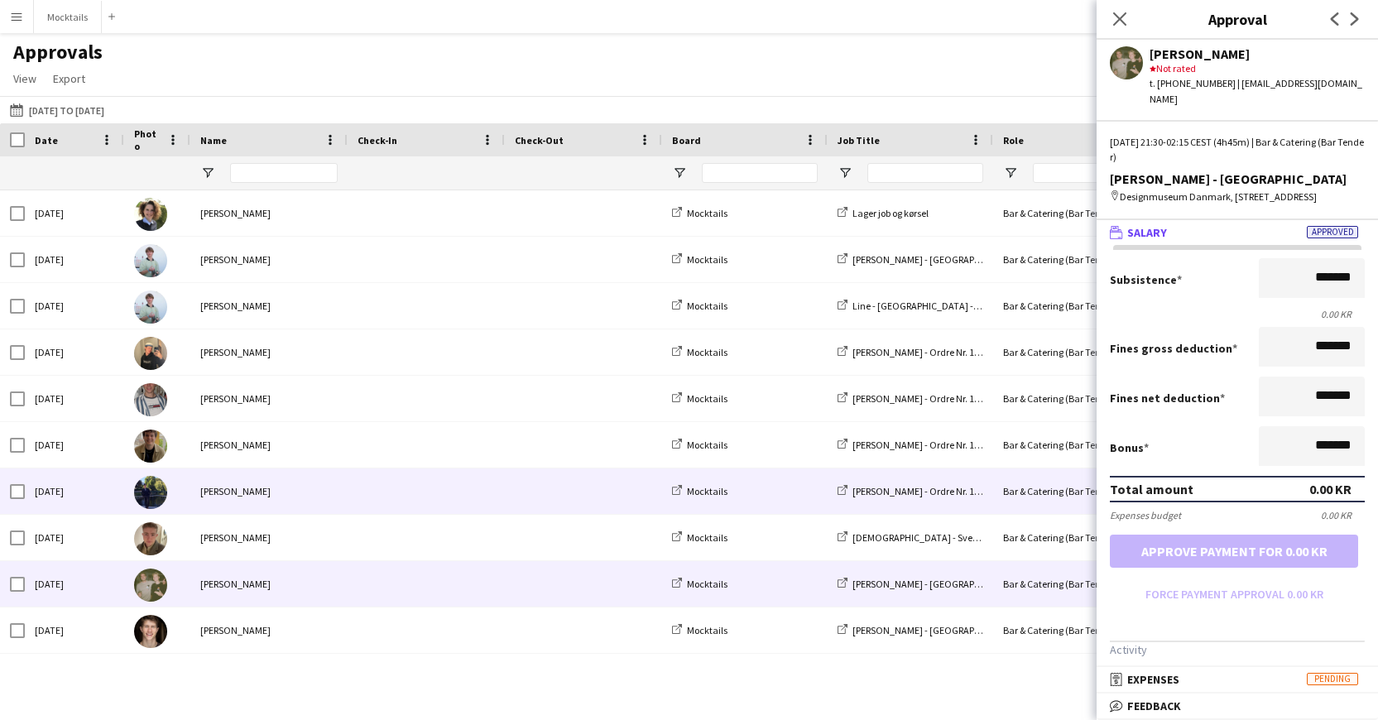
click at [530, 506] on span at bounding box center [583, 491] width 137 height 46
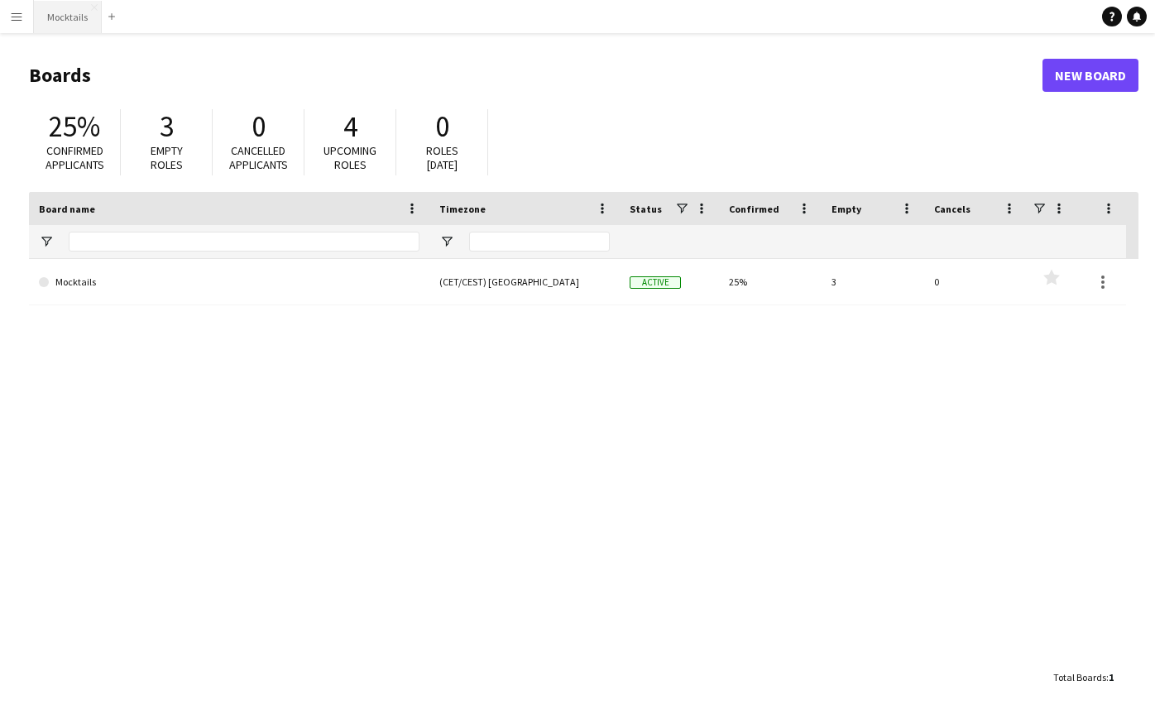
click at [79, 31] on button "Mocktails Close" at bounding box center [68, 17] width 68 height 32
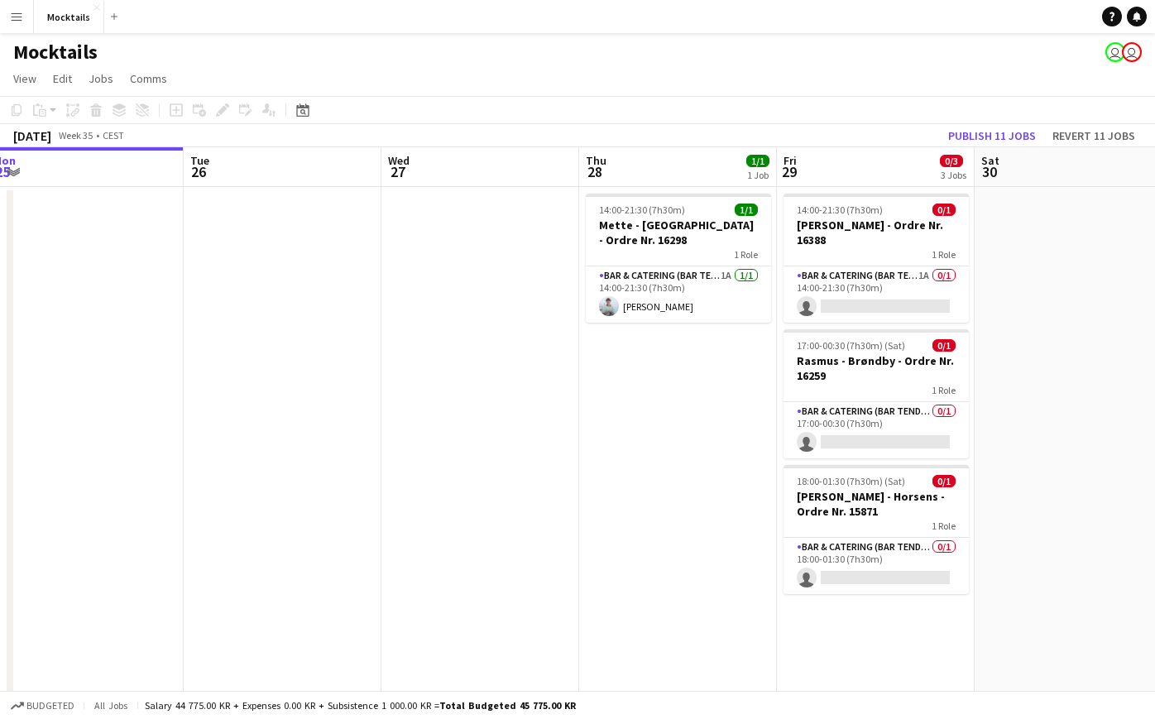
scroll to position [0, 608]
click at [838, 297] on app-card-role "Bar & Catering (Bar Tender) 1A 0/1 14:00-21:30 (7h30m) single-neutral-actions" at bounding box center [875, 294] width 185 height 56
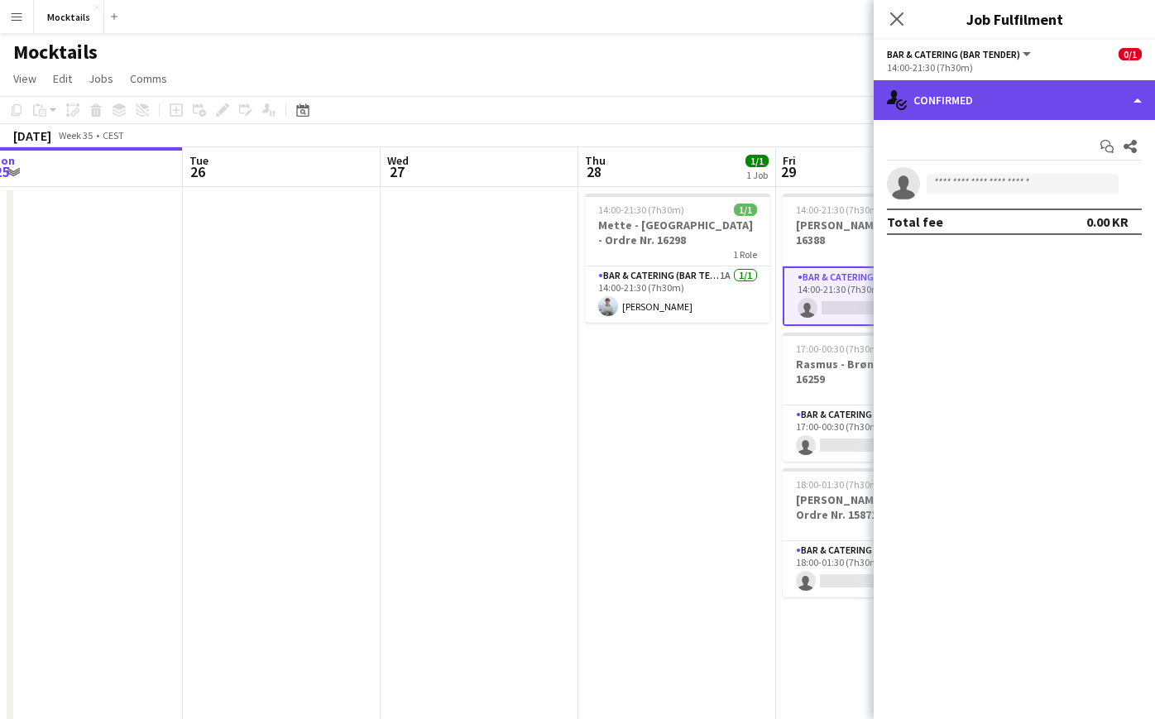
click at [1035, 104] on div "single-neutral-actions-check-2 Confirmed" at bounding box center [1014, 100] width 281 height 40
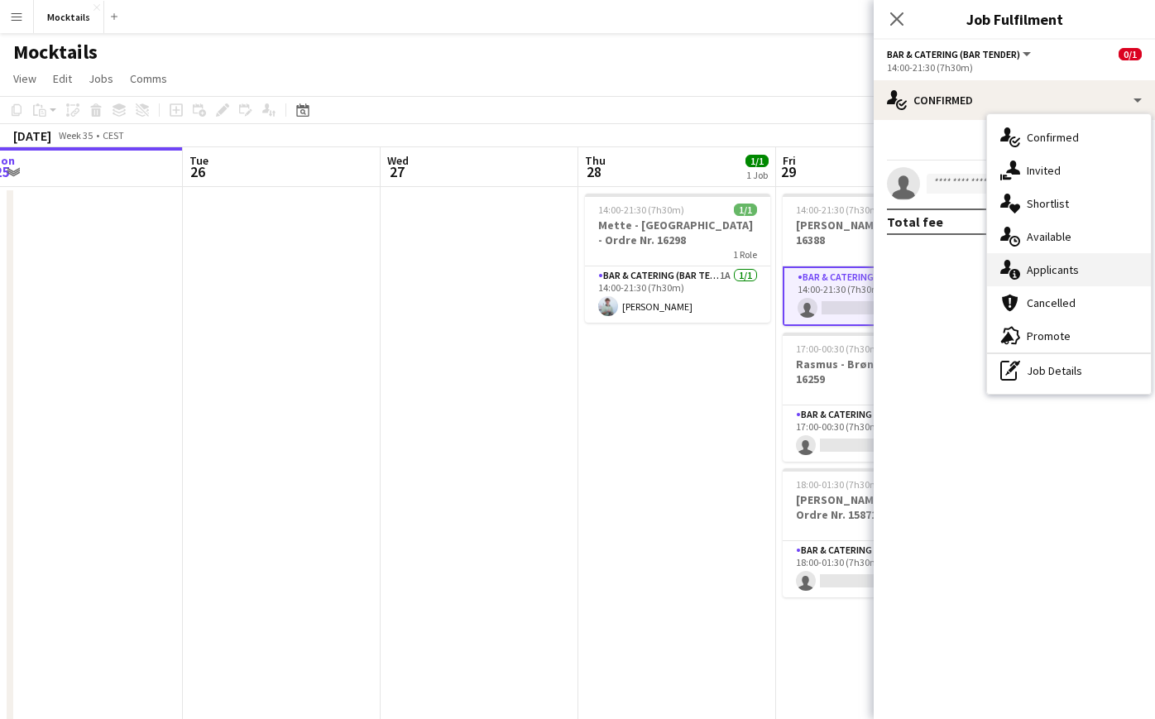
click at [1068, 263] on div "single-neutral-actions-information Applicants" at bounding box center [1069, 269] width 164 height 33
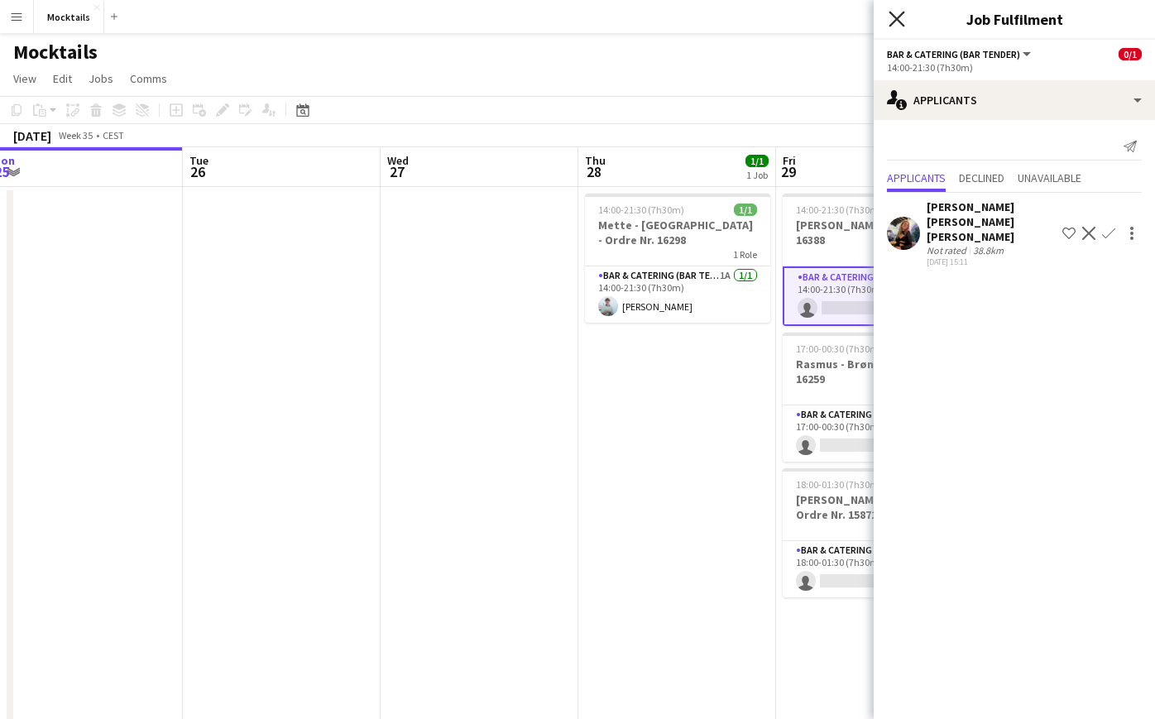
click at [894, 15] on icon "Close pop-in" at bounding box center [897, 19] width 16 height 16
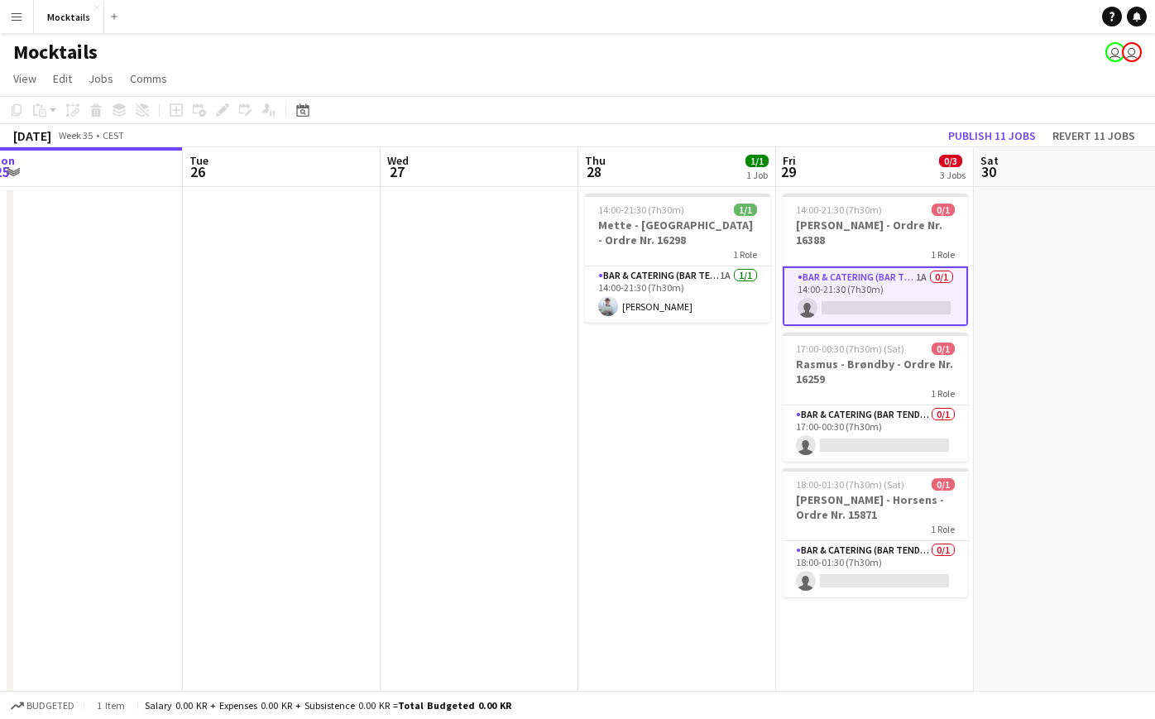
click at [854, 623] on app-date-cell "14:00-21:30 (7h30m) 0/1 Carl - Hellerup - Ordre Nr. 16388 1 Role Bar & Catering…" at bounding box center [875, 683] width 198 height 993
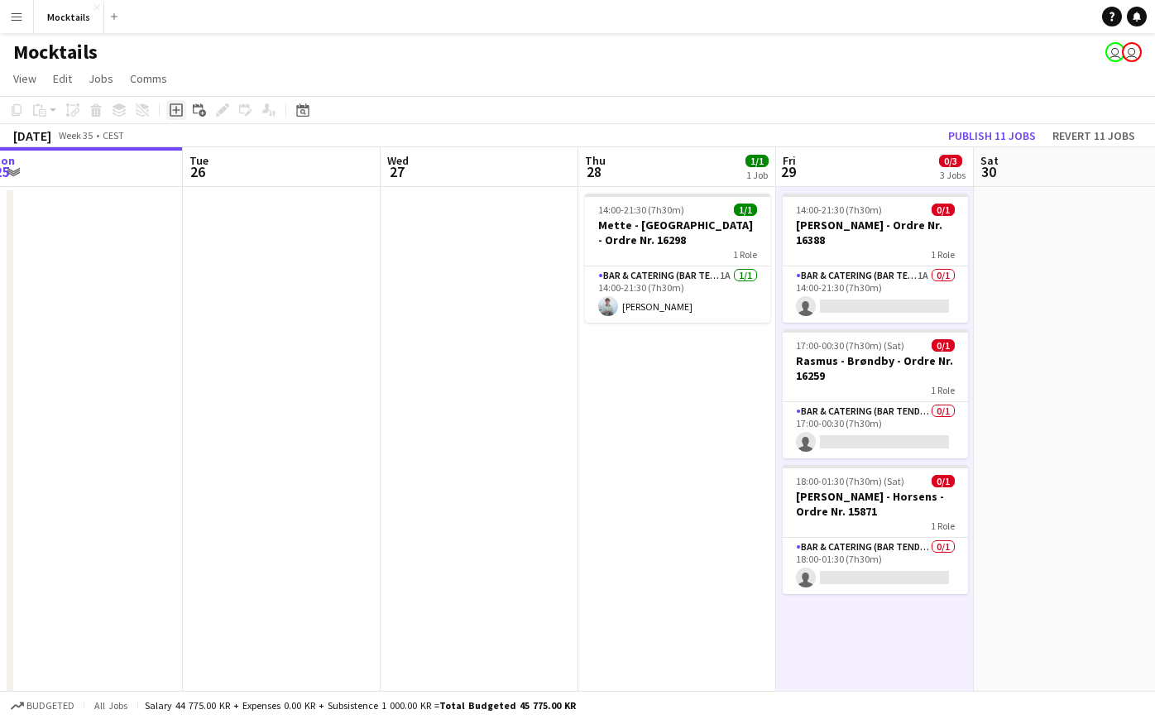
click at [175, 116] on icon at bounding box center [176, 109] width 13 height 13
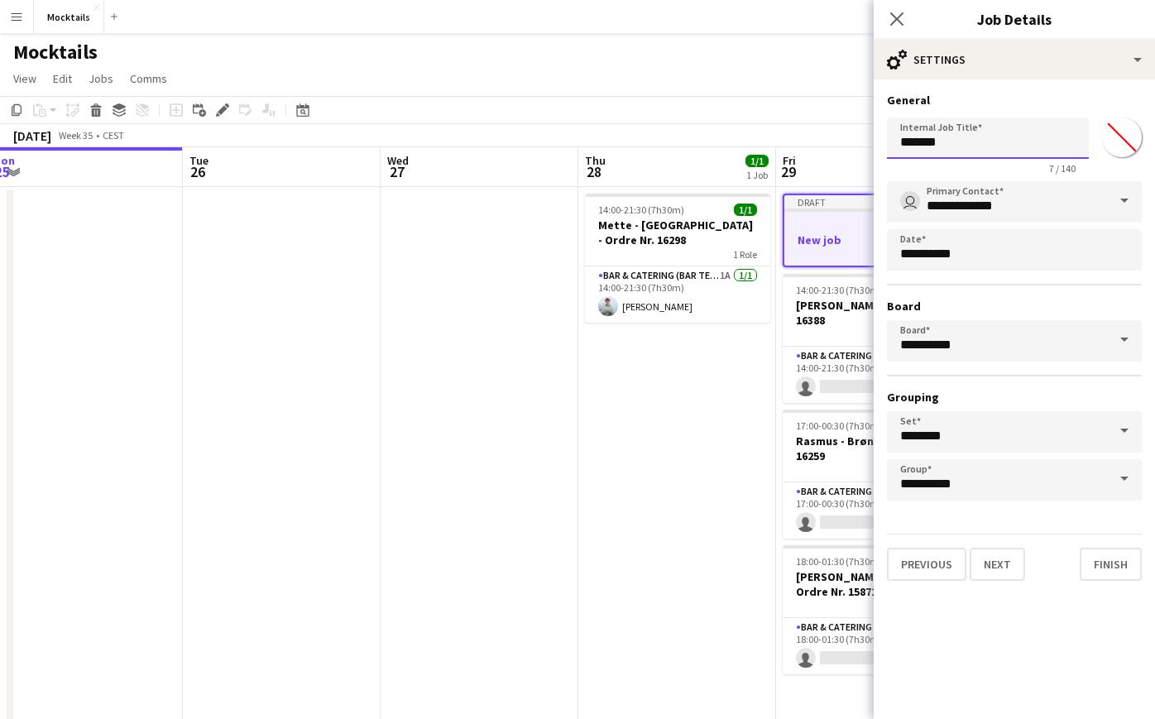
click at [962, 137] on input "*******" at bounding box center [988, 137] width 202 height 41
type input "**********"
click at [1005, 570] on button "Next" at bounding box center [997, 564] width 55 height 33
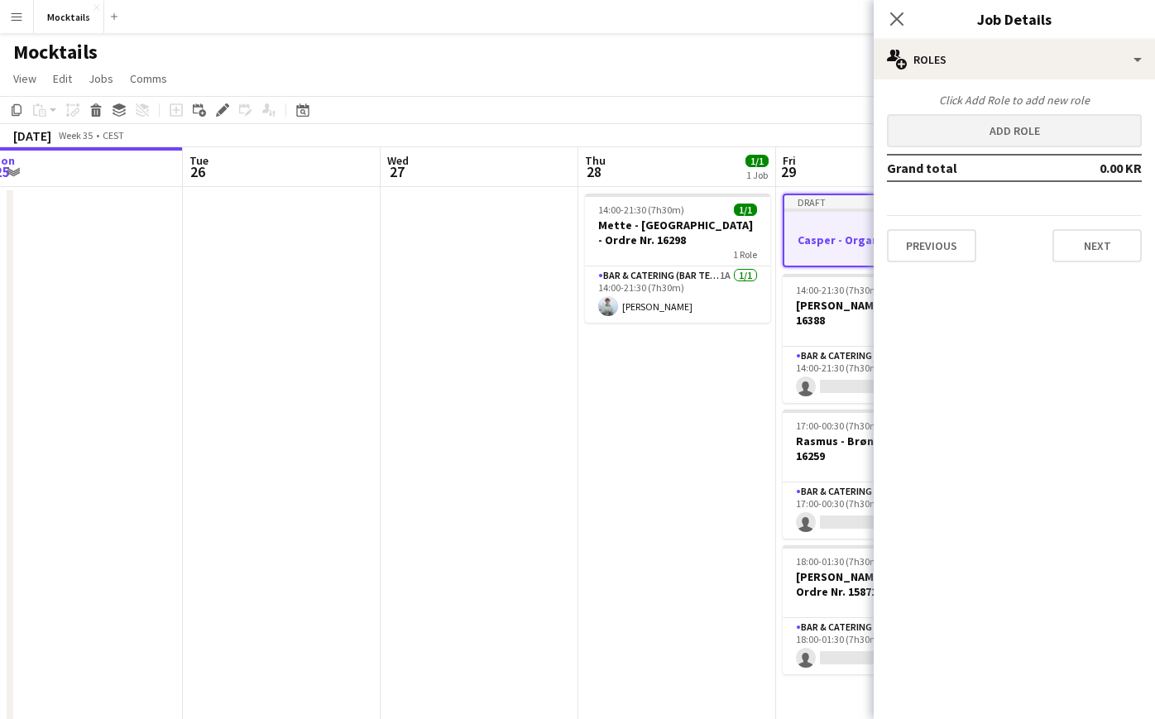
click at [1007, 129] on button "Add role" at bounding box center [1014, 130] width 255 height 33
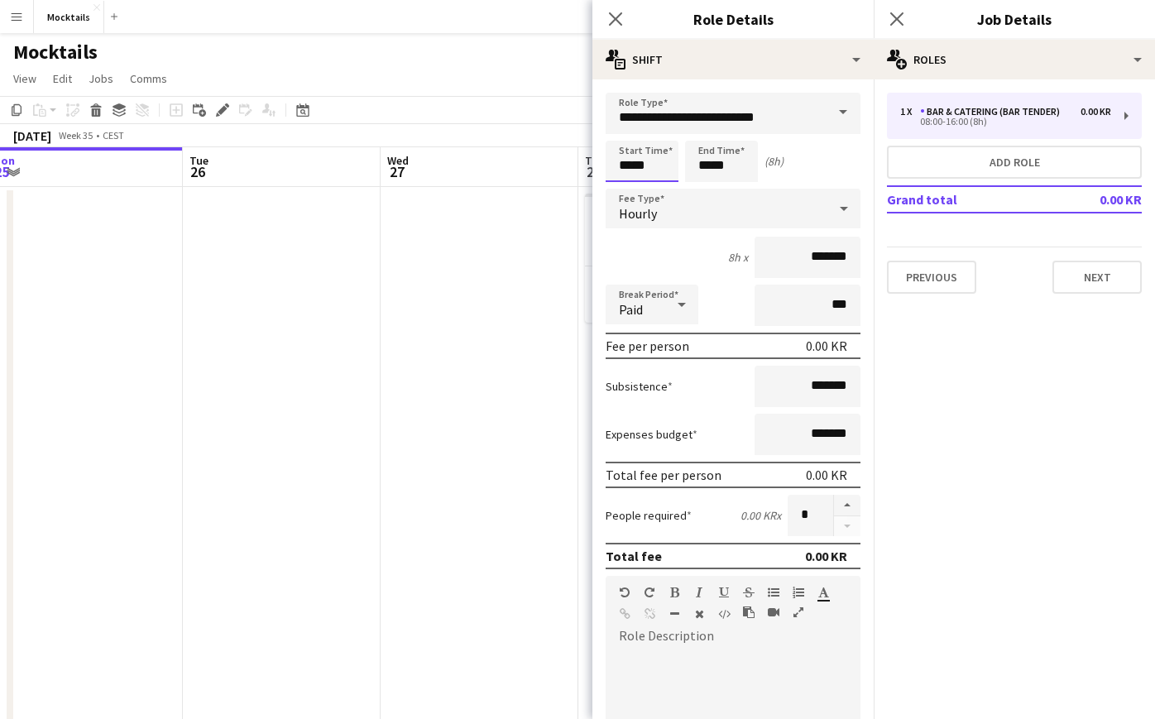
click at [622, 167] on input "*****" at bounding box center [642, 161] width 73 height 41
click at [626, 165] on input "*****" at bounding box center [642, 161] width 73 height 41
type input "*****"
click at [708, 169] on input "*****" at bounding box center [721, 161] width 73 height 41
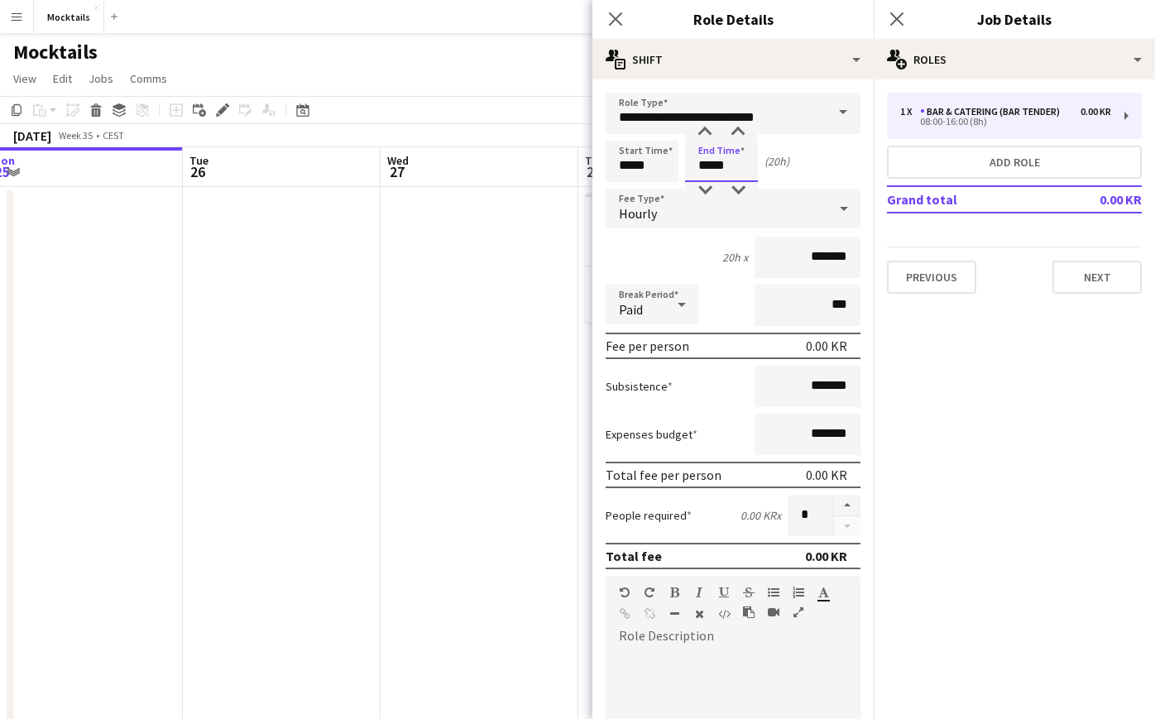
click at [708, 169] on input "*****" at bounding box center [721, 161] width 73 height 41
click at [707, 169] on input "*****" at bounding box center [721, 161] width 73 height 41
click at [741, 127] on div at bounding box center [738, 132] width 33 height 17
type input "*****"
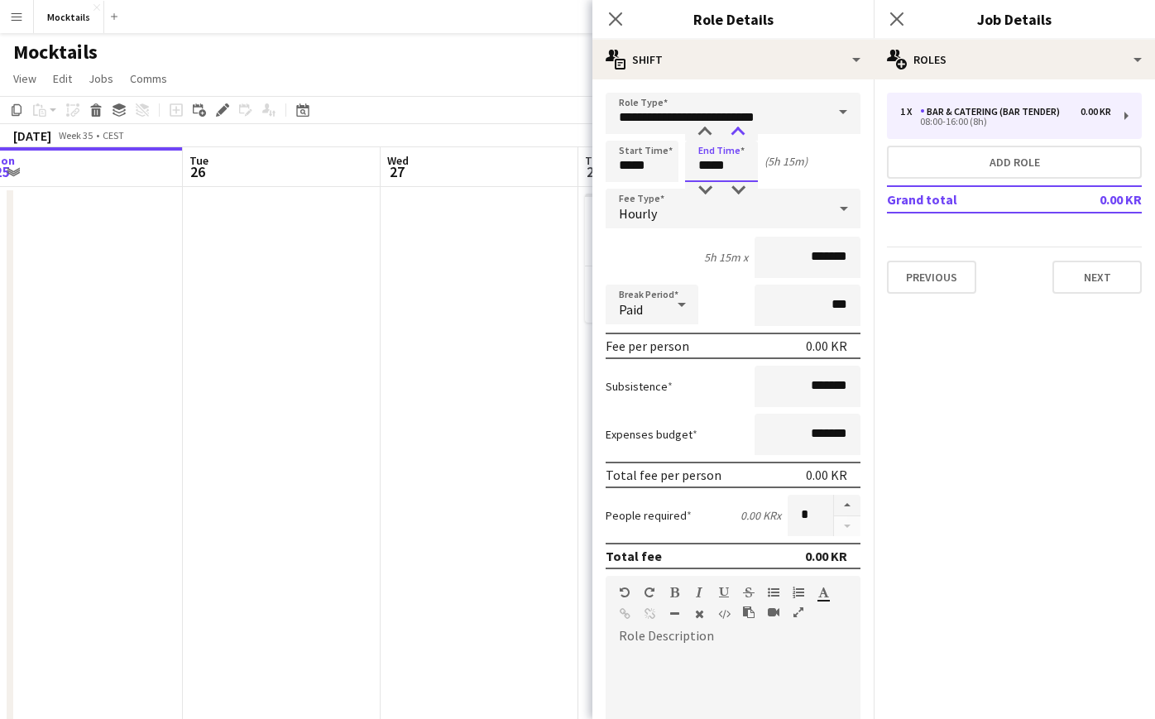
click at [741, 127] on div at bounding box center [738, 132] width 33 height 17
click at [817, 157] on div "Start Time ***** End Time ***** (5h 30m)" at bounding box center [733, 161] width 255 height 41
paste div
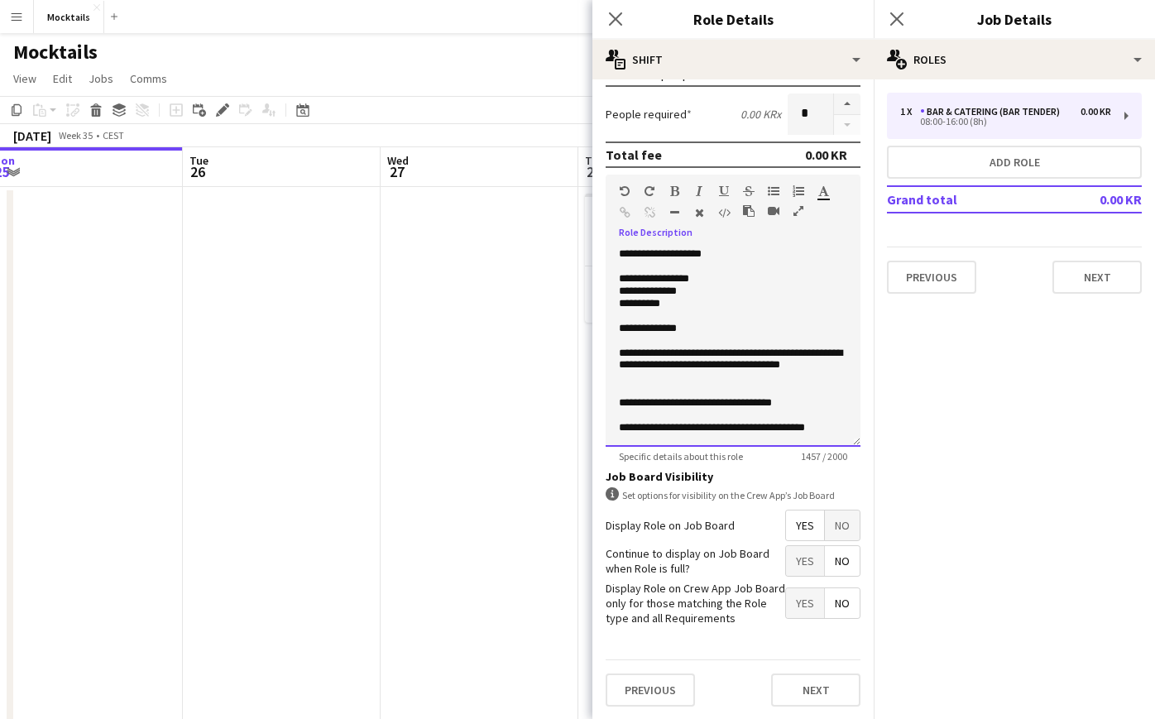
scroll to position [0, 0]
click at [732, 283] on p "**********" at bounding box center [733, 279] width 228 height 12
click at [729, 291] on p "**********" at bounding box center [733, 291] width 228 height 12
click at [736, 276] on p "**********" at bounding box center [733, 279] width 228 height 12
click at [707, 293] on p "**********" at bounding box center [733, 291] width 228 height 12
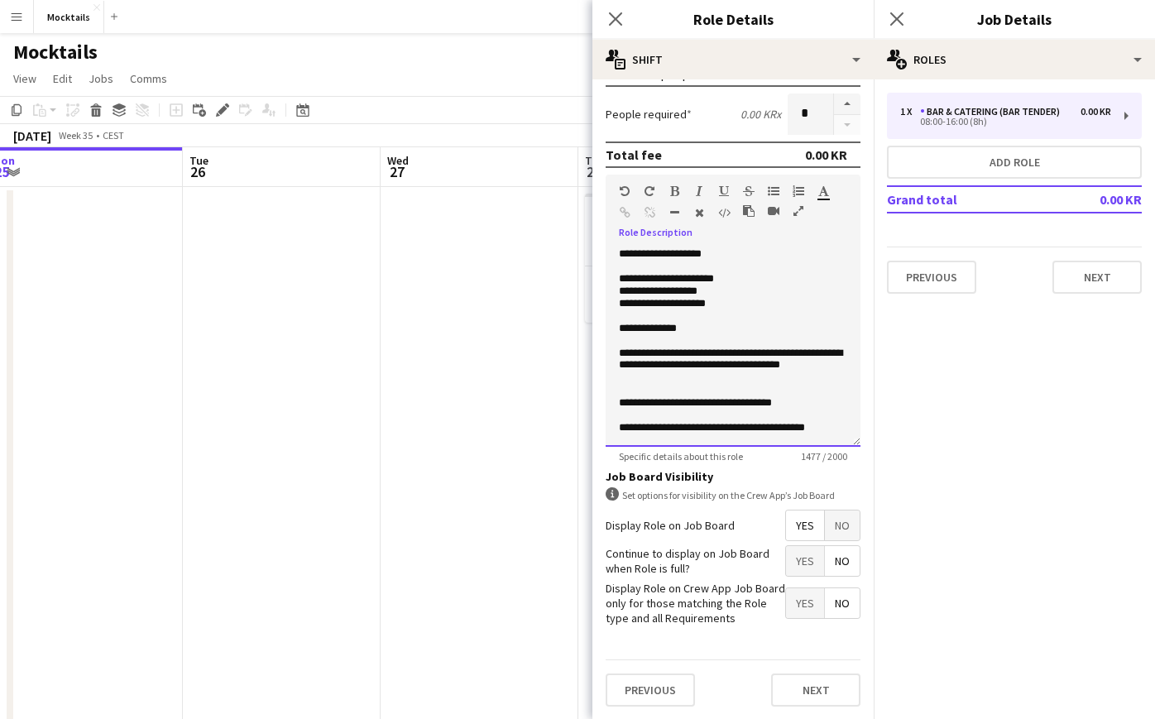
click at [707, 328] on p "**********" at bounding box center [733, 329] width 228 height 12
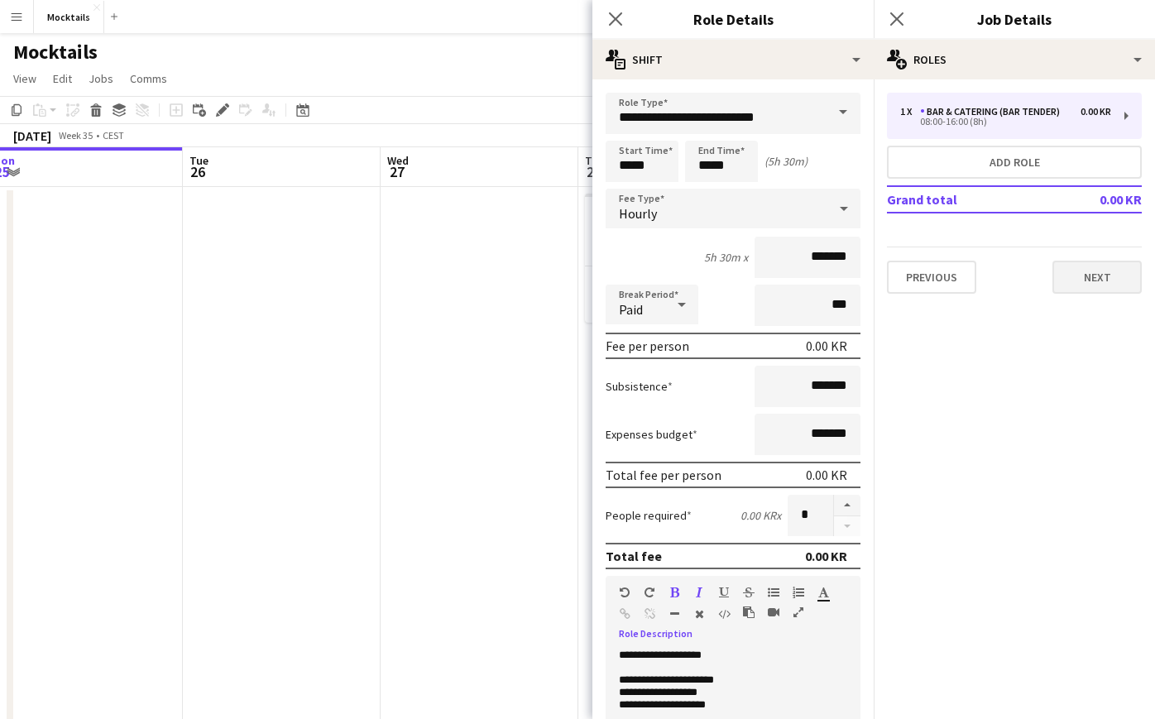
click at [1096, 285] on button "Next" at bounding box center [1096, 277] width 89 height 33
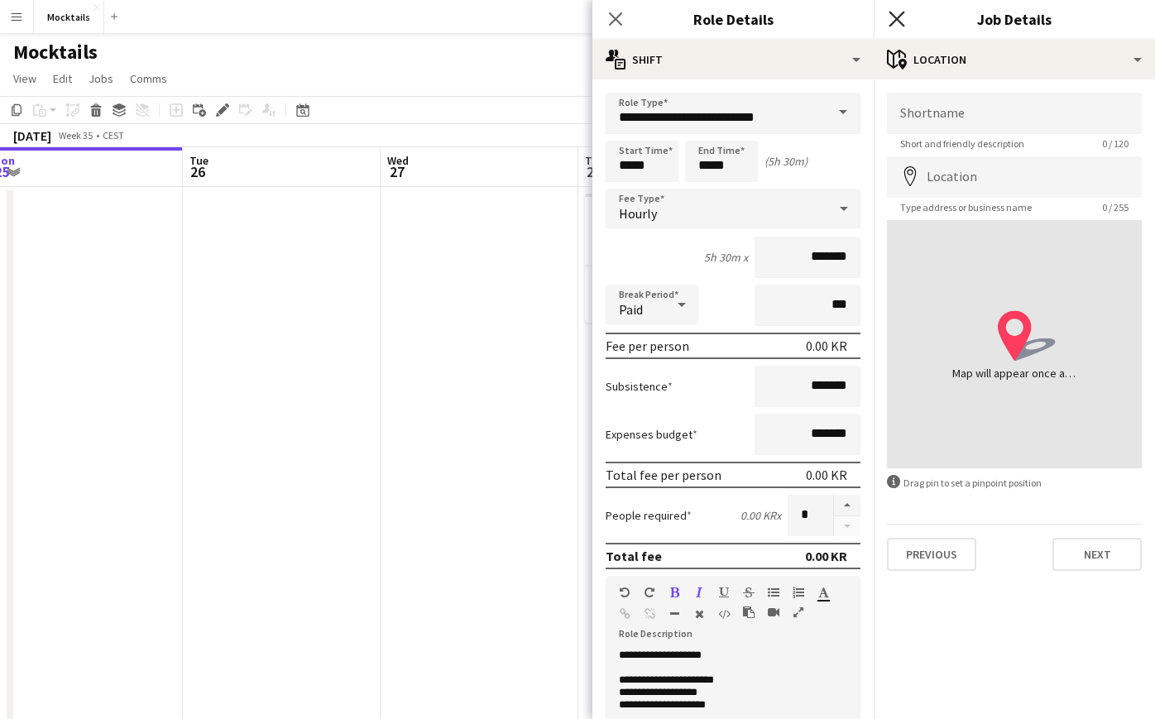
click at [897, 13] on icon "Close pop-in" at bounding box center [897, 19] width 16 height 16
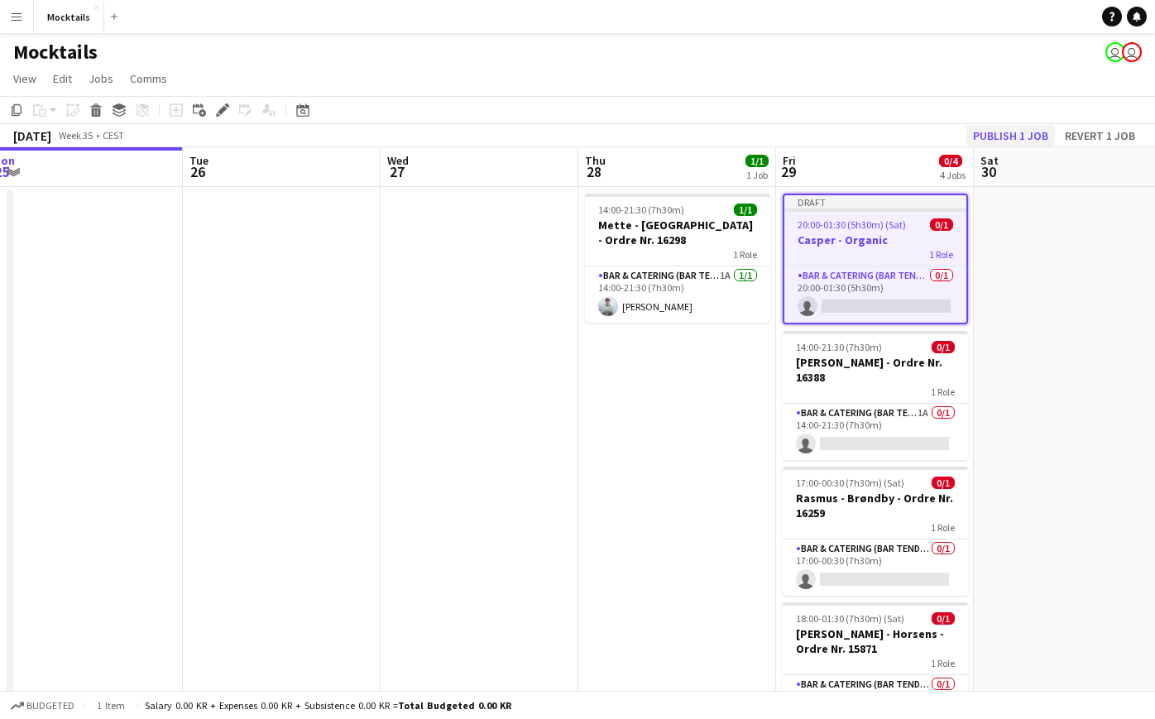
click at [1006, 135] on button "Publish 1 job" at bounding box center [1010, 136] width 89 height 22
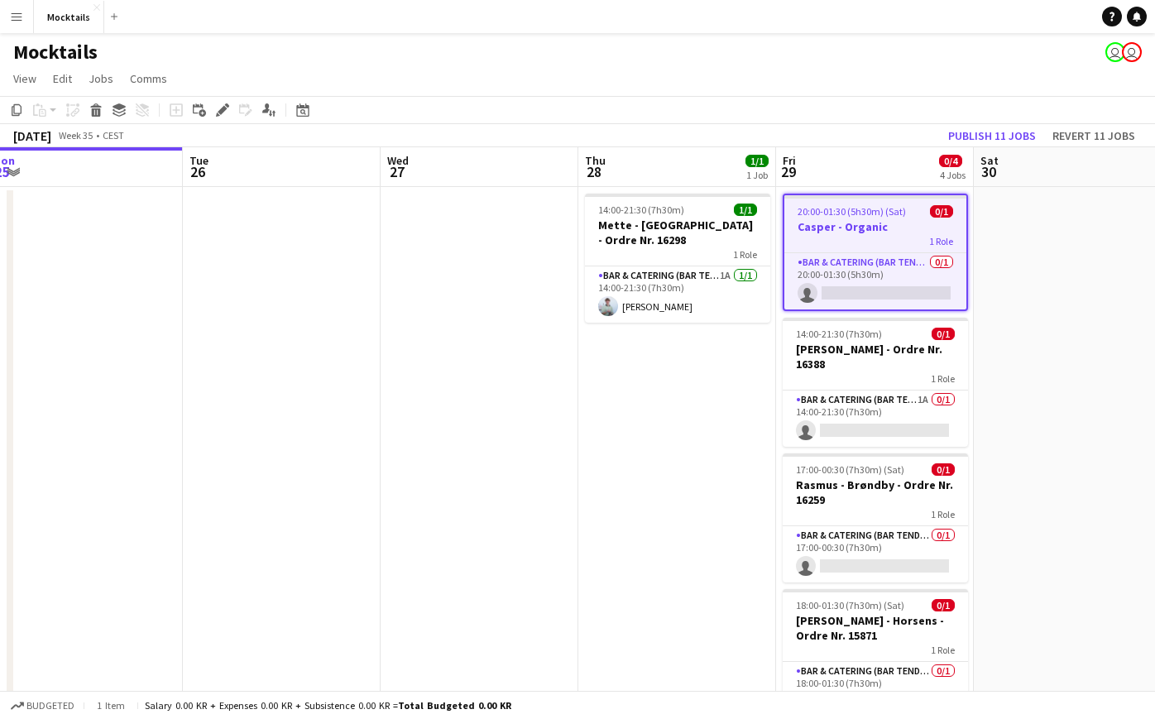
click at [908, 233] on h3 "Casper - Organic" at bounding box center [875, 226] width 182 height 15
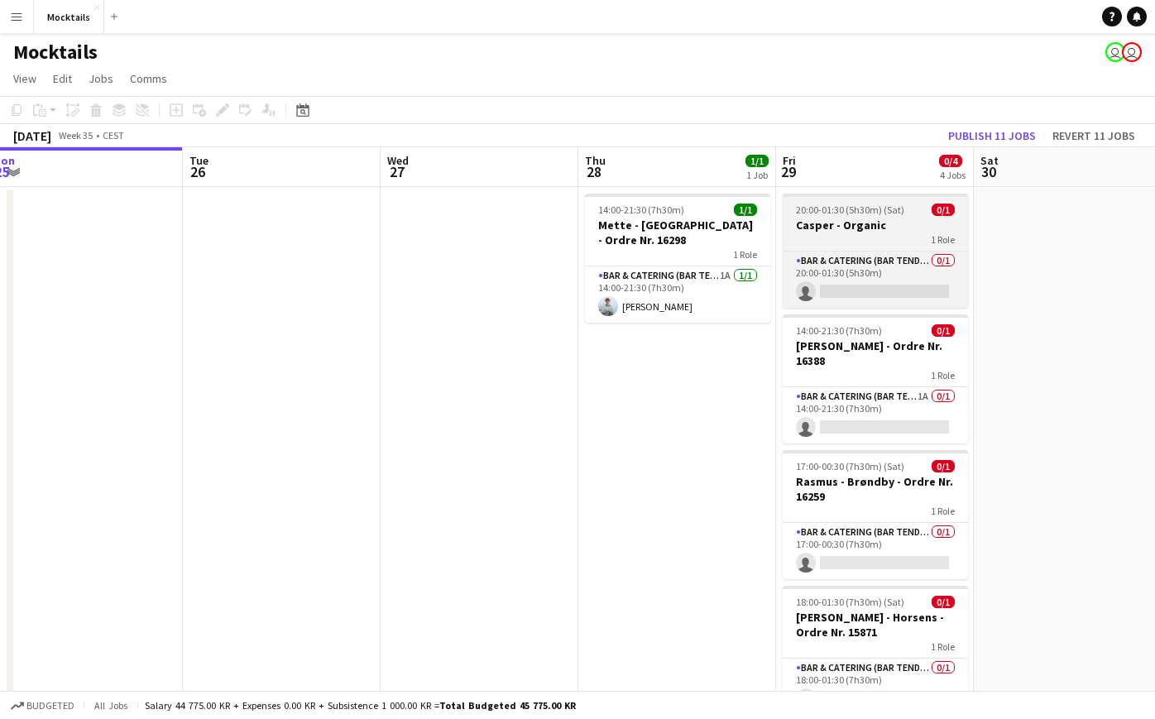
click at [907, 236] on div "1 Role" at bounding box center [875, 239] width 185 height 13
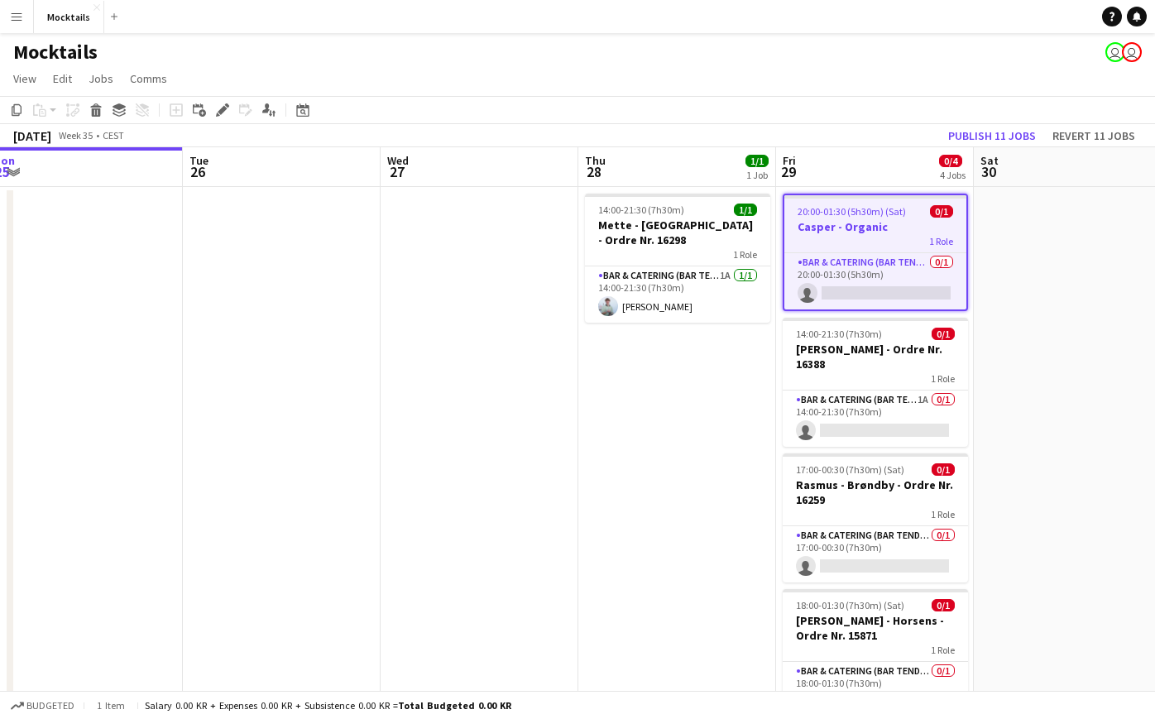
click at [1024, 260] on app-date-cell at bounding box center [1073, 683] width 198 height 993
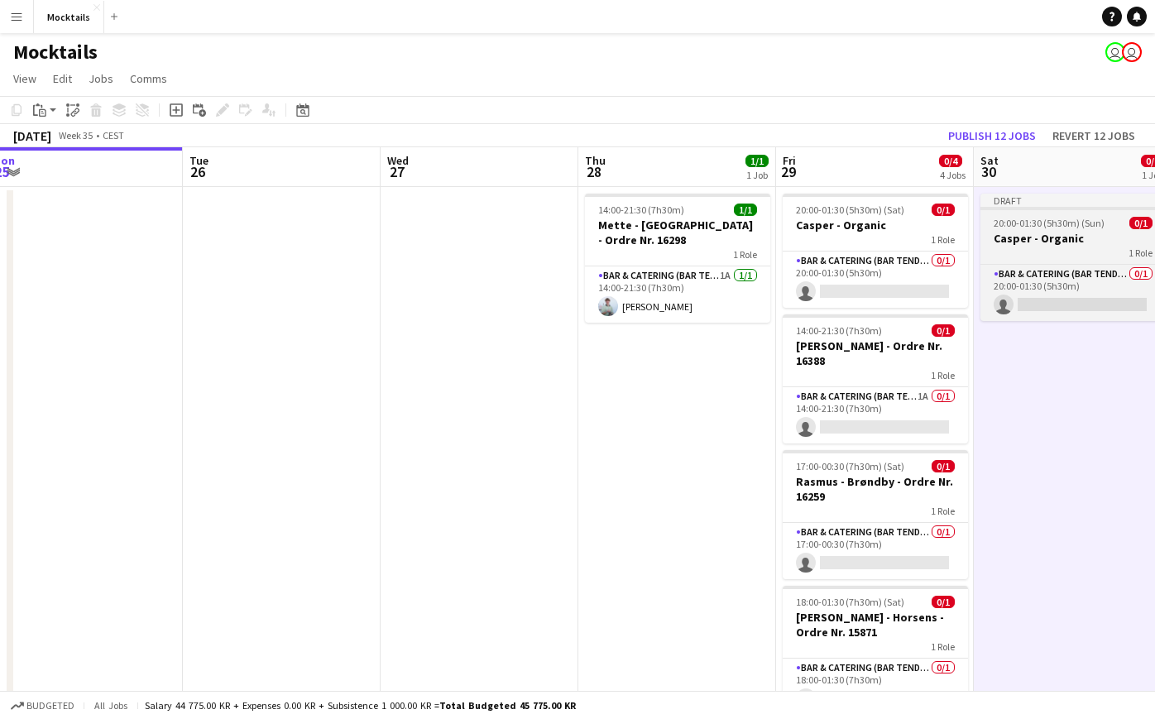
click at [1043, 228] on span "20:00-01:30 (5h30m) (Sun)" at bounding box center [1049, 223] width 111 height 12
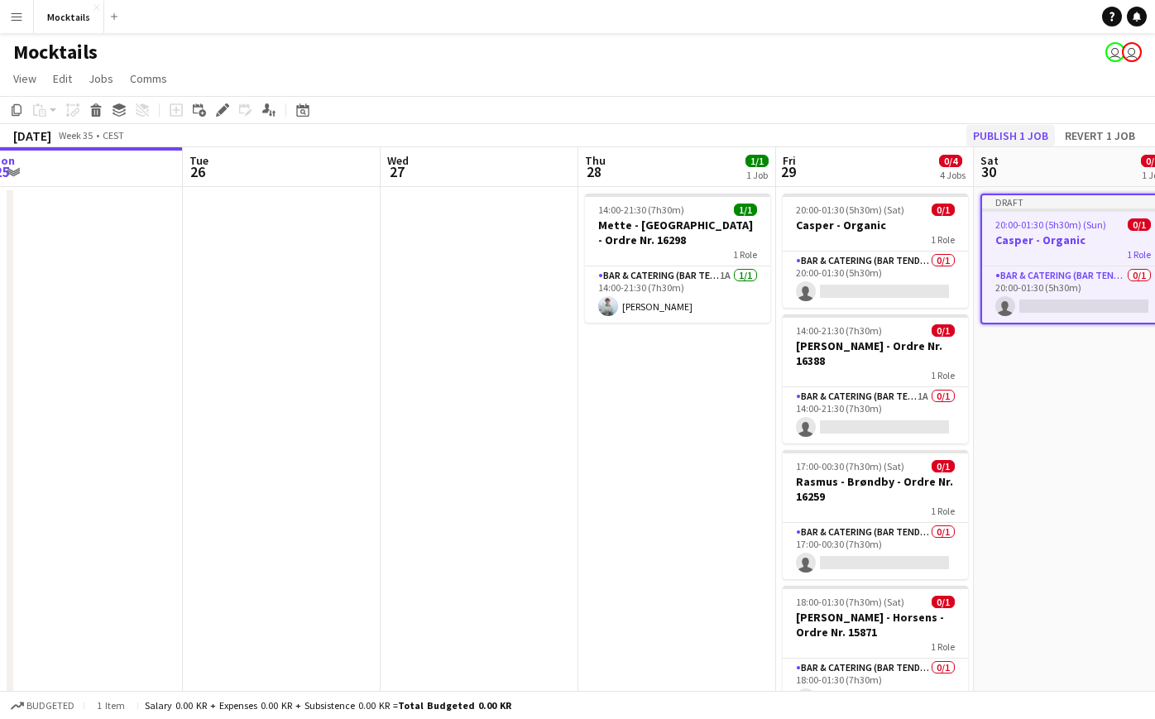
click at [1033, 132] on button "Publish 1 job" at bounding box center [1010, 136] width 89 height 22
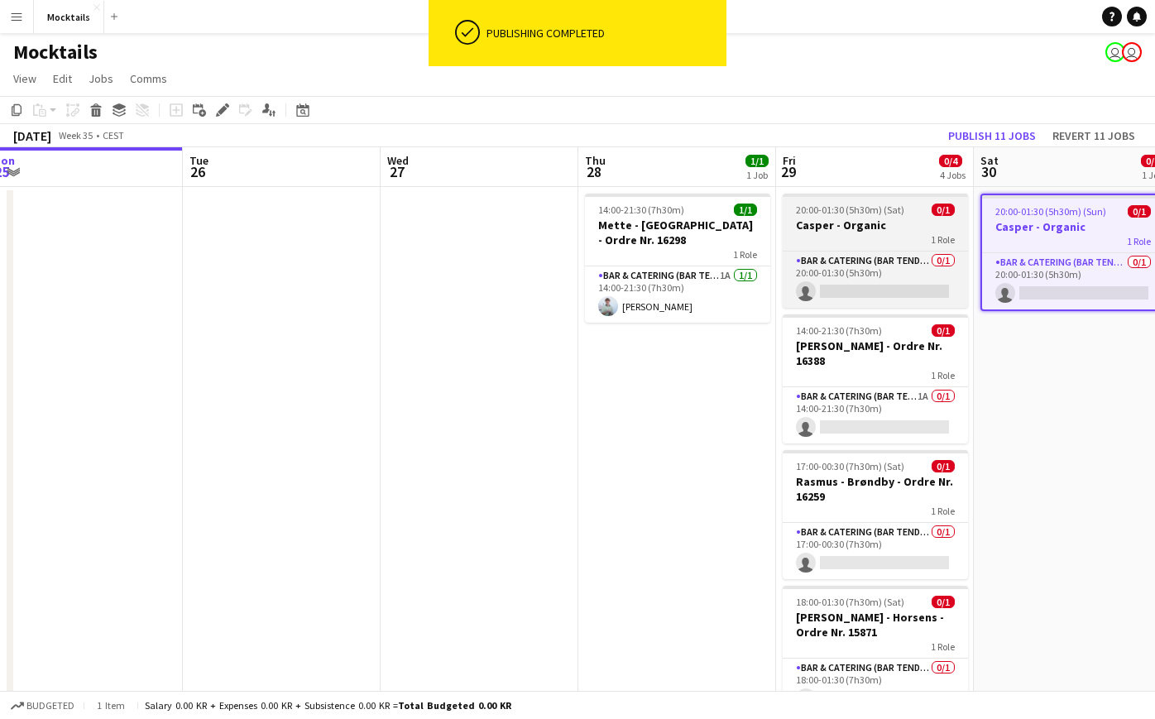
click at [863, 237] on div "1 Role" at bounding box center [875, 239] width 185 height 13
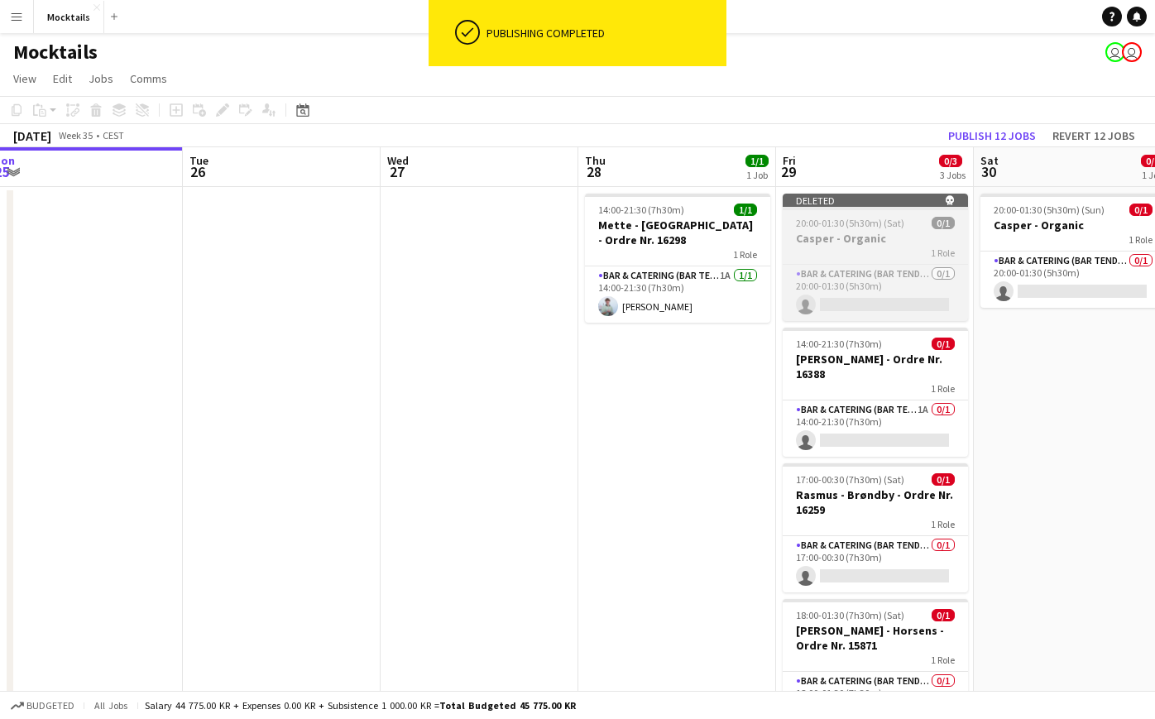
click at [875, 239] on h3 "Casper - Organic" at bounding box center [875, 238] width 185 height 15
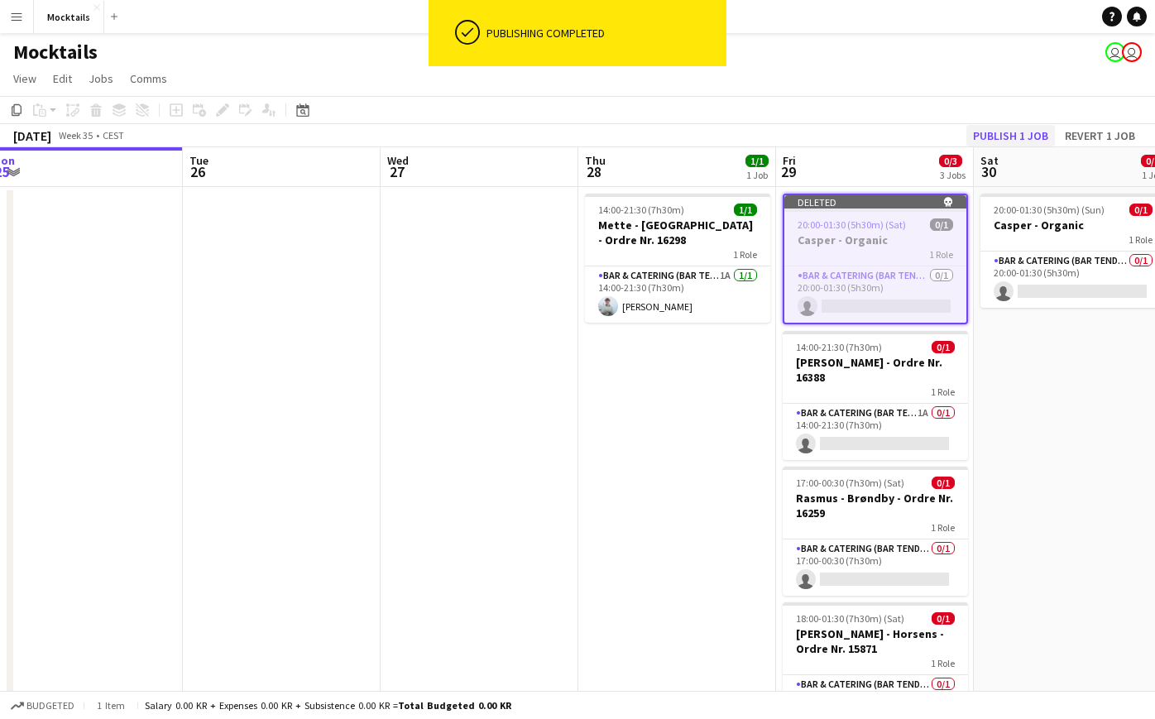
click at [1009, 135] on button "Publish 1 job" at bounding box center [1010, 136] width 89 height 22
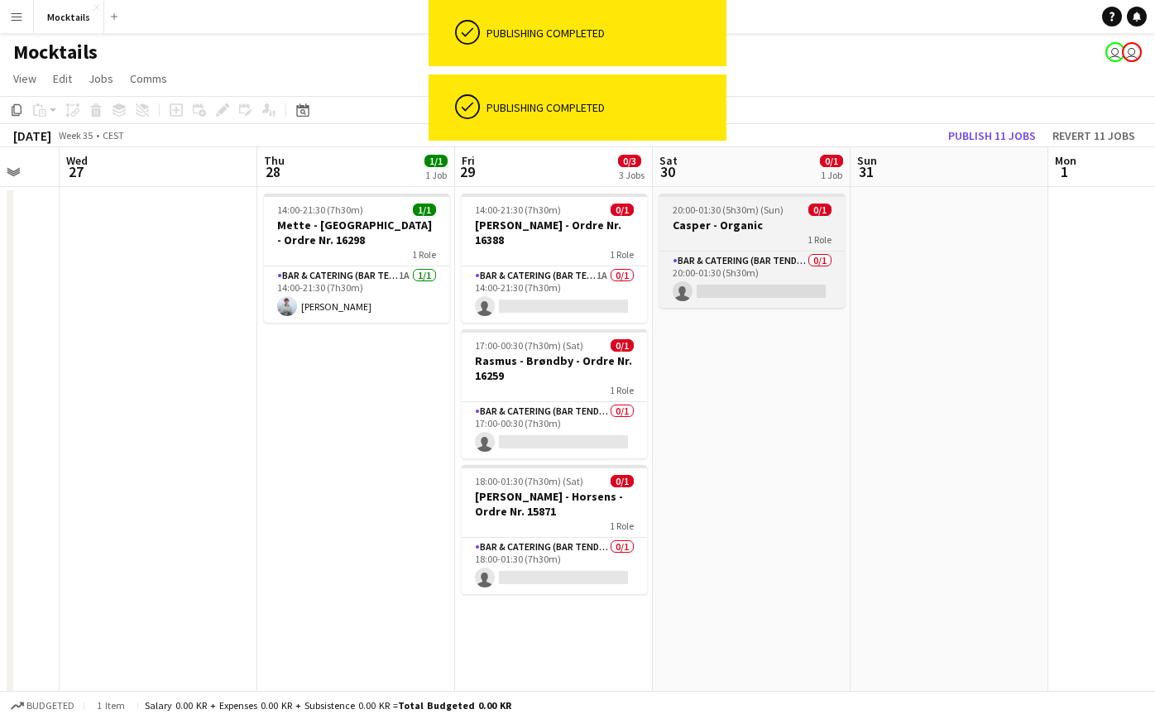
scroll to position [0, 537]
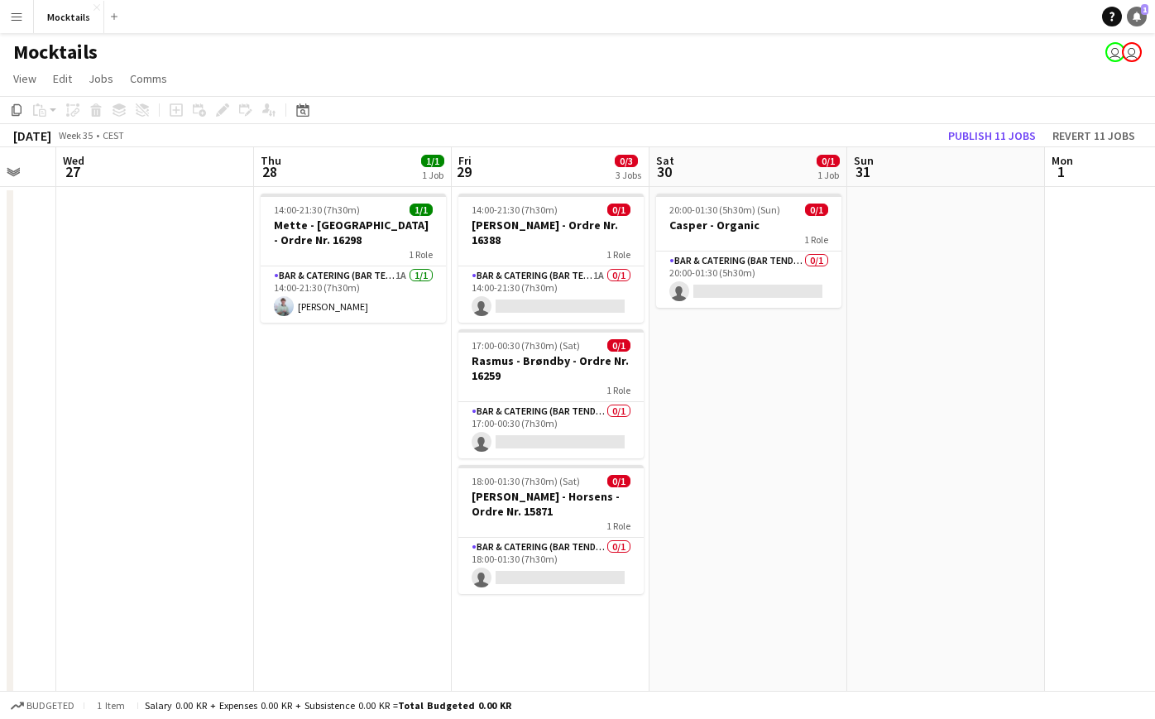
click at [1139, 16] on icon at bounding box center [1137, 16] width 8 height 8
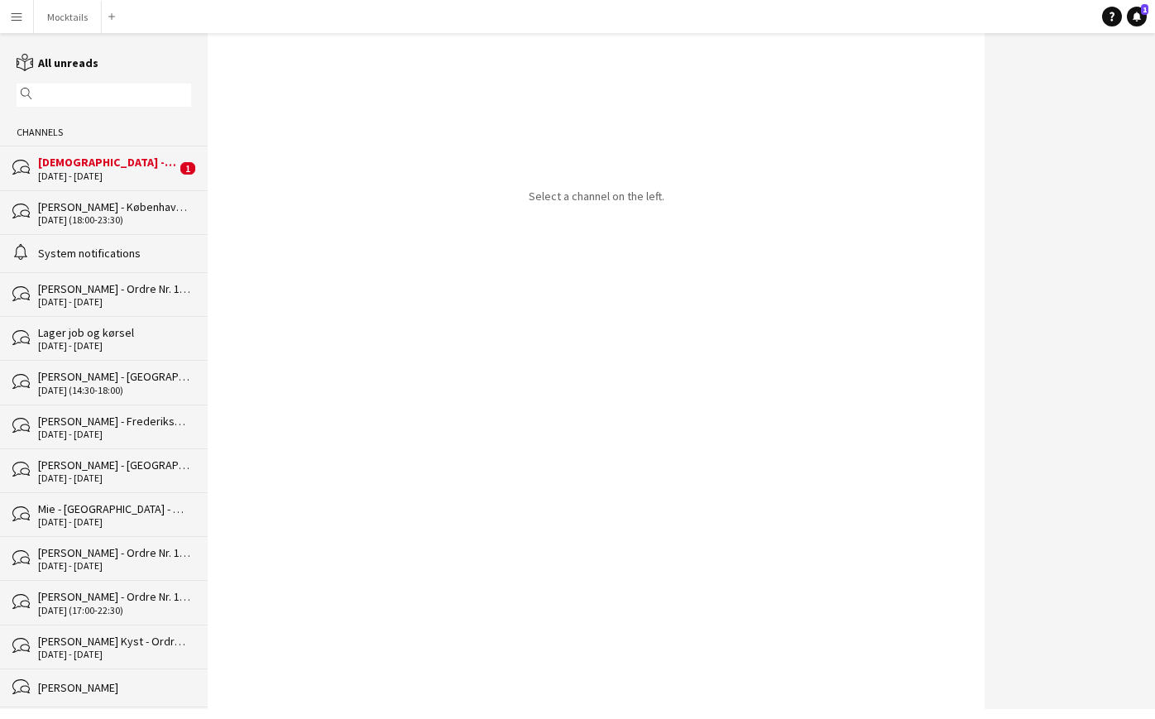
click at [84, 166] on div "[DEMOGRAPHIC_DATA] - Svendborg - Ordre Nr. 12836" at bounding box center [107, 162] width 138 height 15
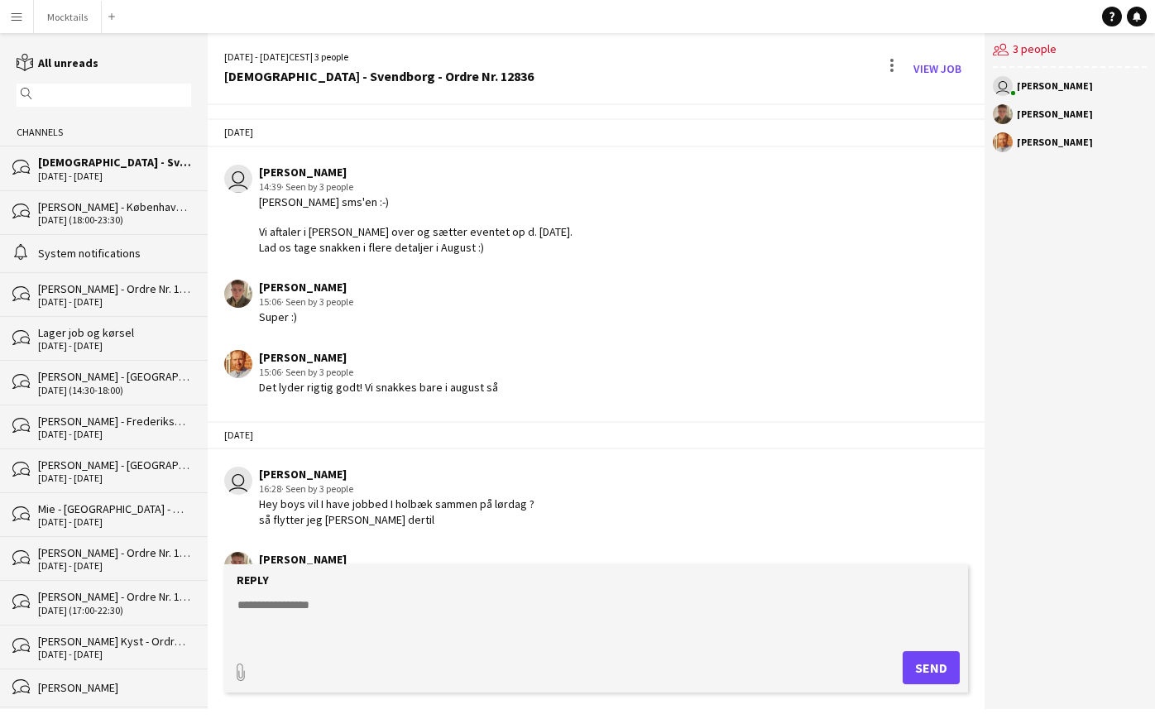
scroll to position [1590, 0]
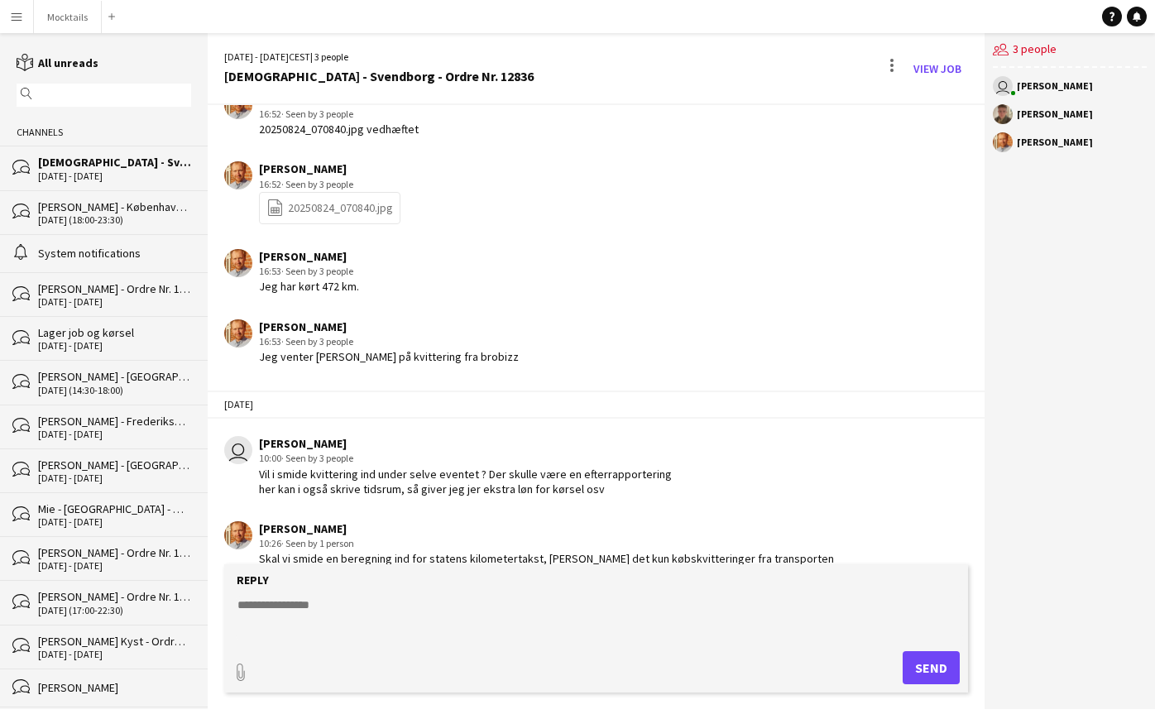
click at [464, 551] on div "Skal vi smide en beregning ind for statens kilometertakst, eller er det kun køb…" at bounding box center [552, 566] width 587 height 30
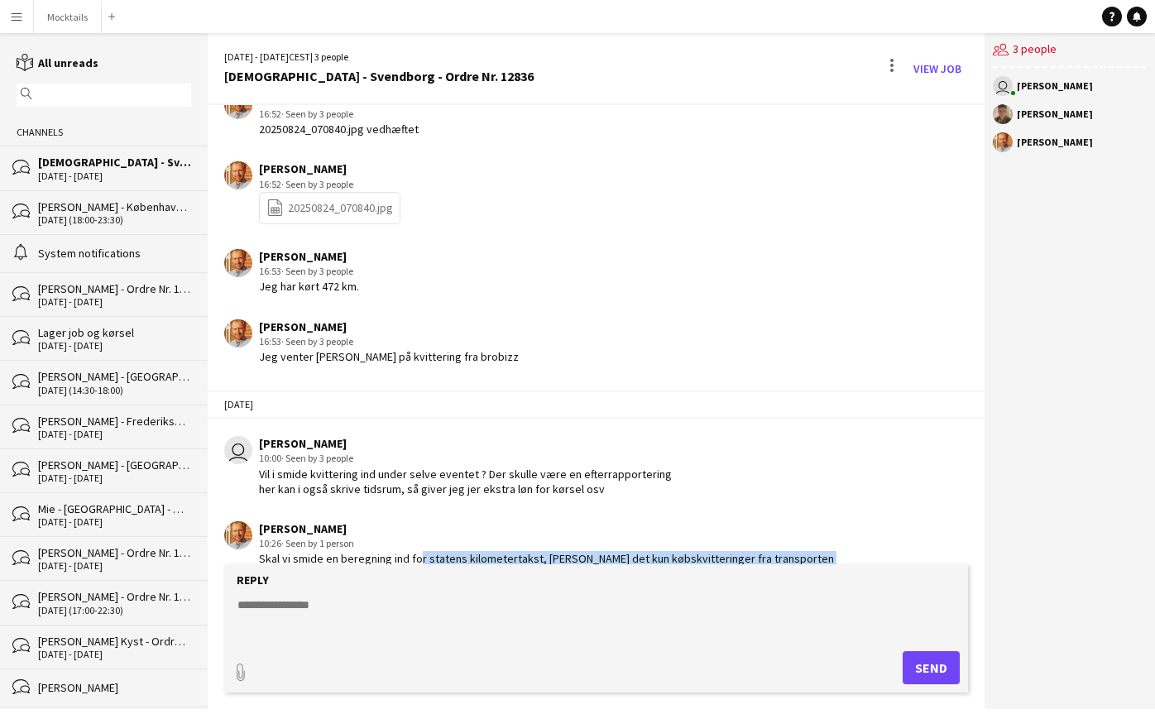
drag, startPoint x: 411, startPoint y: 532, endPoint x: 855, endPoint y: 540, distance: 443.6
click at [855, 540] on app-chat-message "Laurits Bergenholtz 10:26 · Seen by 1 person Skal vi smide en beregning ind for…" at bounding box center [596, 551] width 777 height 77
click at [873, 537] on app-chat-message "Laurits Bergenholtz 10:26 · Seen by 1 person Skal vi smide en beregning ind for…" at bounding box center [596, 551] width 777 height 77
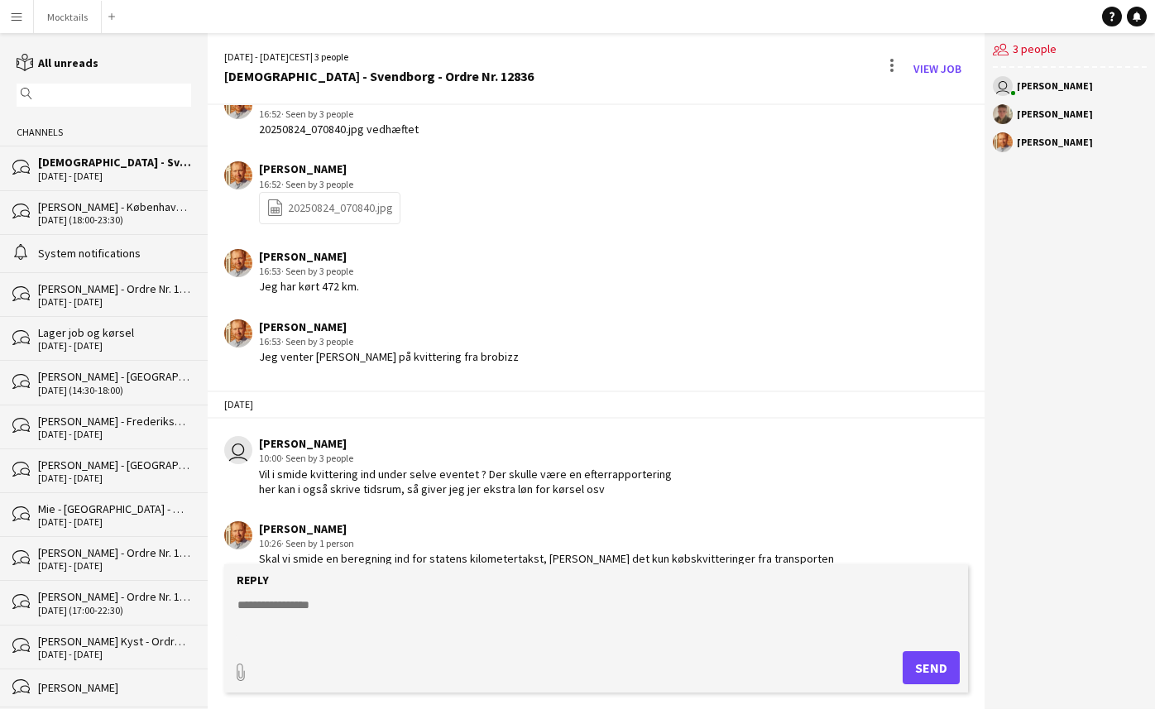
click at [511, 618] on textarea at bounding box center [599, 618] width 727 height 43
type textarea "**********"
click at [961, 662] on form "**********" at bounding box center [596, 628] width 744 height 128
click at [951, 666] on button "Send" at bounding box center [931, 667] width 57 height 33
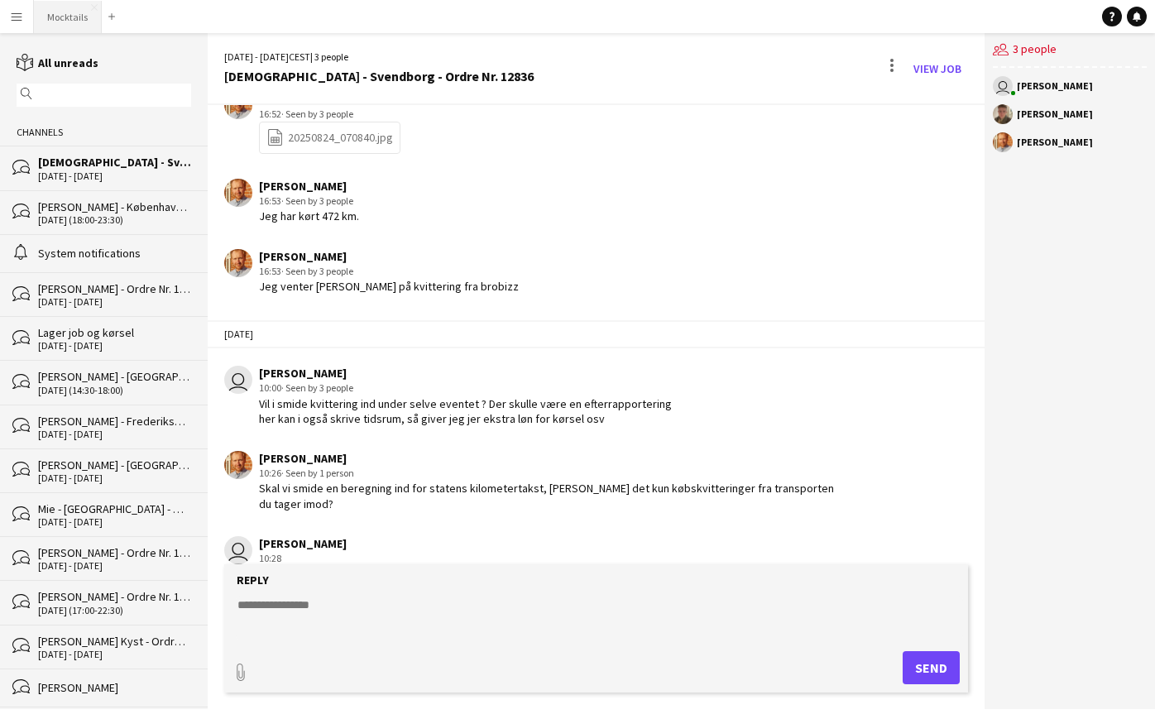
click at [74, 27] on button "Mocktails Close" at bounding box center [68, 17] width 68 height 32
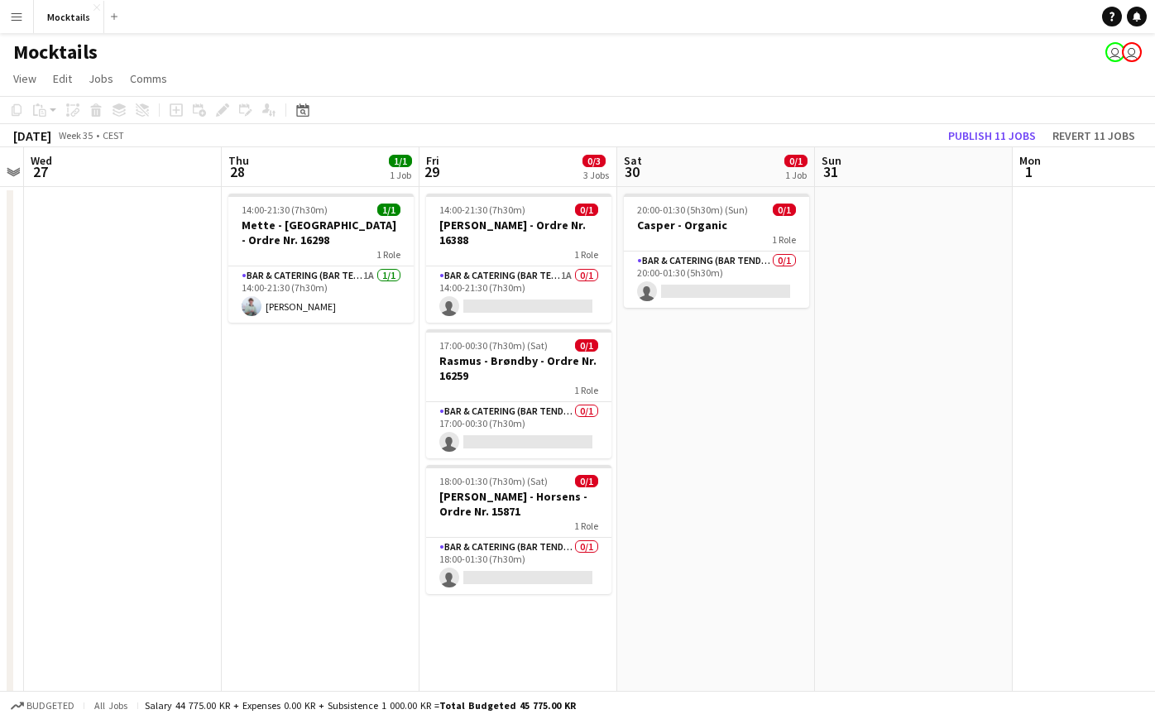
click at [387, 64] on div "Mocktails user user" at bounding box center [577, 48] width 1155 height 31
drag, startPoint x: 295, startPoint y: 61, endPoint x: 750, endPoint y: 576, distance: 687.0
click at [750, 576] on app-board "Mocktails user user View Day view expanded Day view collapsed Month view Date p…" at bounding box center [577, 658] width 1155 height 1251
click at [923, 597] on app-date-cell at bounding box center [914, 683] width 198 height 993
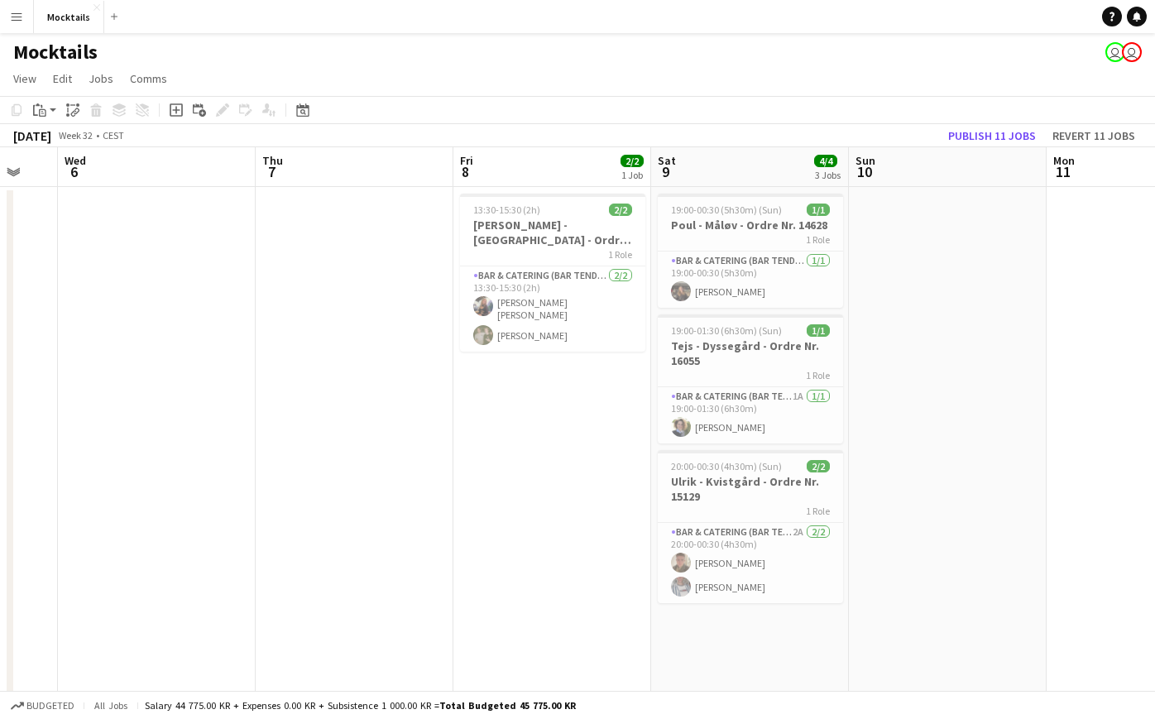
scroll to position [0, 583]
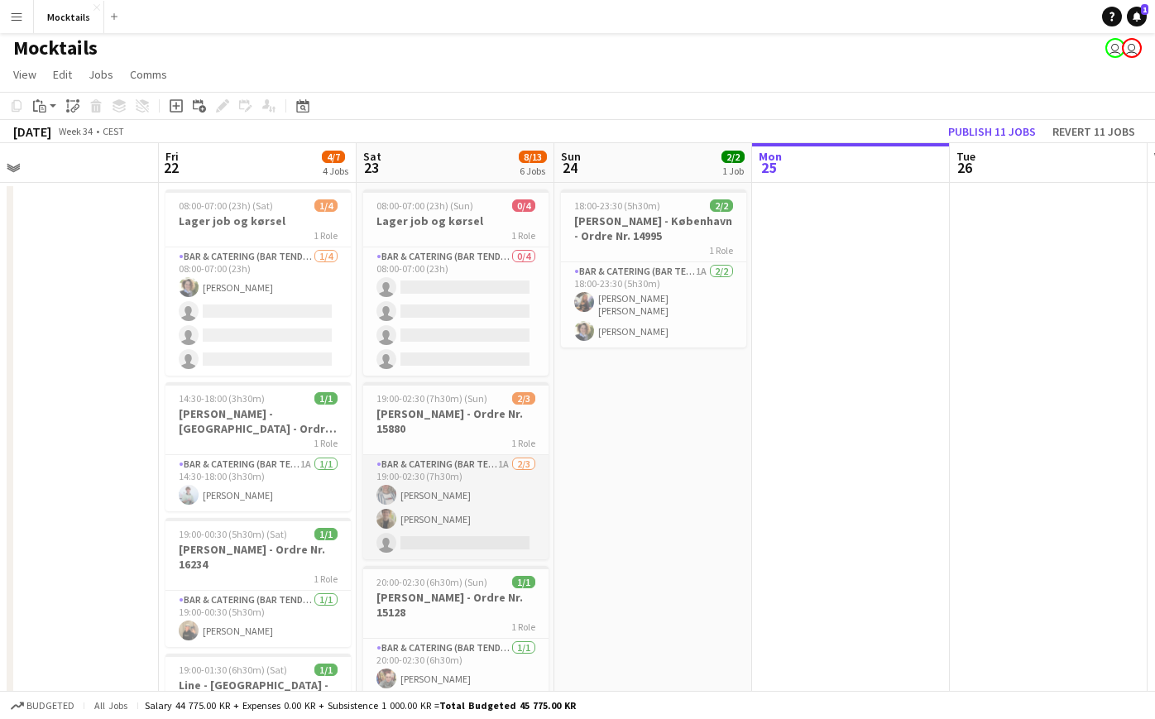
scroll to position [29, 0]
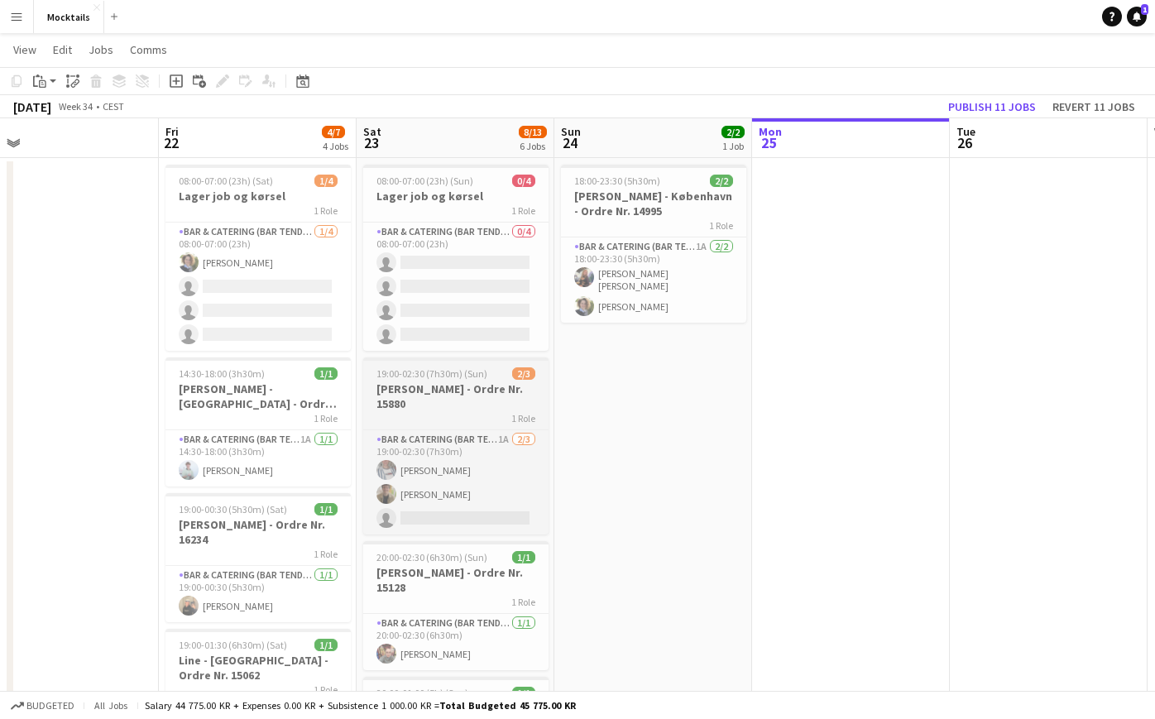
click at [465, 384] on h3 "[PERSON_NAME] - Ordre Nr. 15880" at bounding box center [455, 396] width 185 height 30
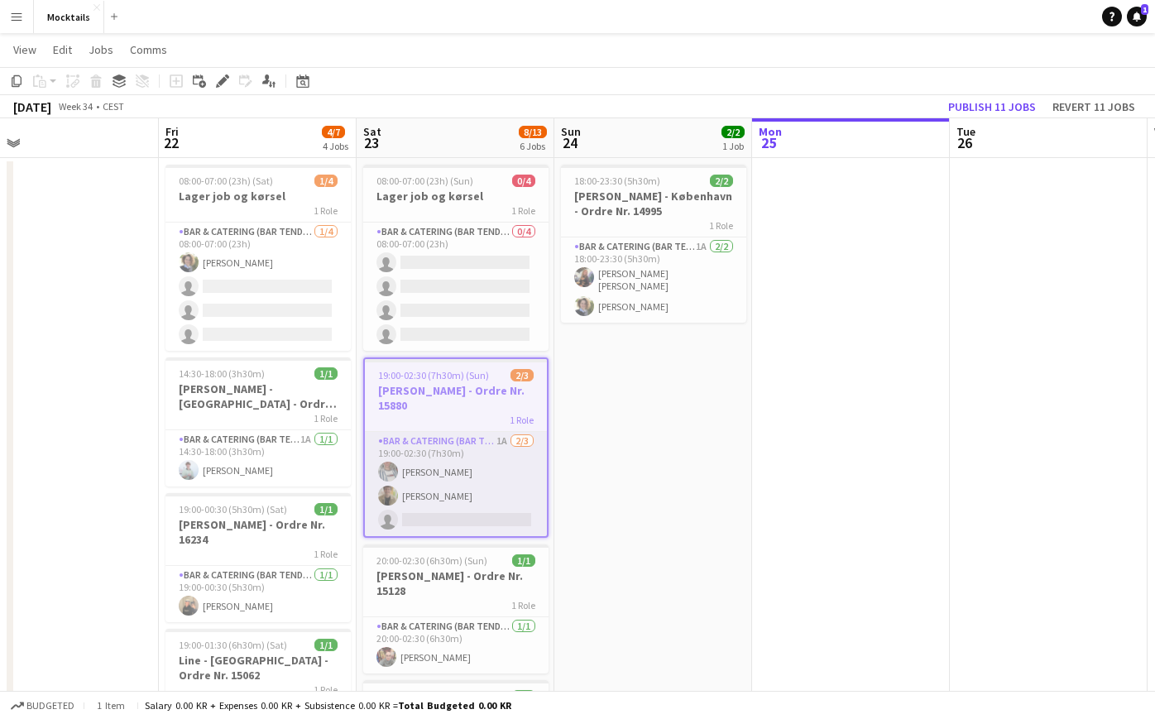
click at [459, 474] on app-card-role "Bar & Catering (Bar Tender) 1A 2/3 19:00-02:30 (7h30m) Jacob Iskau Christoffer …" at bounding box center [456, 484] width 182 height 104
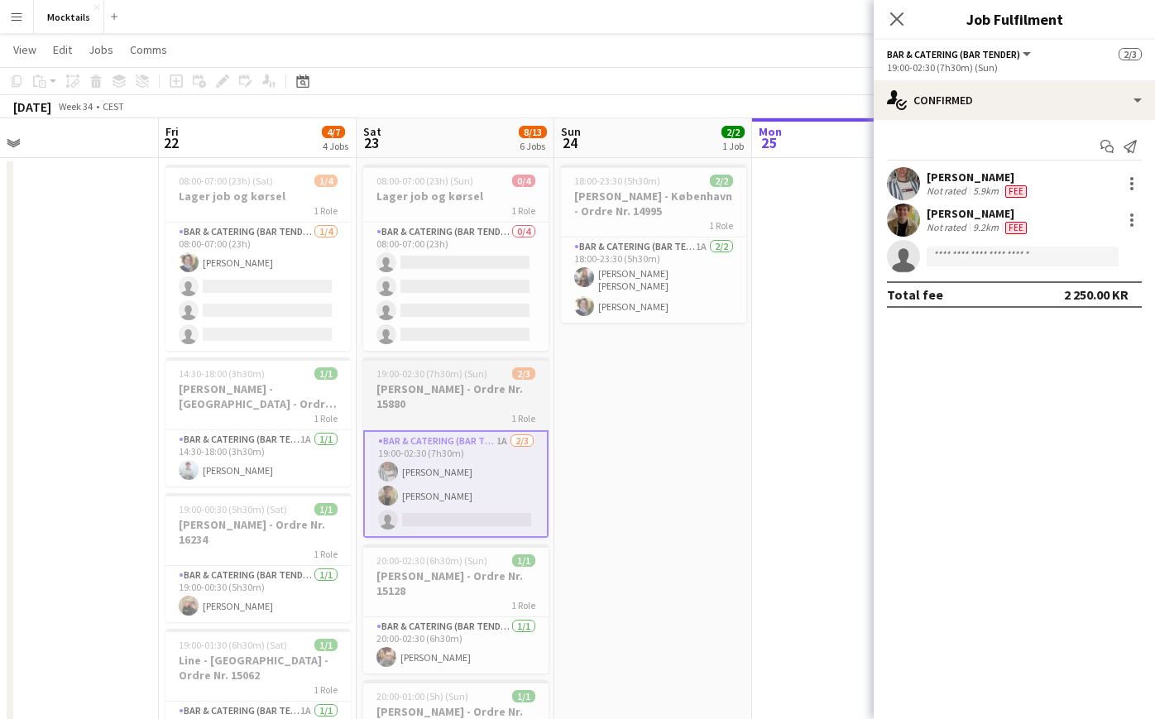
click at [458, 397] on h3 "[PERSON_NAME] - Ordre Nr. 15880" at bounding box center [455, 396] width 185 height 30
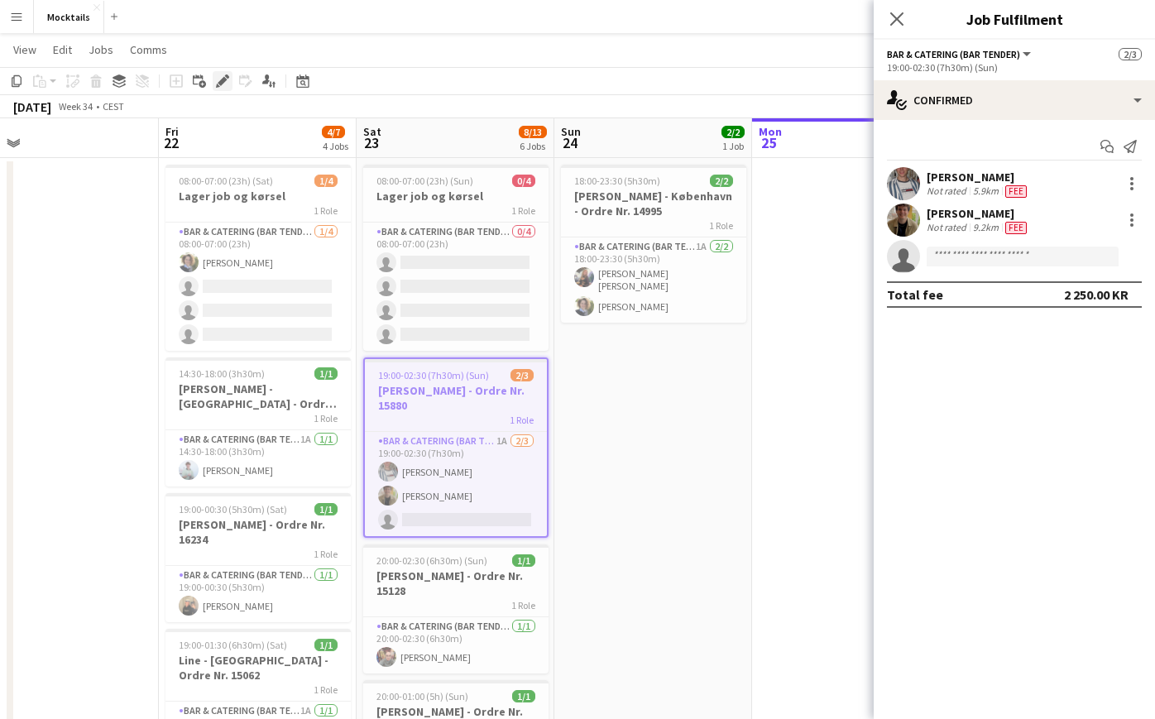
click at [223, 77] on icon "Edit" at bounding box center [222, 80] width 13 height 13
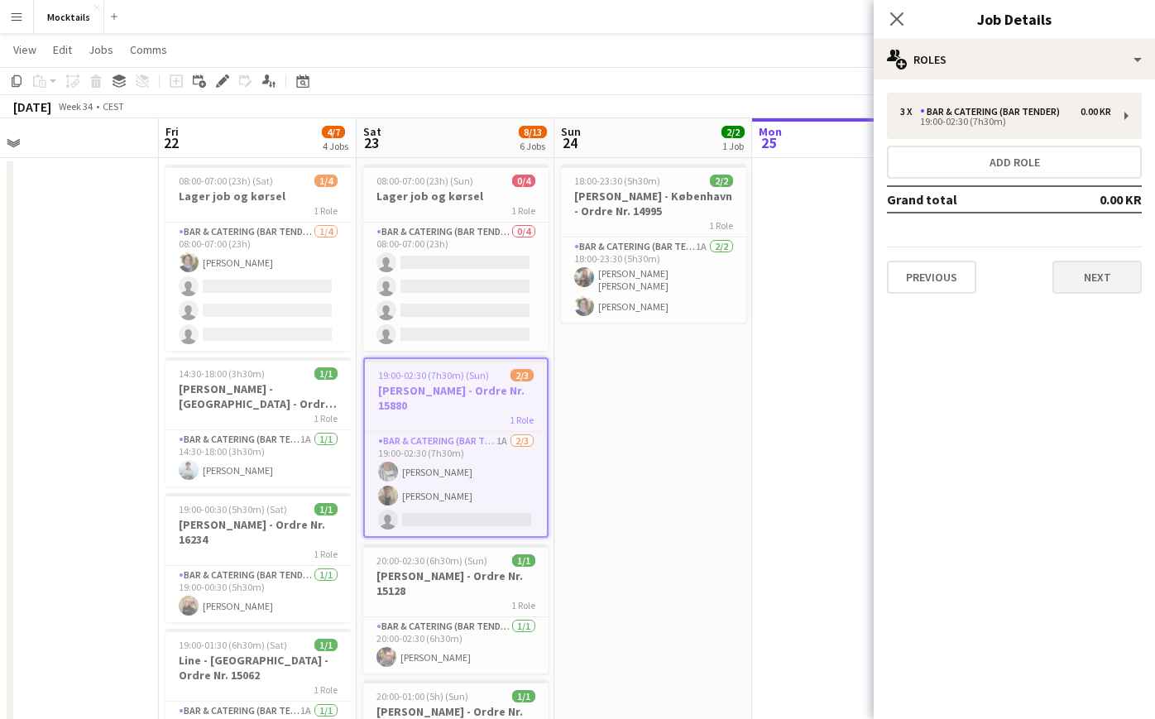
click at [1096, 284] on button "Next" at bounding box center [1096, 277] width 89 height 33
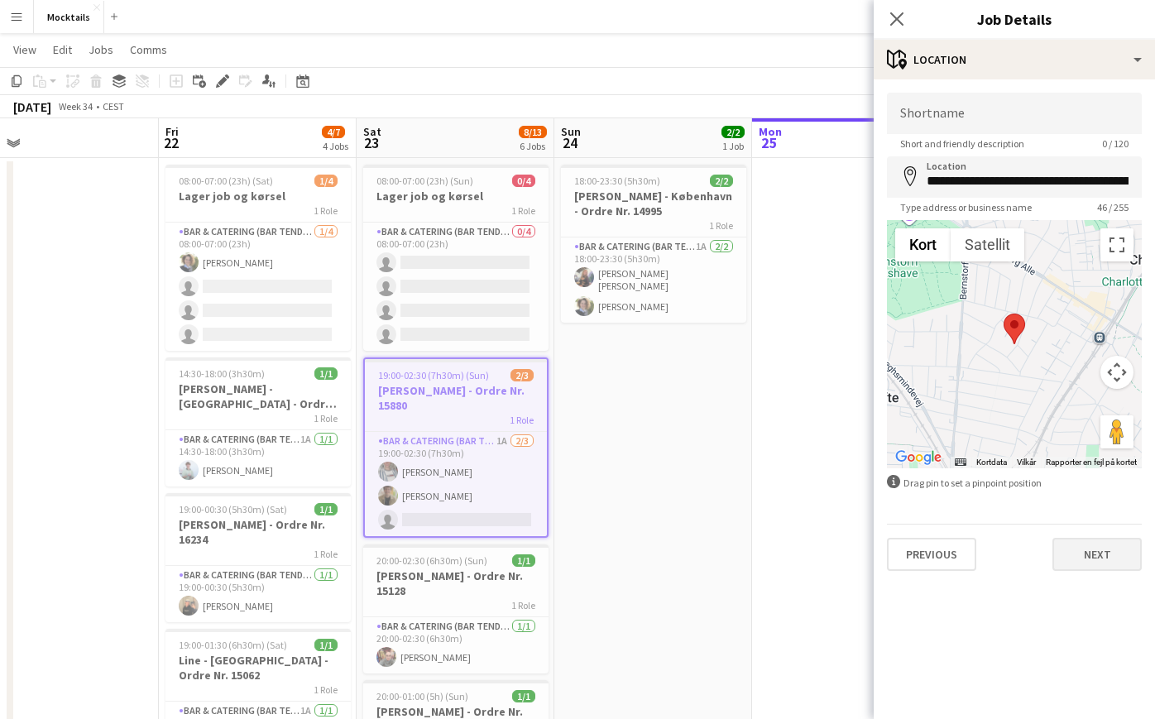
click at [1111, 547] on button "Next" at bounding box center [1096, 554] width 89 height 33
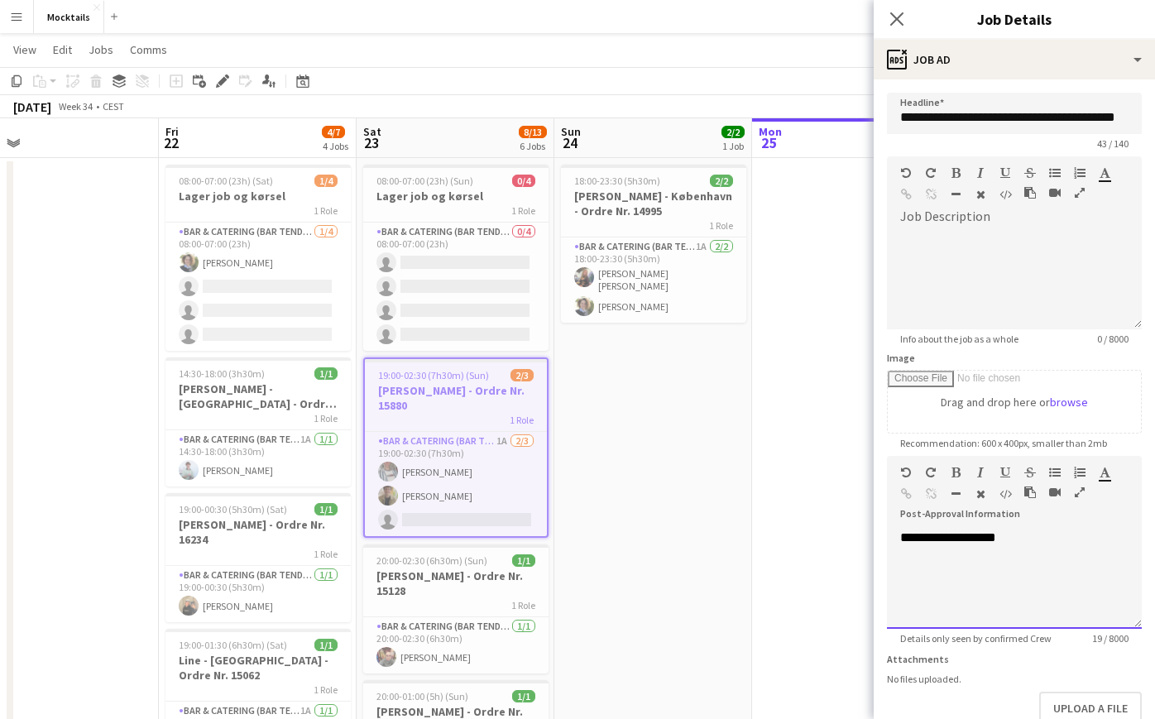
click at [977, 535] on span "**********" at bounding box center [948, 537] width 96 height 12
copy span "********"
click at [892, 20] on icon "Close pop-in" at bounding box center [897, 19] width 16 height 16
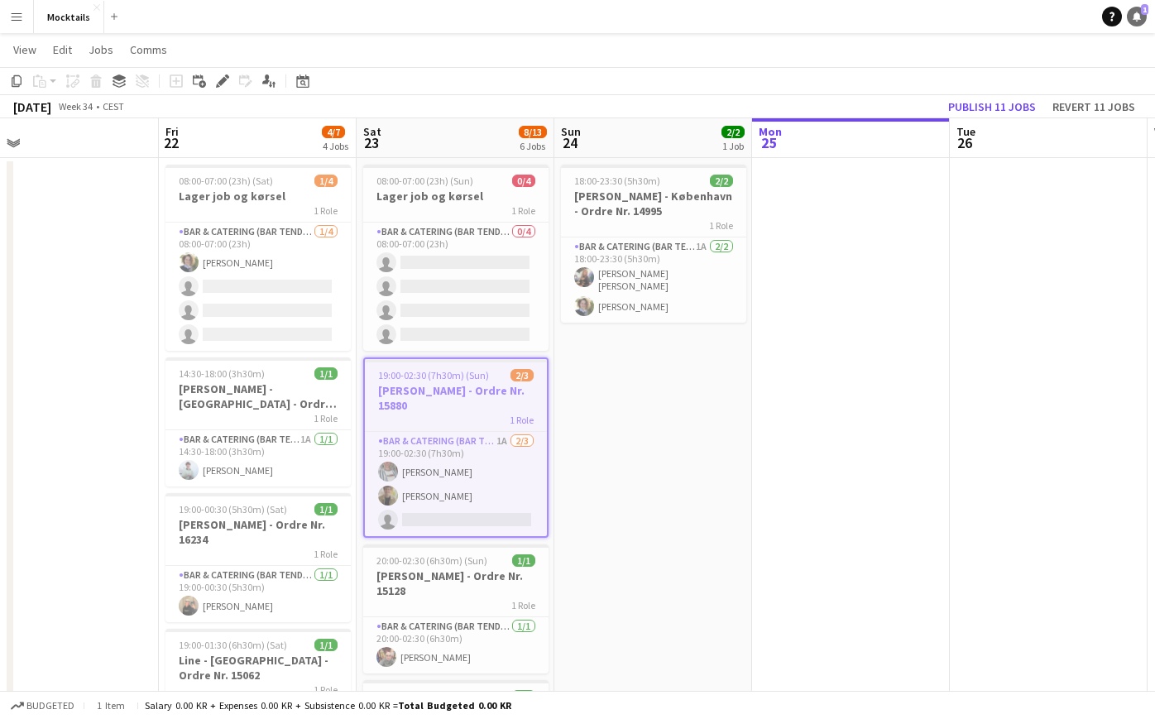
click at [1133, 19] on icon "Notifications" at bounding box center [1137, 17] width 10 height 10
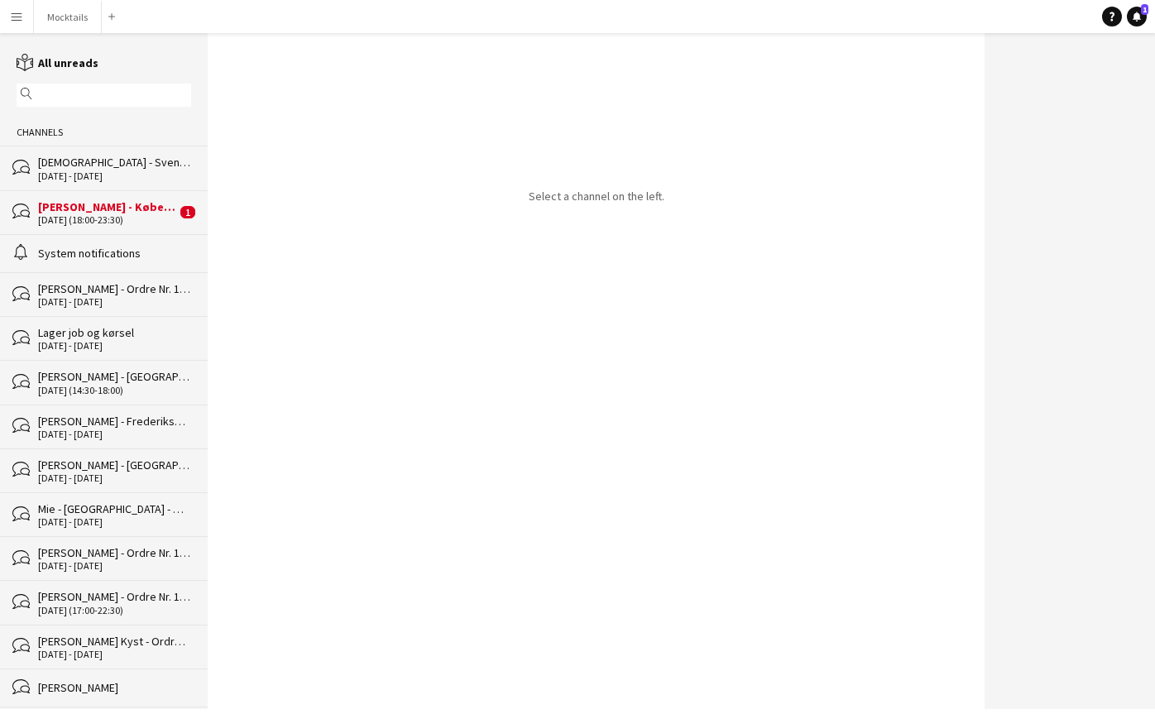
click at [127, 209] on div "John - København - Ordre Nr. 14995" at bounding box center [107, 206] width 138 height 15
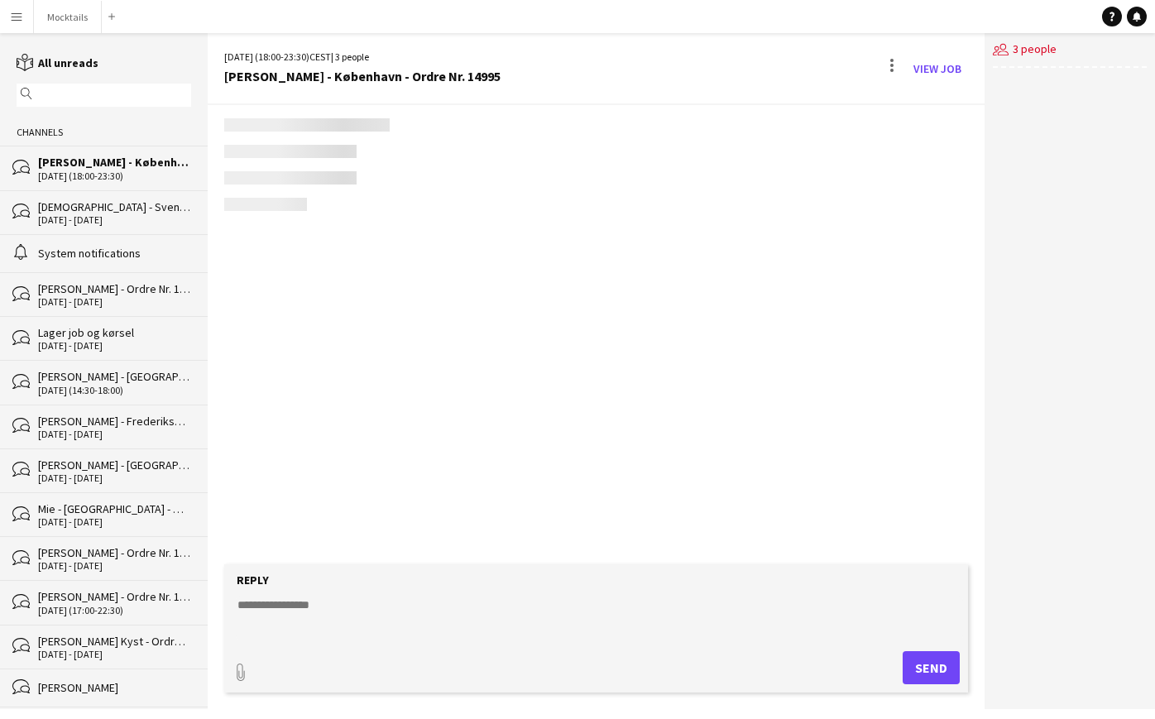
scroll to position [76, 0]
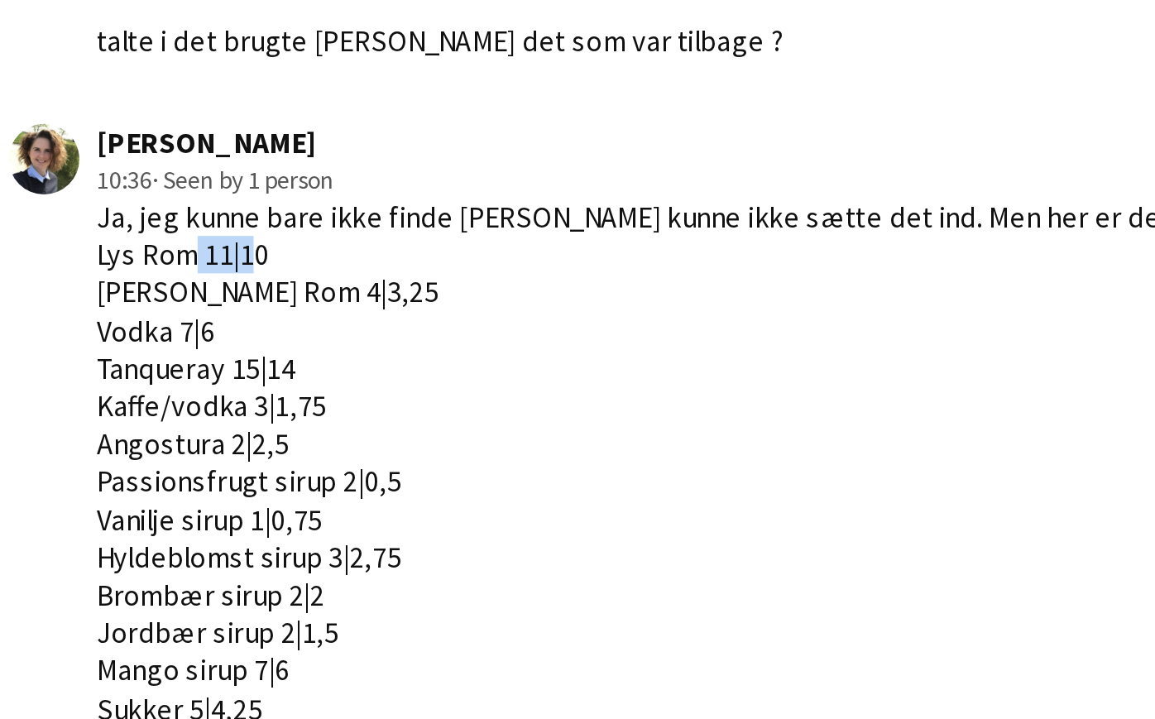
drag, startPoint x: 82, startPoint y: 102, endPoint x: 116, endPoint y: 102, distance: 33.9
click at [259, 218] on div "Ja, jeg kunne bare ikke finde chatten, så kunne ikke sætte det ind. Men her er …" at bounding box center [475, 383] width 433 height 331
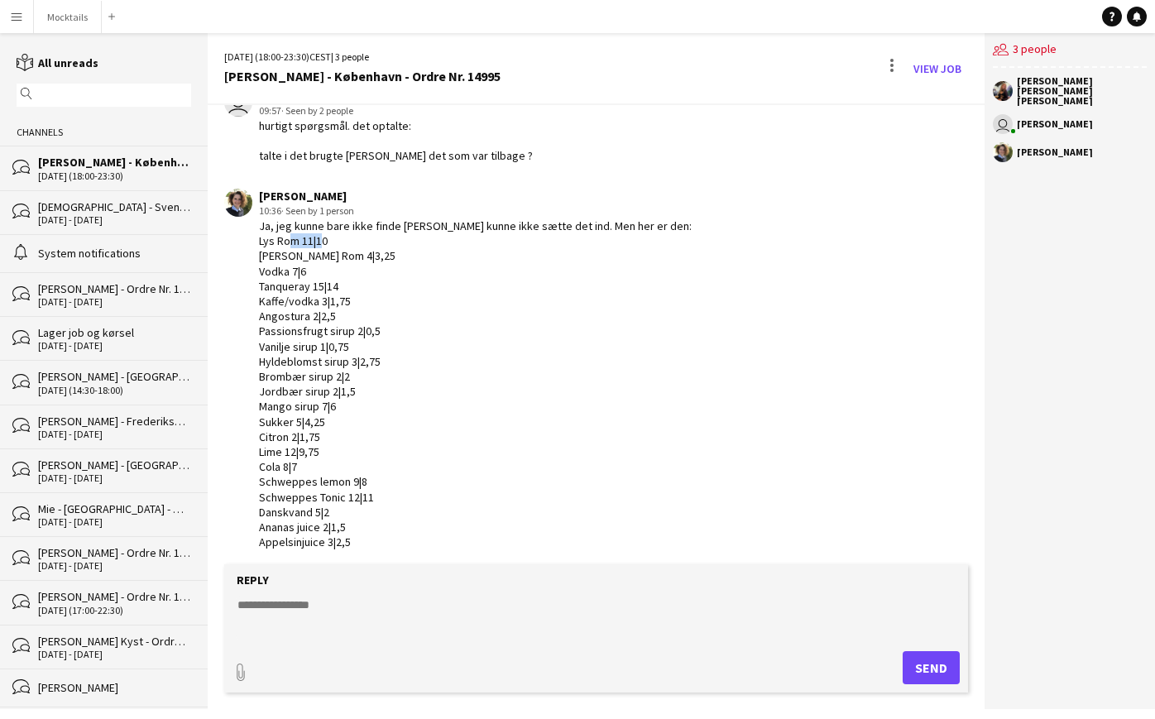
drag, startPoint x: 300, startPoint y: 243, endPoint x: 333, endPoint y: 243, distance: 33.1
click at [333, 243] on div "Ja, jeg kunne bare ikke finde chatten, så kunne ikke sætte det ind. Men her er …" at bounding box center [475, 383] width 433 height 331
drag, startPoint x: 313, startPoint y: 253, endPoint x: 343, endPoint y: 255, distance: 30.7
click at [343, 255] on div "Ja, jeg kunne bare ikke finde chatten, så kunne ikke sætte det ind. Men her er …" at bounding box center [475, 383] width 433 height 331
click at [344, 607] on textarea at bounding box center [599, 618] width 727 height 43
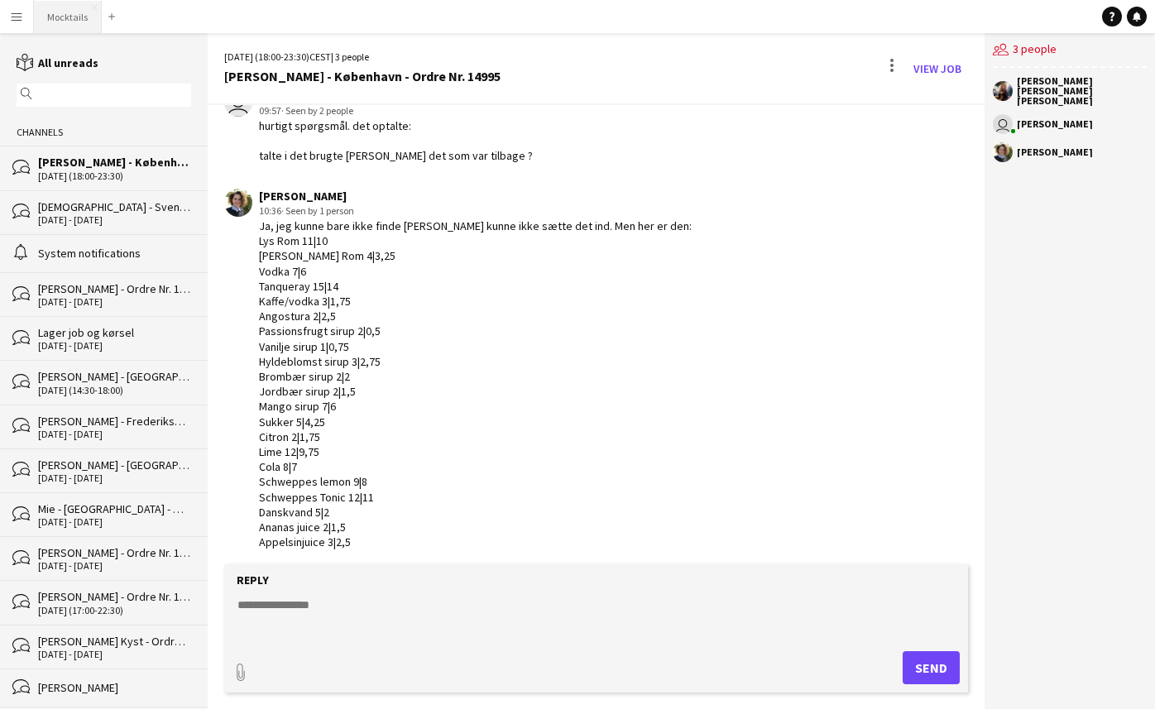
click at [71, 20] on button "Mocktails Close" at bounding box center [68, 17] width 68 height 32
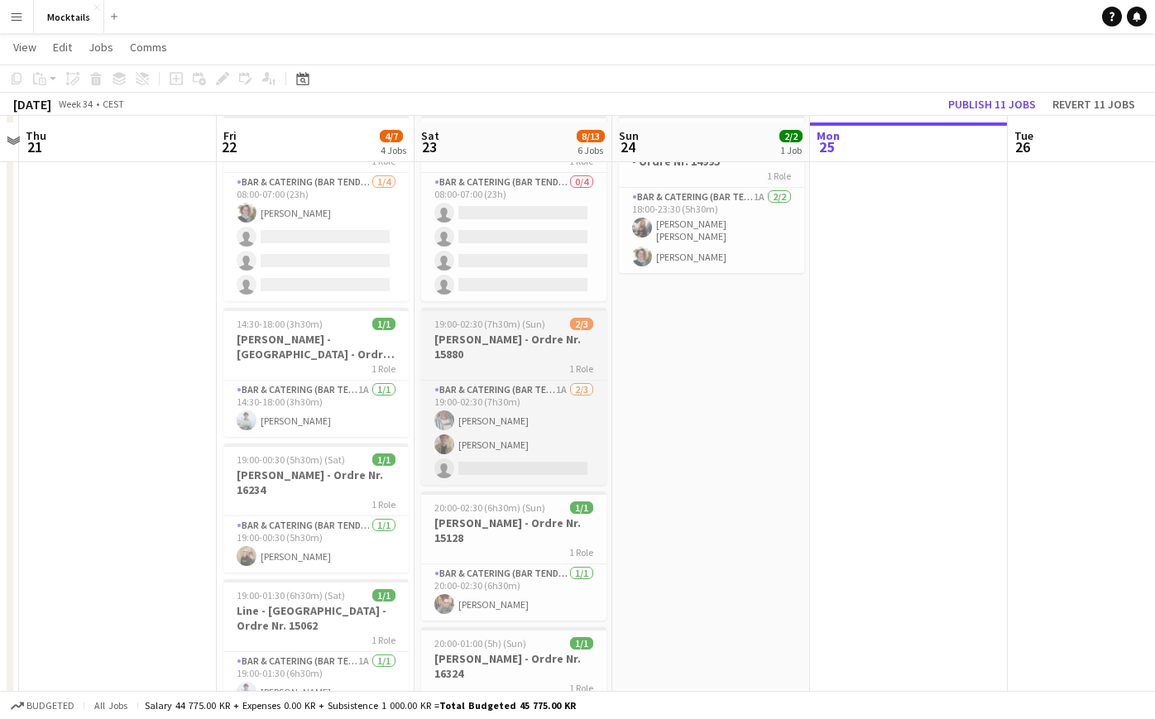
scroll to position [85, 0]
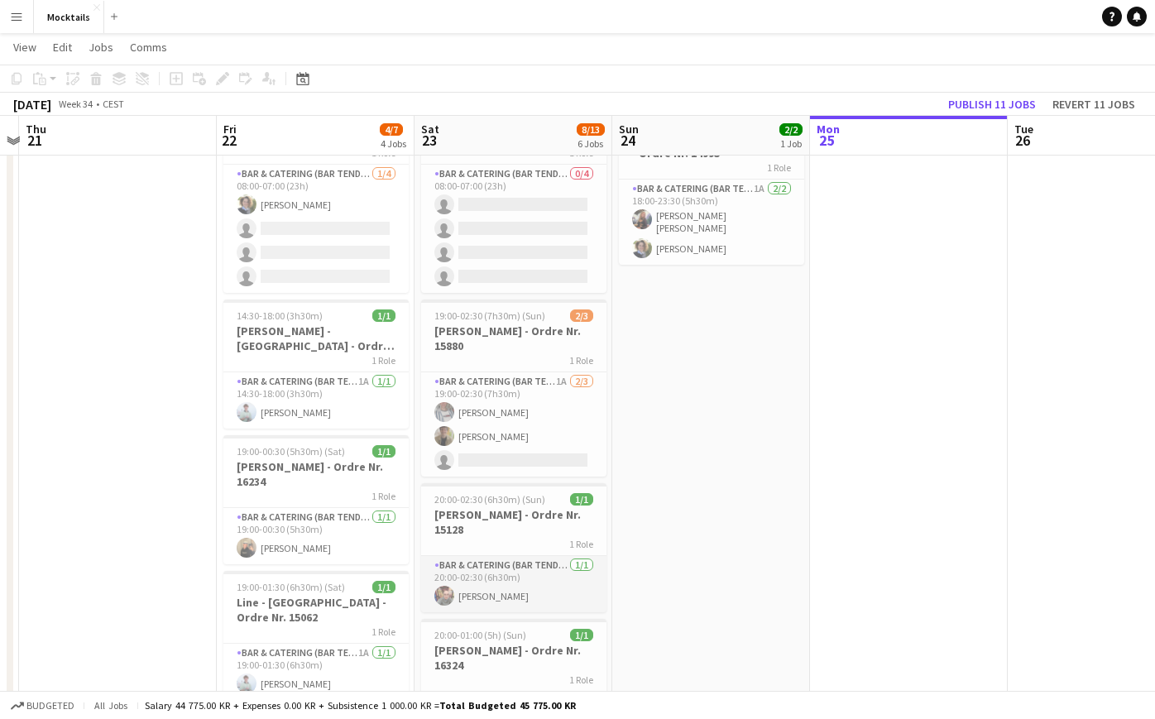
click at [470, 581] on app-card-role "Bar & Catering (Bar Tender) [DATE] 20:00-02:30 (6h30m) [PERSON_NAME]-Esmailian" at bounding box center [513, 584] width 185 height 56
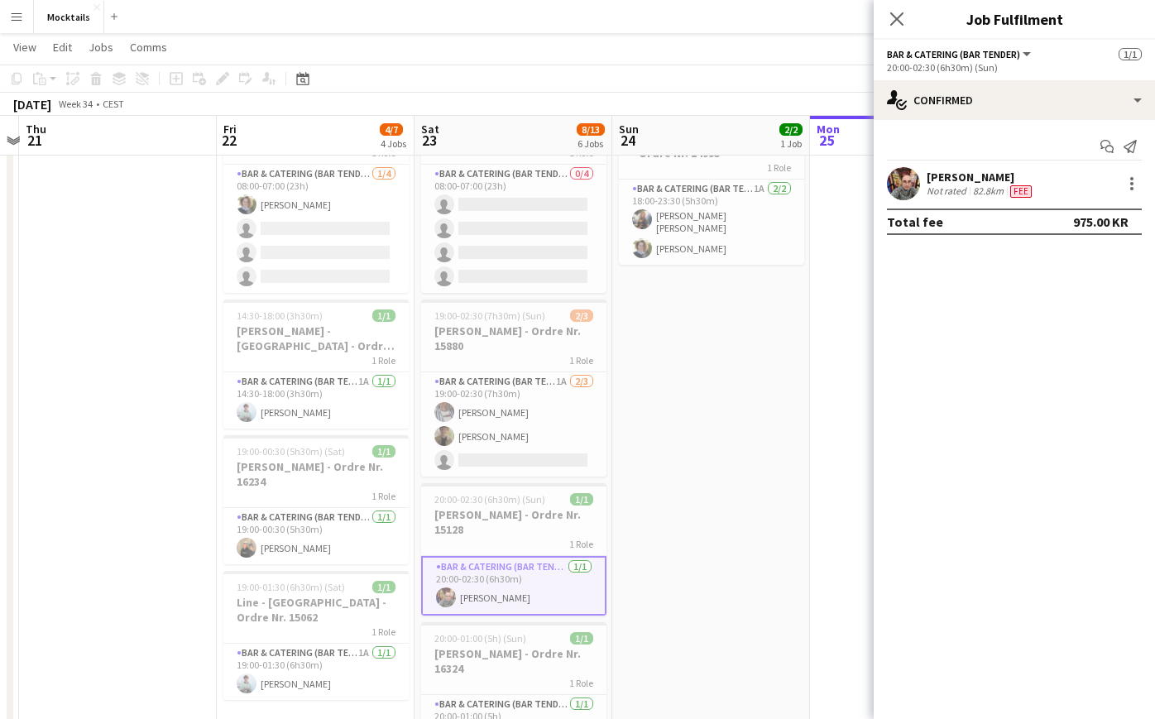
click at [668, 573] on app-date-cell "18:00-23:30 (5h30m) 2/2 John - København - Ordre Nr. 14995 1 Role Bar & Caterin…" at bounding box center [711, 596] width 198 height 993
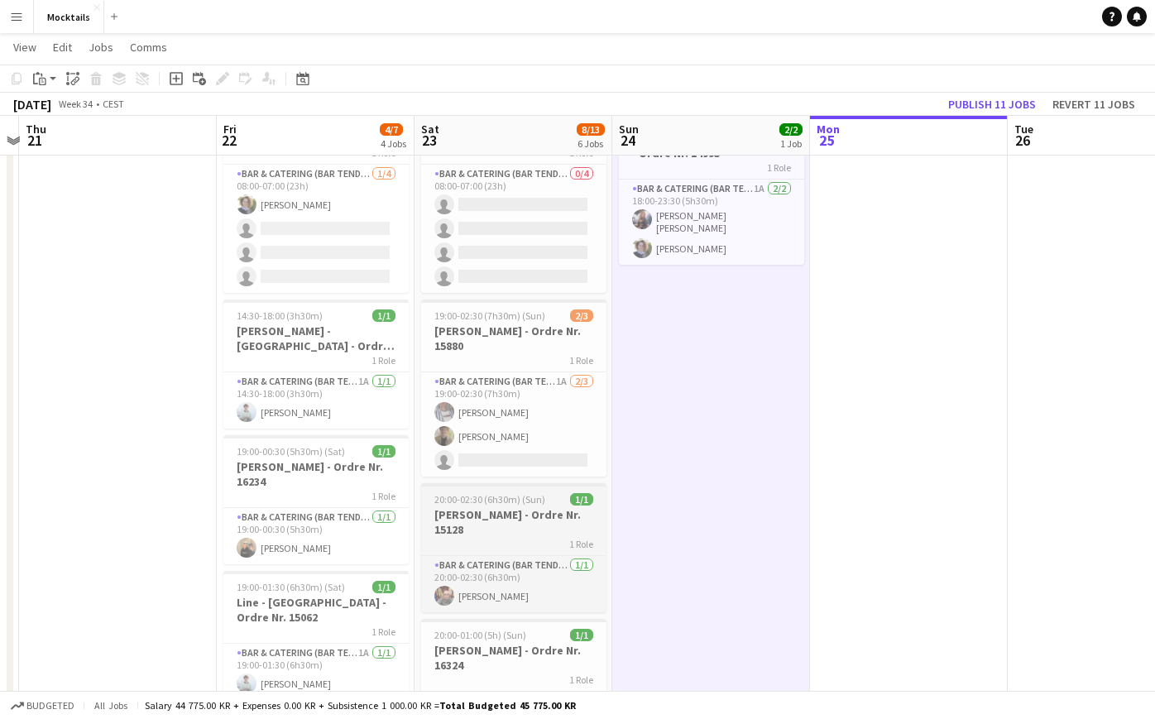
click at [525, 521] on h3 "[PERSON_NAME] - Ordre Nr. 15128" at bounding box center [513, 522] width 185 height 30
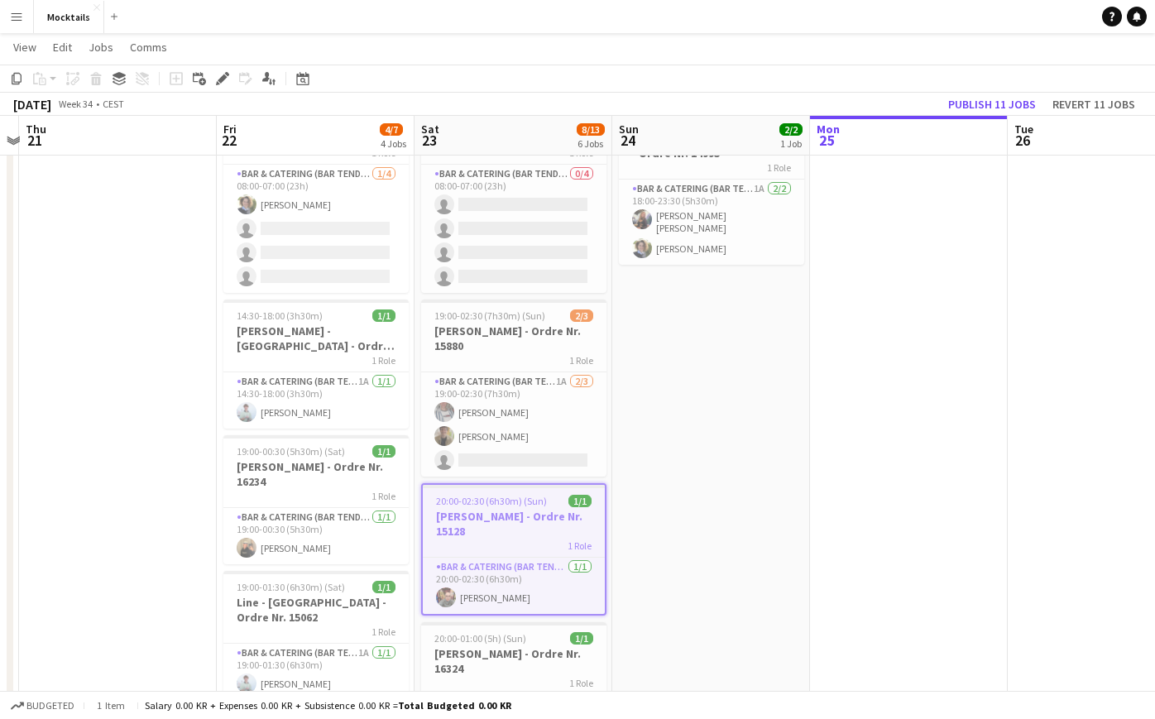
click at [643, 538] on app-date-cell "18:00-23:30 (5h30m) 2/2 John - København - Ordre Nr. 14995 1 Role Bar & Caterin…" at bounding box center [711, 596] width 198 height 993
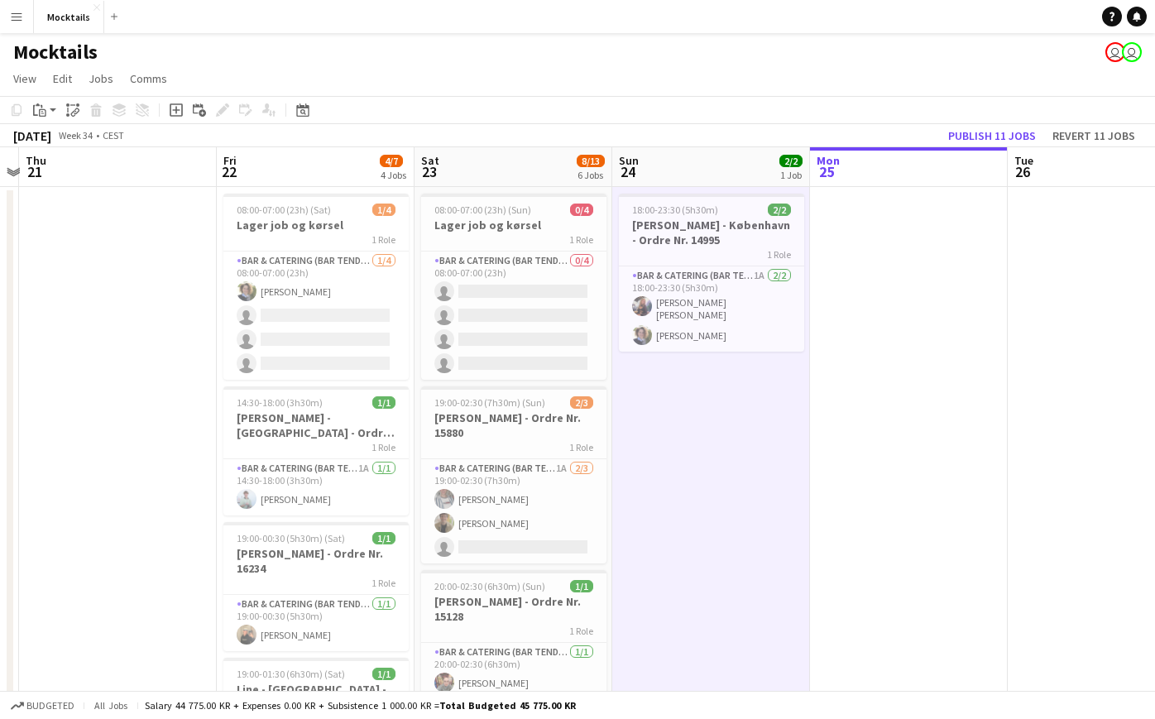
scroll to position [0, 0]
click at [757, 76] on app-page-menu "View Day view expanded Day view collapsed Month view Date picker Jump to today …" at bounding box center [577, 80] width 1155 height 31
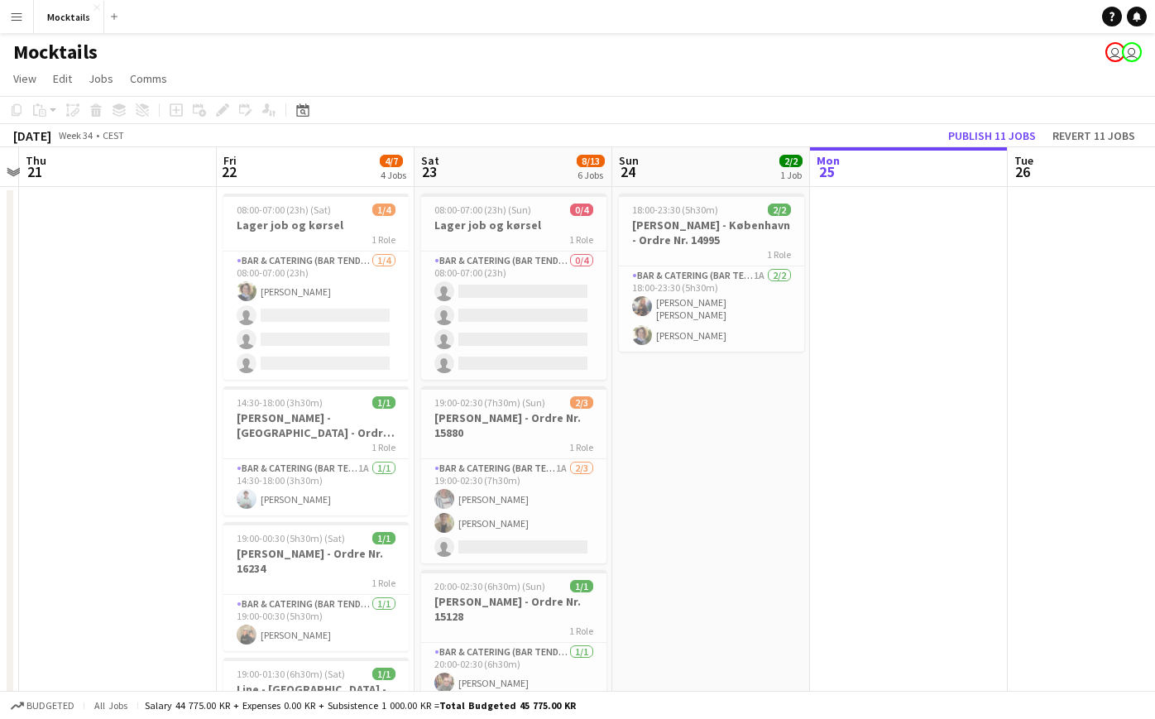
click at [677, 75] on app-page-menu "View Day view expanded Day view collapsed Month view Date picker Jump to today …" at bounding box center [577, 80] width 1155 height 31
drag, startPoint x: 225, startPoint y: 65, endPoint x: 889, endPoint y: 616, distance: 863.7
click at [889, 616] on app-board "Mocktails user user View Day view expanded Day view collapsed Month view Date p…" at bounding box center [577, 658] width 1155 height 1251
click at [889, 616] on app-date-cell at bounding box center [909, 683] width 198 height 993
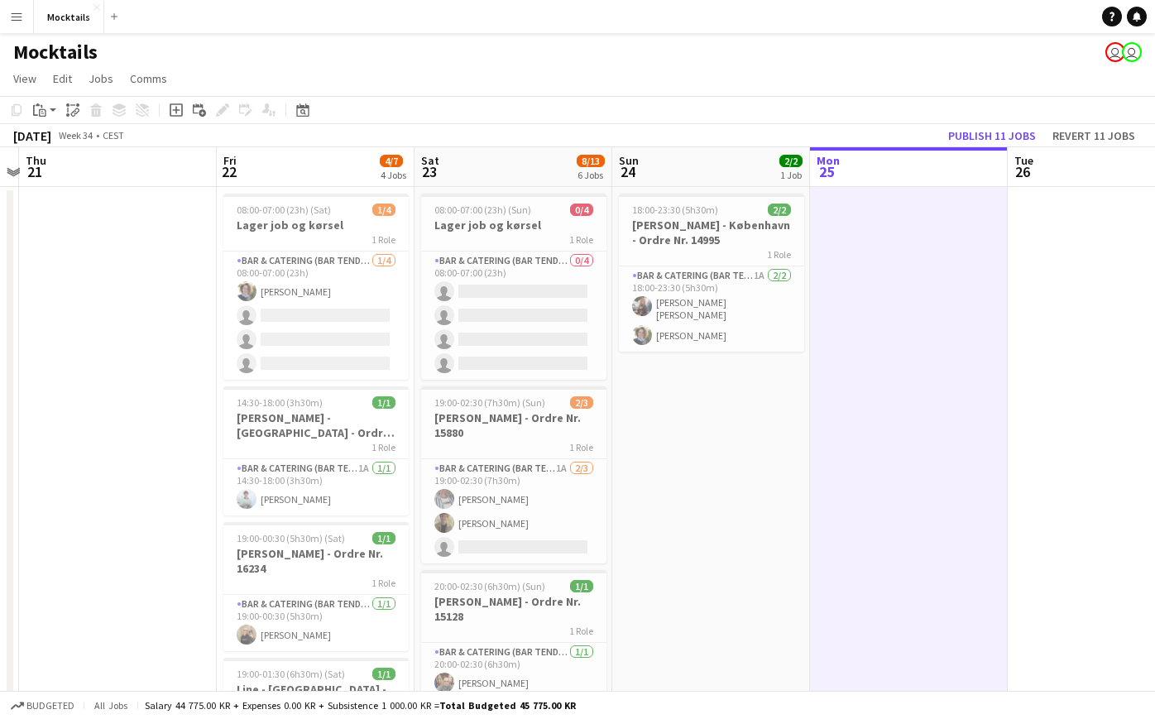
click at [538, 83] on app-page-menu "View Day view expanded Day view collapsed Month view Date picker Jump to today …" at bounding box center [577, 80] width 1155 height 31
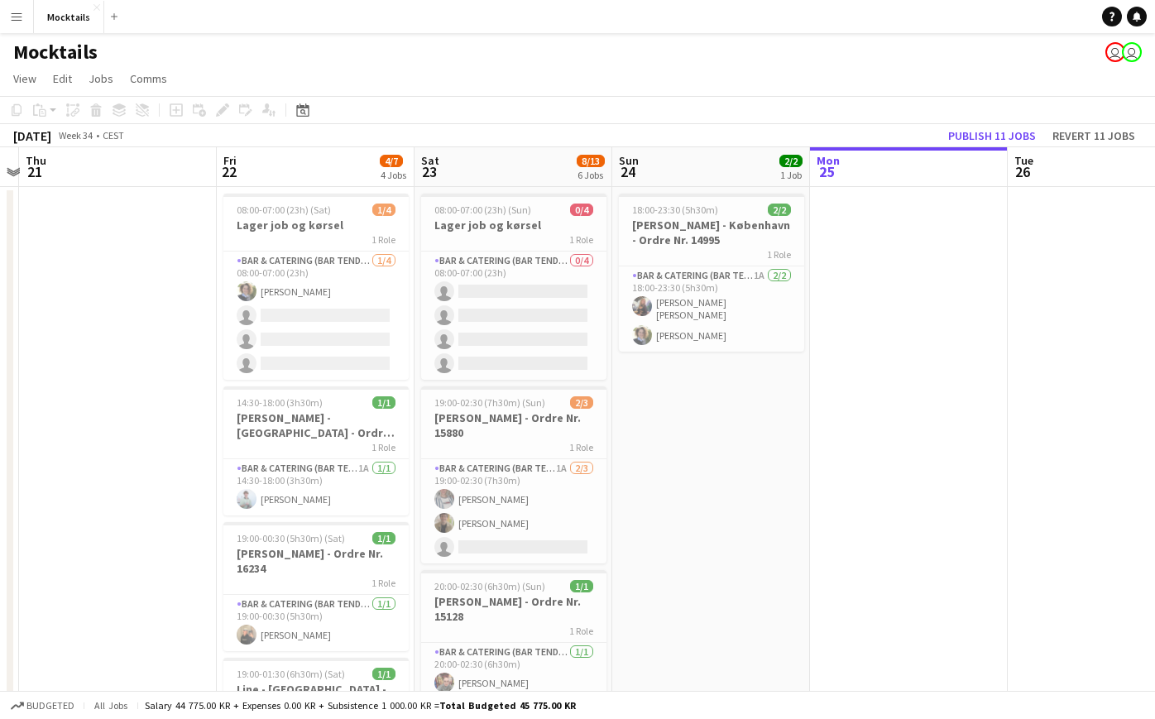
drag, startPoint x: 205, startPoint y: 60, endPoint x: 909, endPoint y: 549, distance: 856.1
click at [909, 549] on app-board "Mocktails user user View Day view expanded Day view collapsed Month view Date p…" at bounding box center [577, 658] width 1155 height 1251
click at [592, 55] on div "Mocktails user user" at bounding box center [577, 48] width 1155 height 31
drag, startPoint x: 168, startPoint y: 50, endPoint x: 736, endPoint y: 600, distance: 791.1
click at [736, 600] on app-board "Mocktails user user View Day view expanded Day view collapsed Month view Date p…" at bounding box center [577, 658] width 1155 height 1251
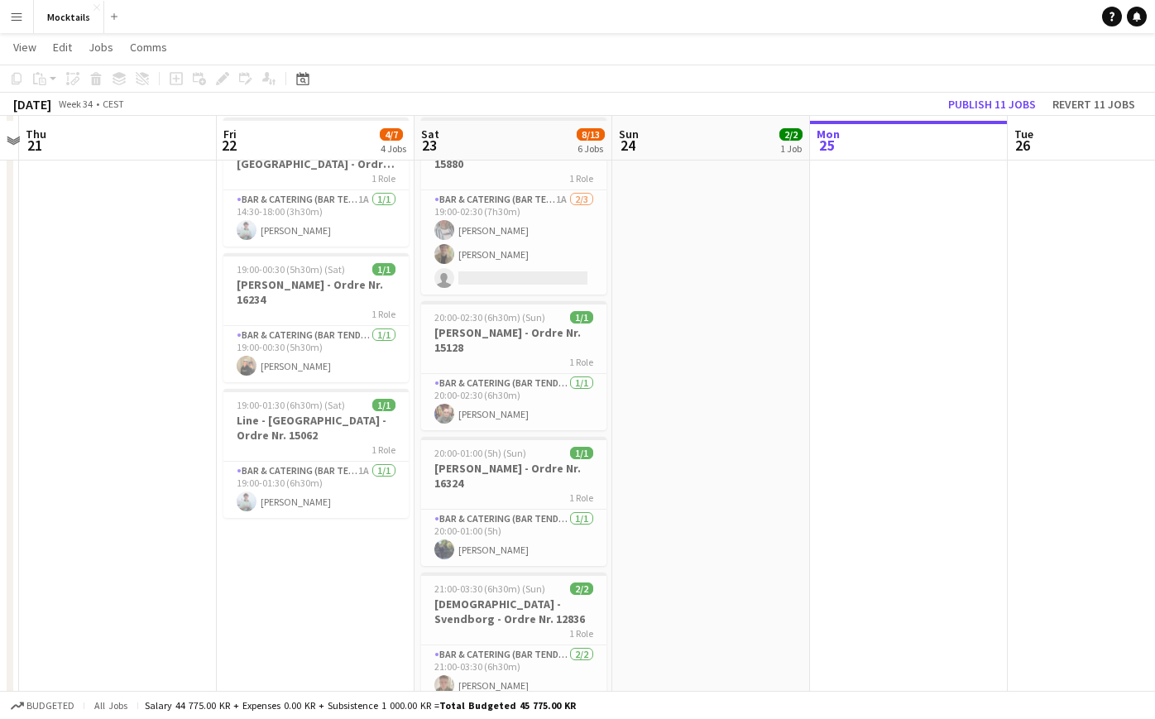
scroll to position [272, 0]
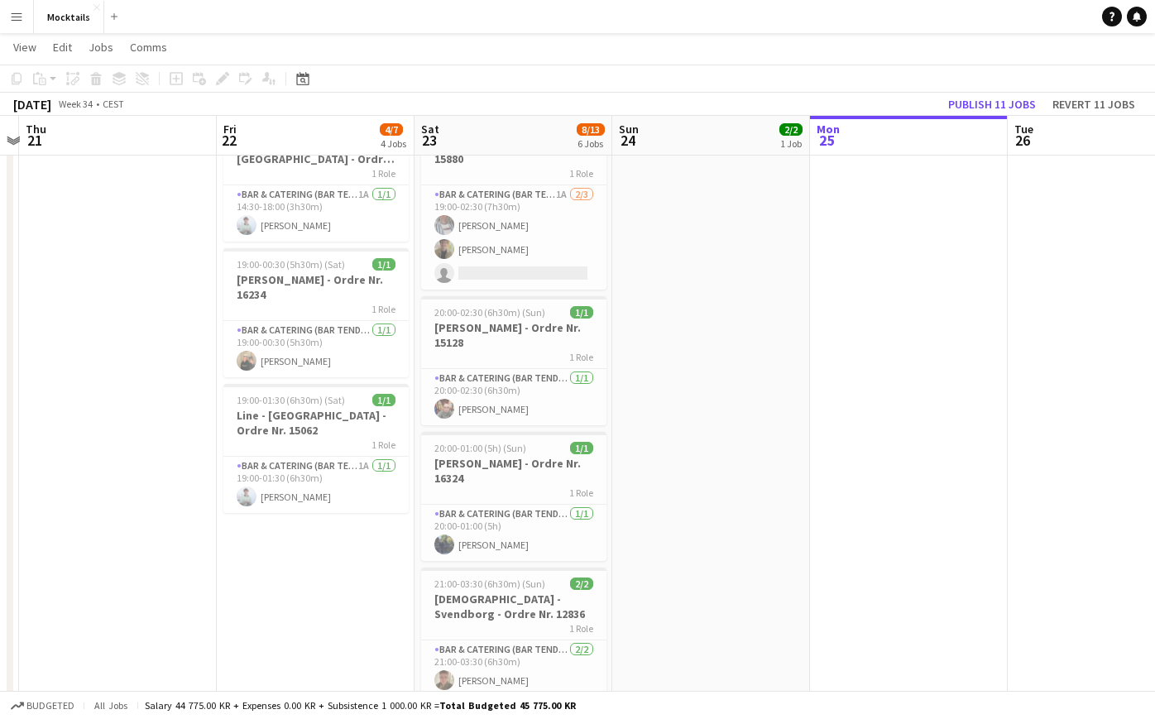
click at [835, 41] on app-page-menu "View Day view expanded Day view collapsed Month view Date picker Jump to today …" at bounding box center [577, 48] width 1155 height 31
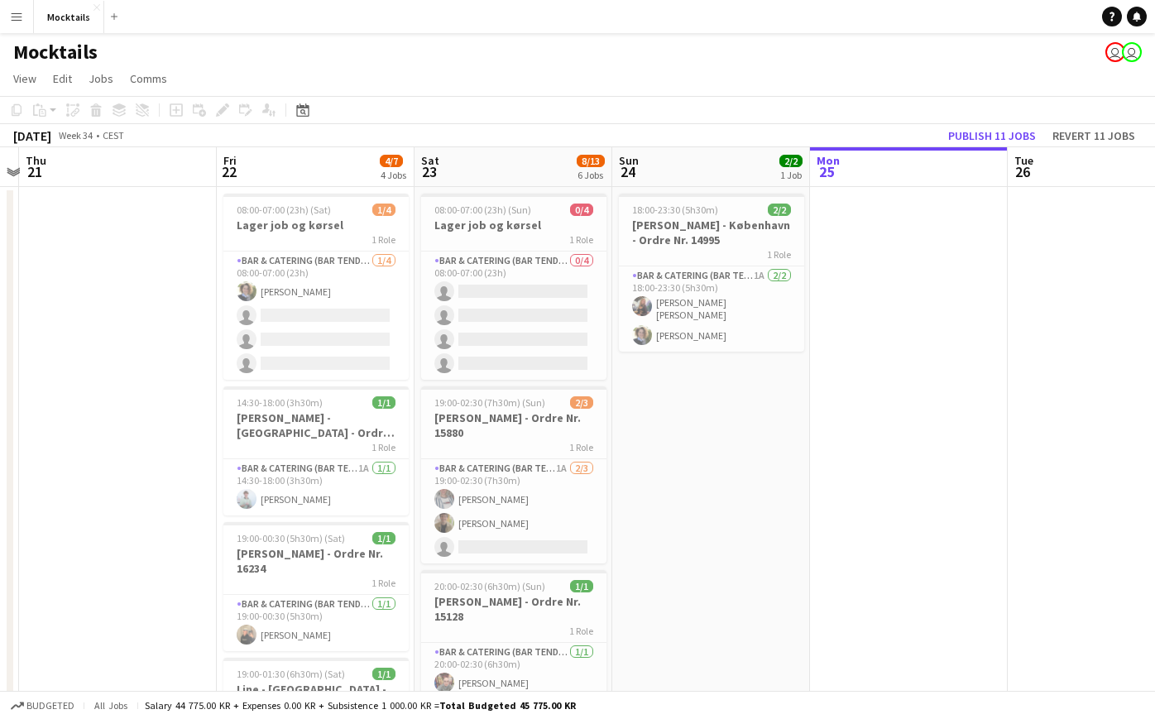
scroll to position [0, 0]
drag, startPoint x: 170, startPoint y: 43, endPoint x: 730, endPoint y: 571, distance: 769.1
click at [730, 571] on app-board "Mocktails user user View Day view expanded Day view collapsed Month view Date p…" at bounding box center [577, 658] width 1155 height 1251
click at [557, 60] on div "Mocktails user user" at bounding box center [577, 48] width 1155 height 31
drag, startPoint x: 174, startPoint y: 60, endPoint x: 774, endPoint y: 619, distance: 820.2
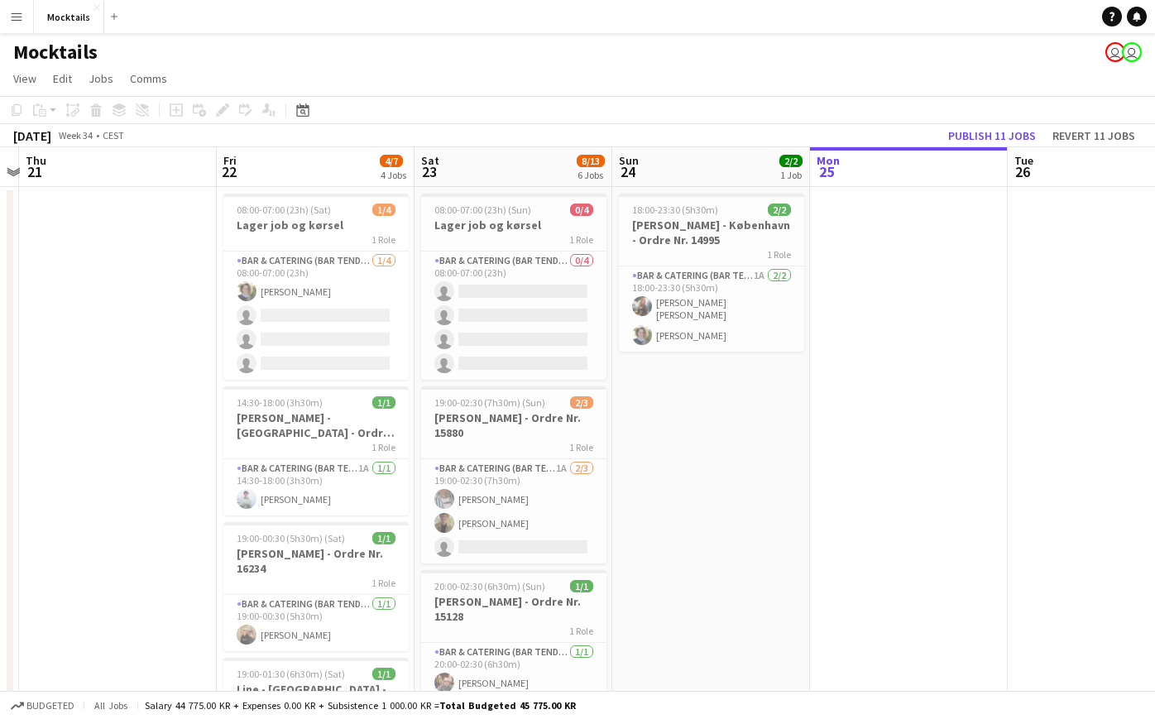
click at [774, 619] on app-board "Mocktails user user View Day view expanded Day view collapsed Month view Date p…" at bounding box center [577, 658] width 1155 height 1251
click at [922, 658] on app-date-cell at bounding box center [910, 683] width 198 height 993
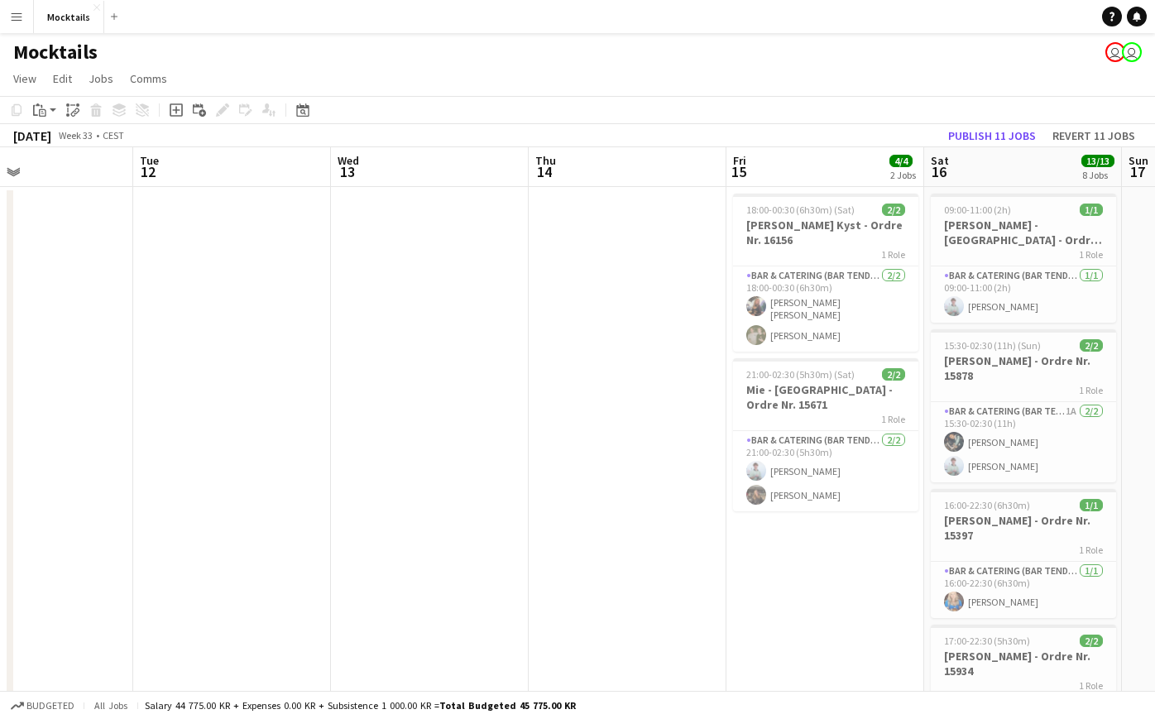
scroll to position [0, 461]
